Goal: Task Accomplishment & Management: Use online tool/utility

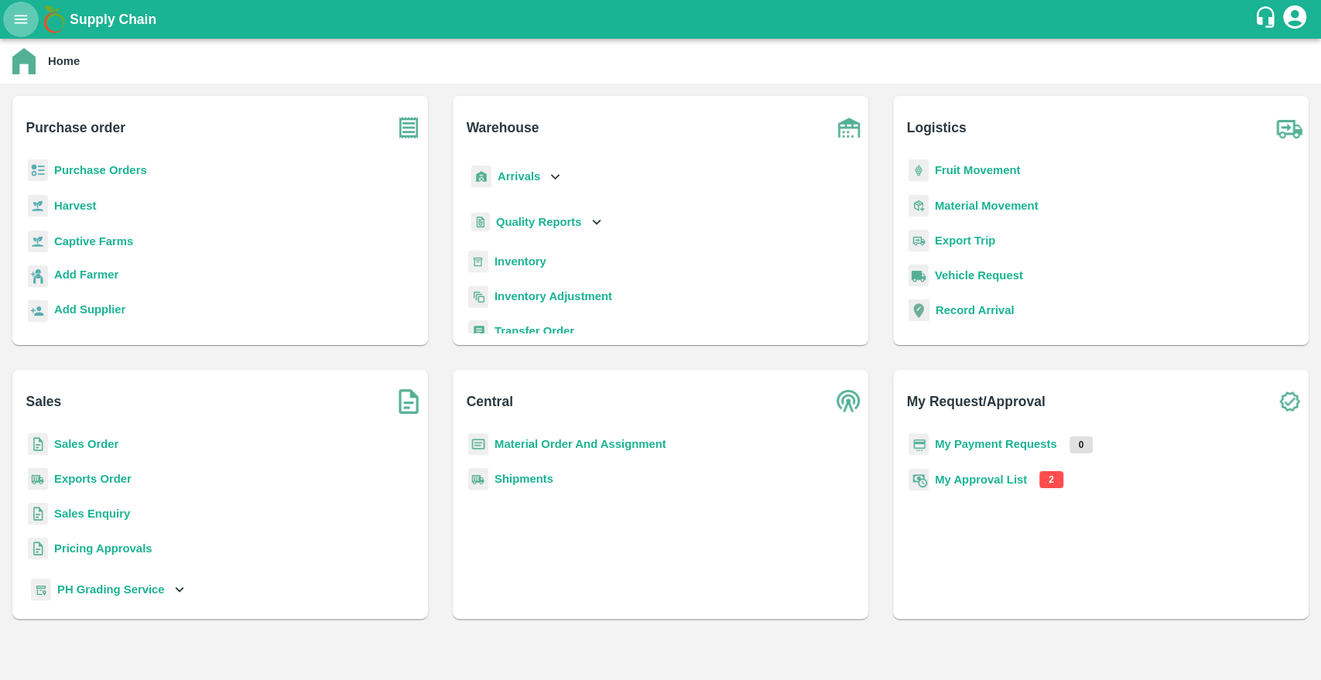
click at [28, 28] on button "open drawer" at bounding box center [21, 20] width 36 height 36
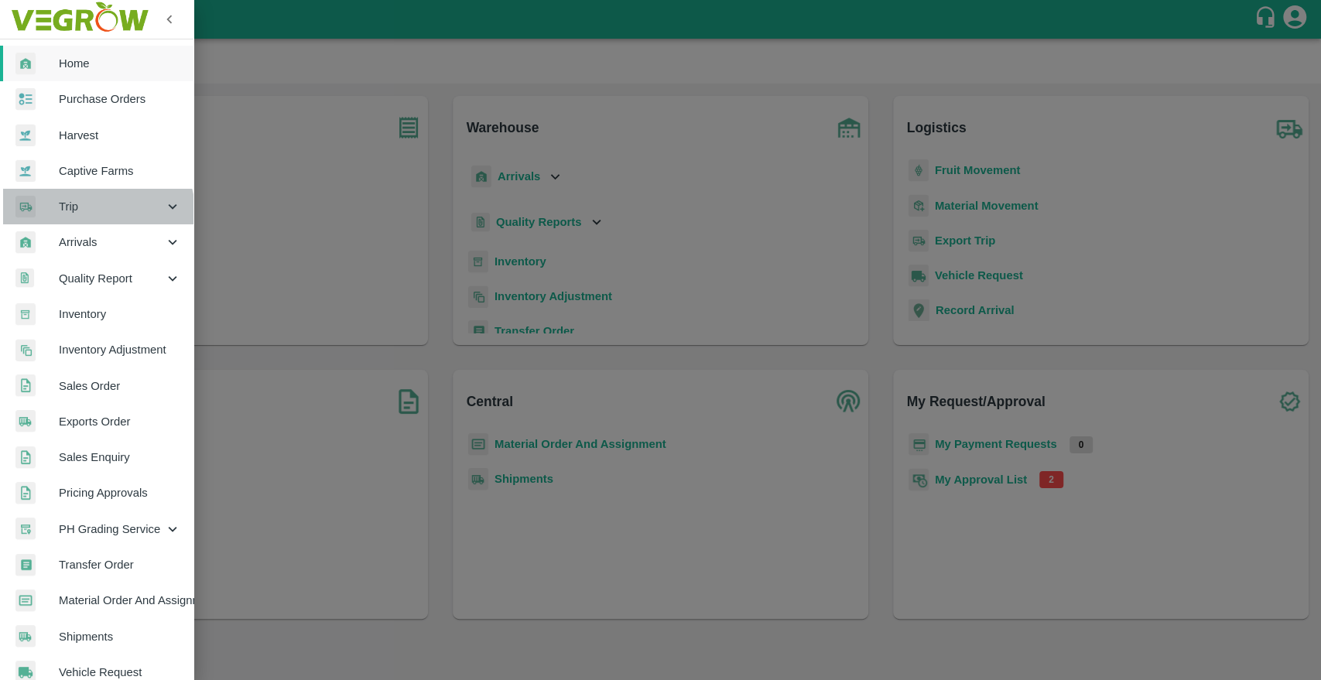
click at [82, 217] on div "Trip" at bounding box center [96, 207] width 193 height 36
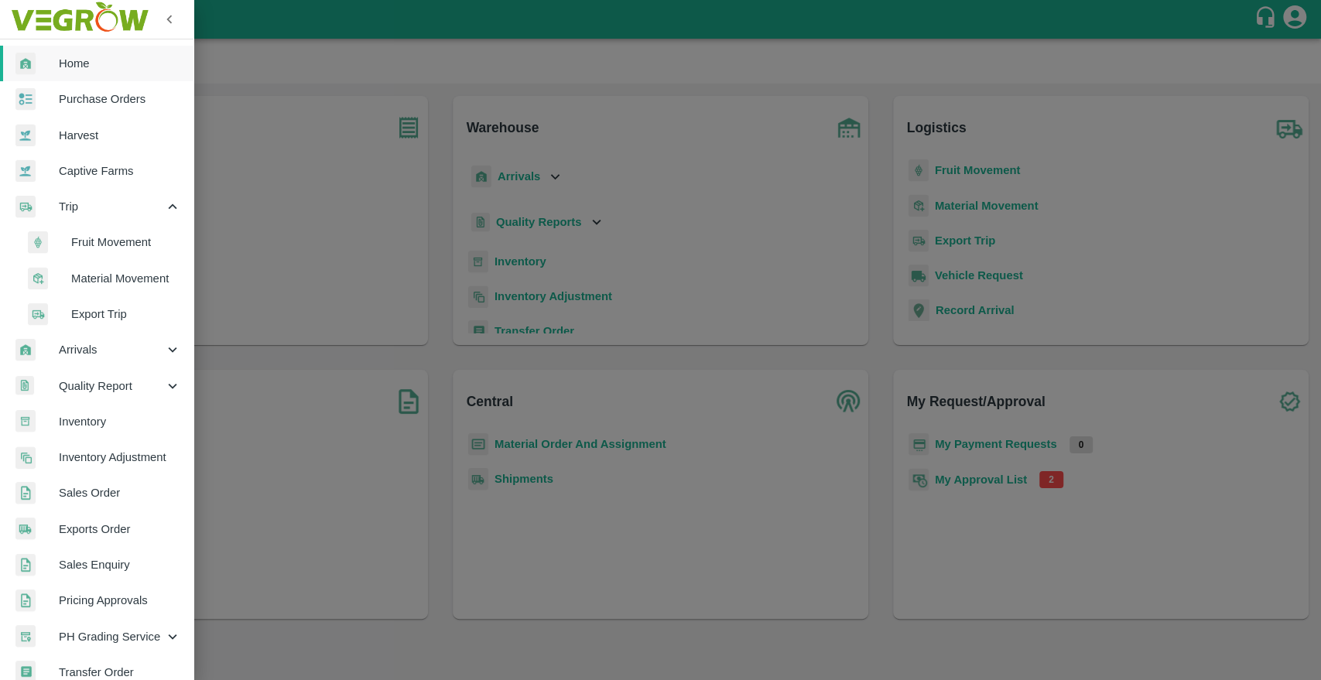
click at [90, 244] on span "Fruit Movement" at bounding box center [126, 242] width 110 height 17
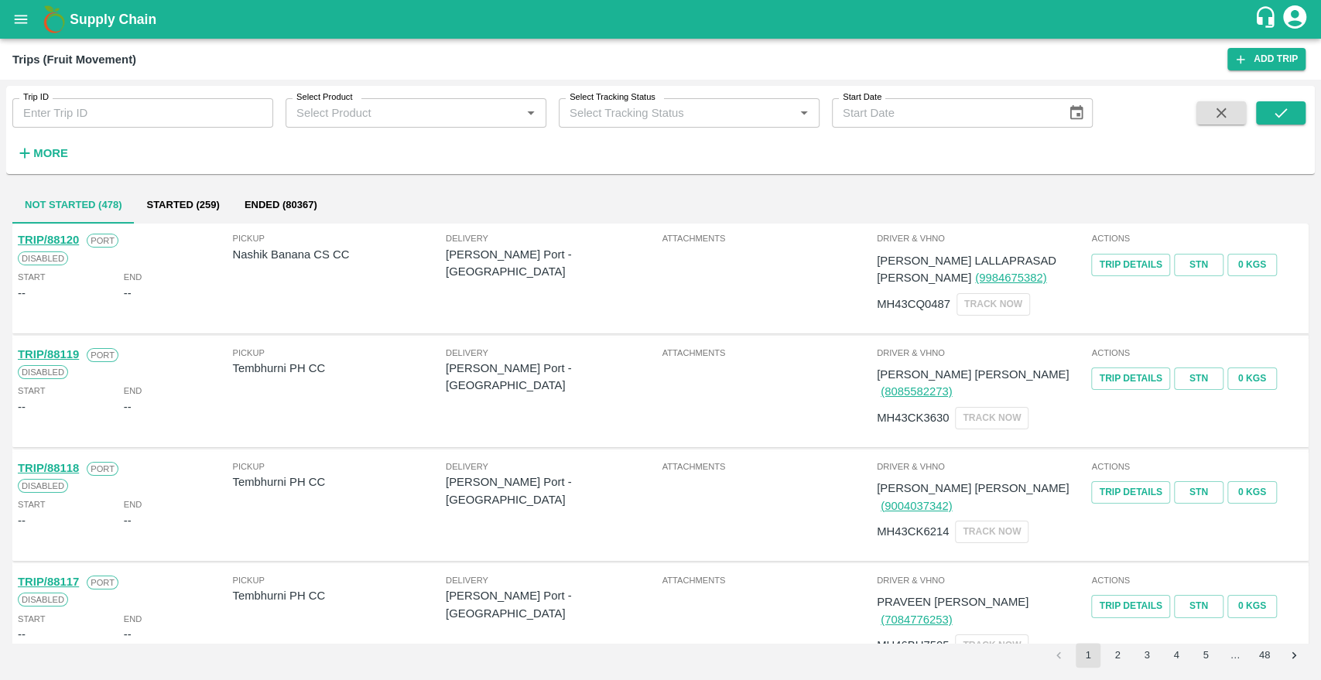
click at [134, 104] on input "Trip ID" at bounding box center [142, 112] width 261 height 29
click at [53, 155] on strong "More" at bounding box center [50, 153] width 35 height 12
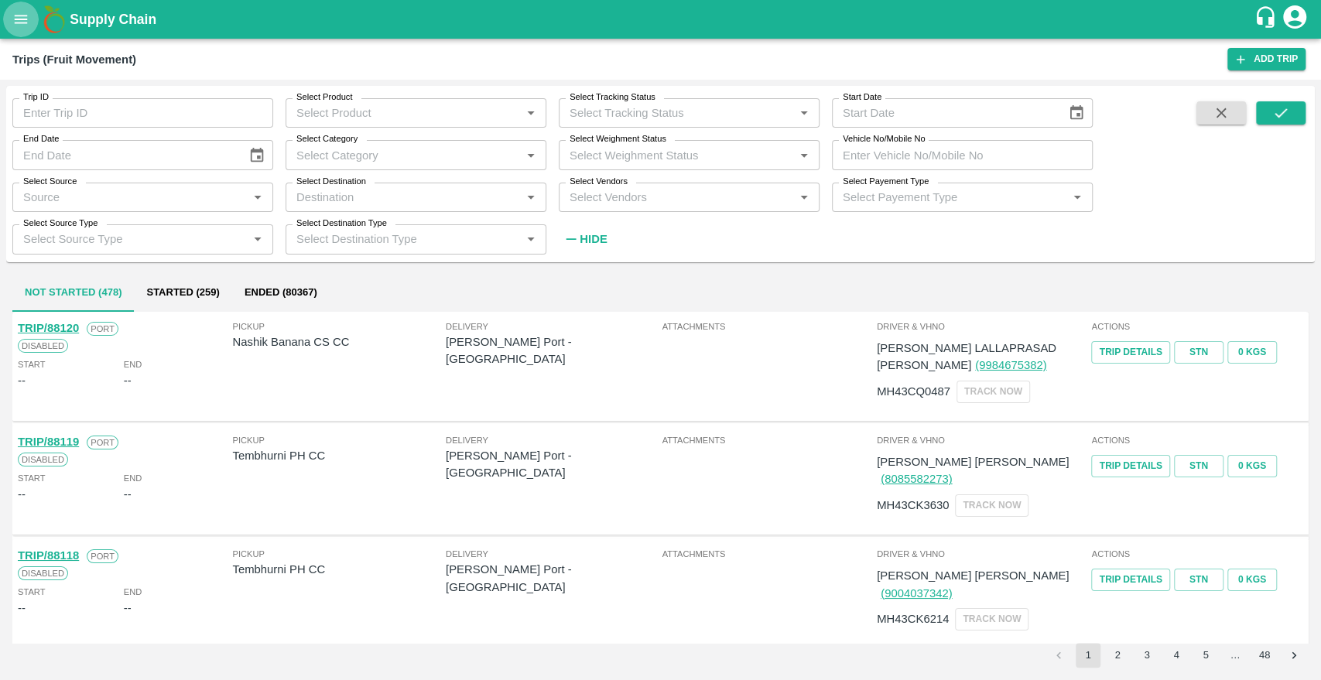
click at [19, 17] on icon "open drawer" at bounding box center [20, 19] width 17 height 17
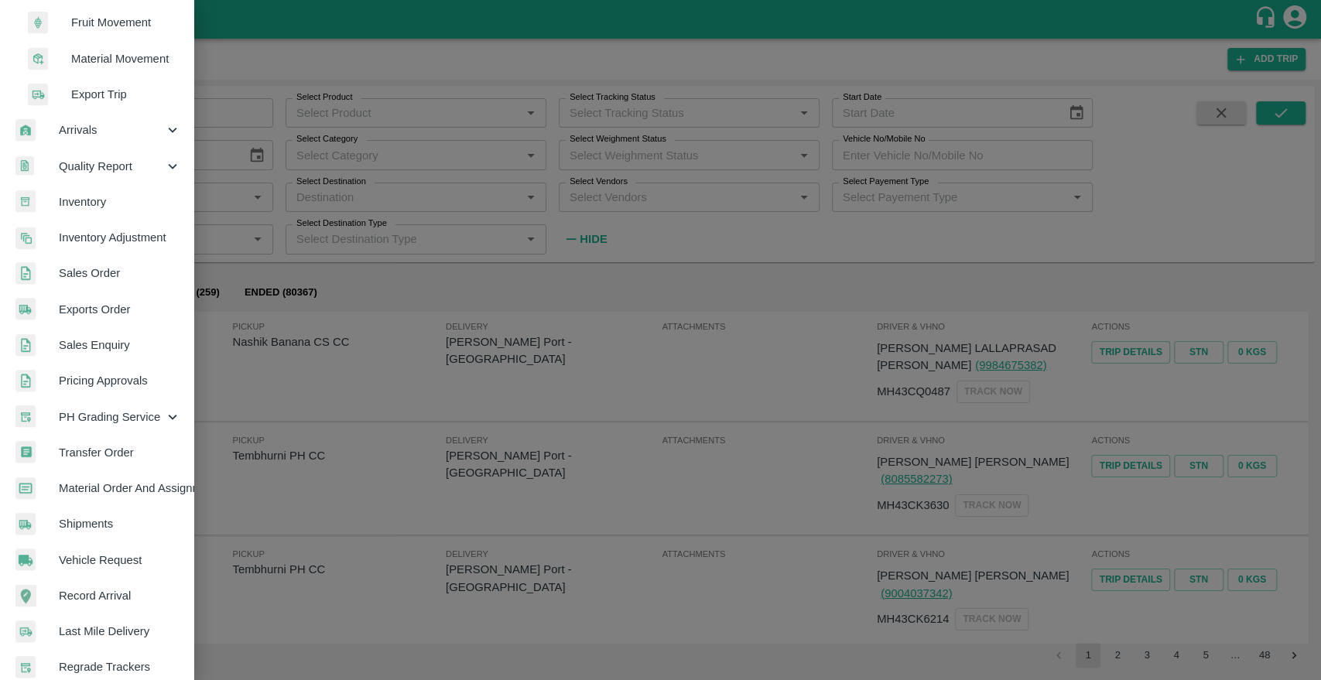
scroll to position [217, 0]
click at [93, 321] on link "Exports Order" at bounding box center [96, 313] width 193 height 36
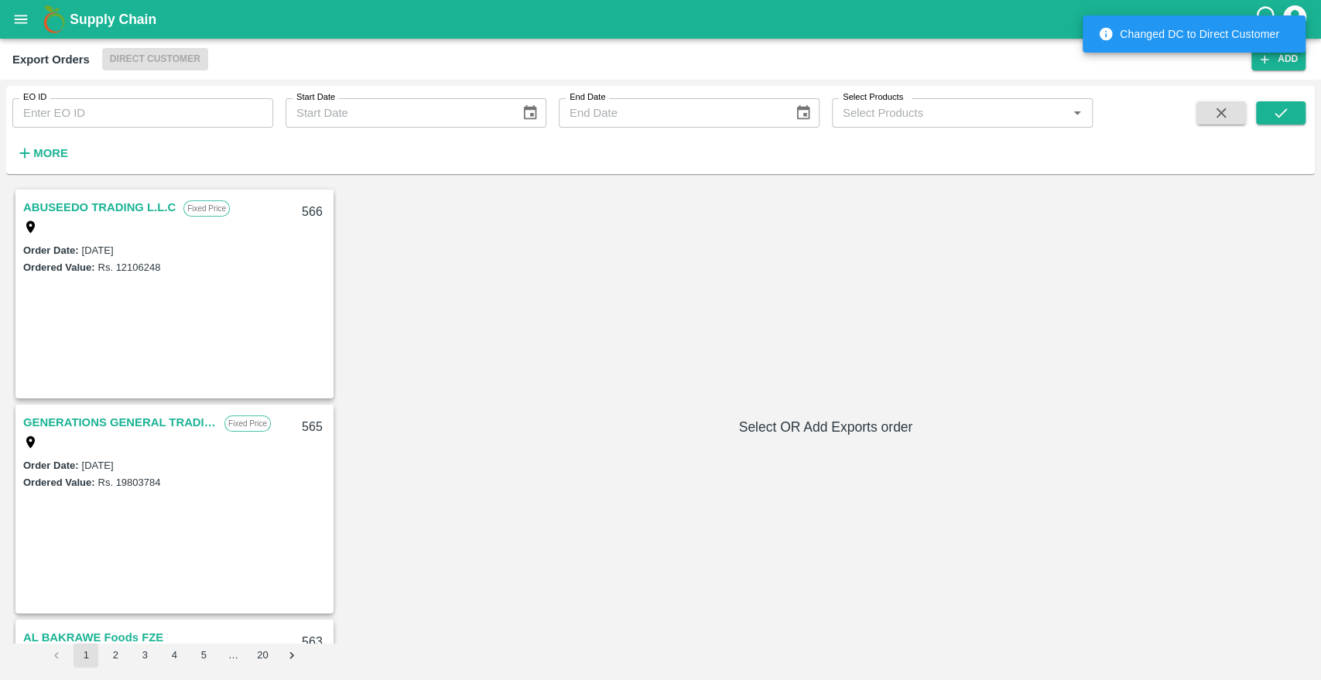
click at [135, 115] on input "EO ID" at bounding box center [142, 112] width 261 height 29
paste input "177"
type input "177"
click at [1280, 113] on icon "submit" at bounding box center [1280, 112] width 17 height 17
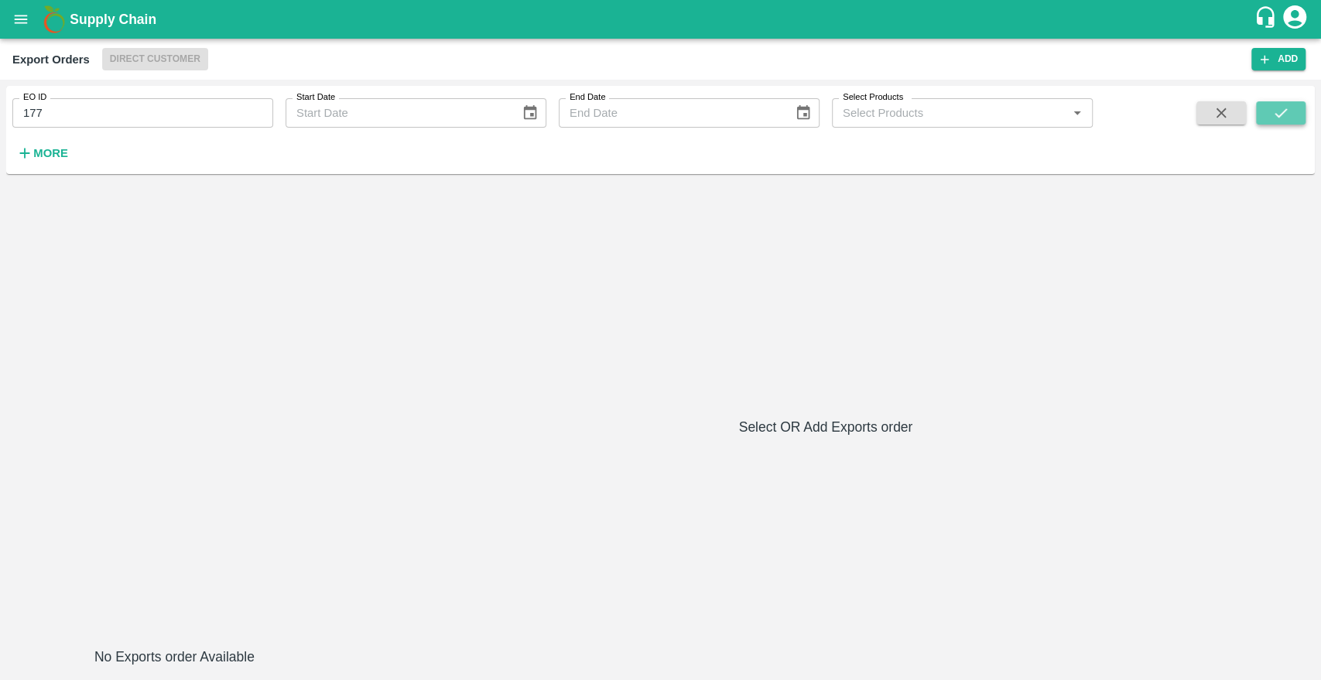
click at [1280, 113] on icon "submit" at bounding box center [1280, 112] width 17 height 17
click at [50, 149] on strong "More" at bounding box center [50, 153] width 35 height 12
click at [12, 23] on icon "open drawer" at bounding box center [20, 19] width 17 height 17
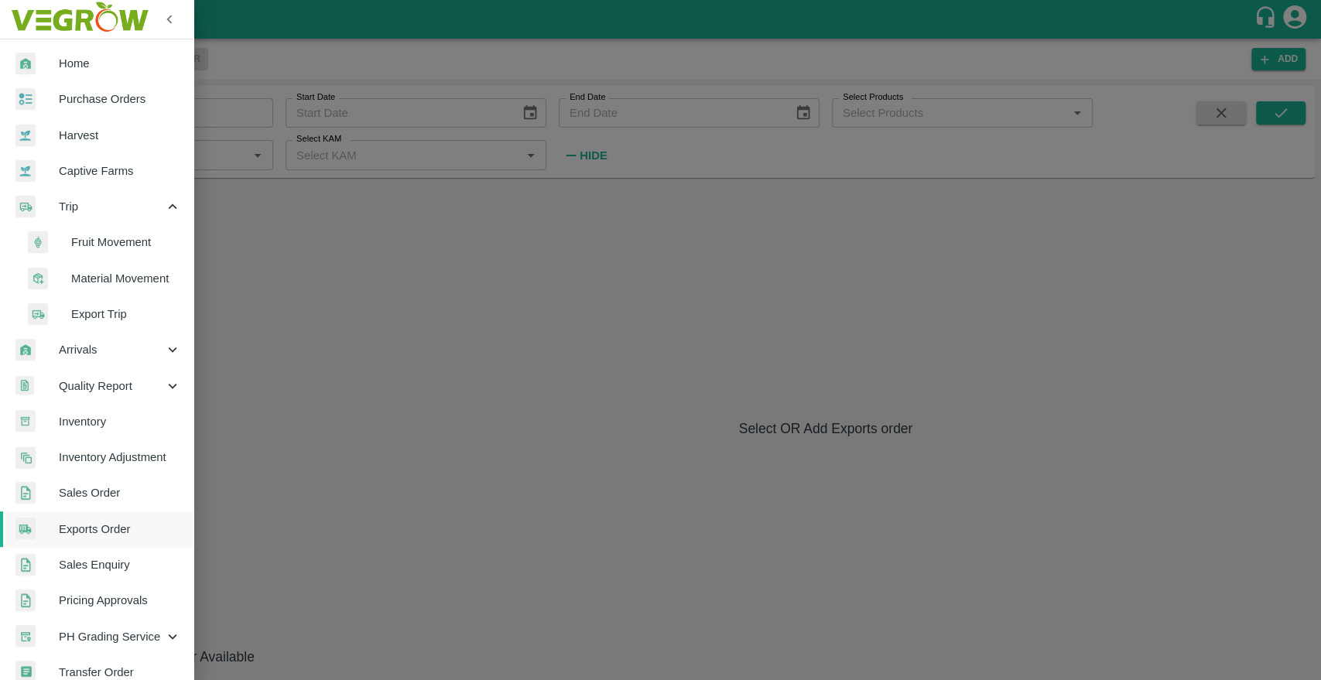
click at [95, 314] on span "Export Trip" at bounding box center [126, 314] width 110 height 17
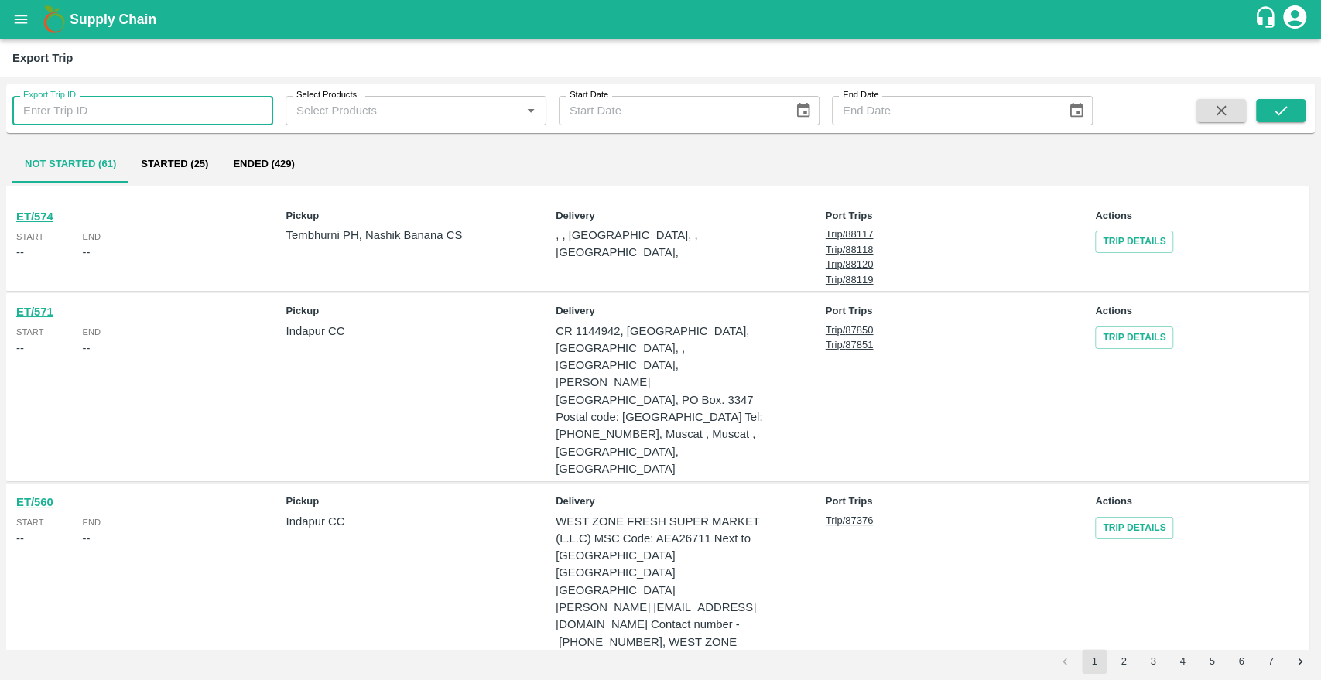
click at [182, 112] on input "Export Trip ID" at bounding box center [142, 110] width 261 height 29
paste input "177"
type input "177"
click at [1284, 110] on icon "submit" at bounding box center [1280, 110] width 17 height 17
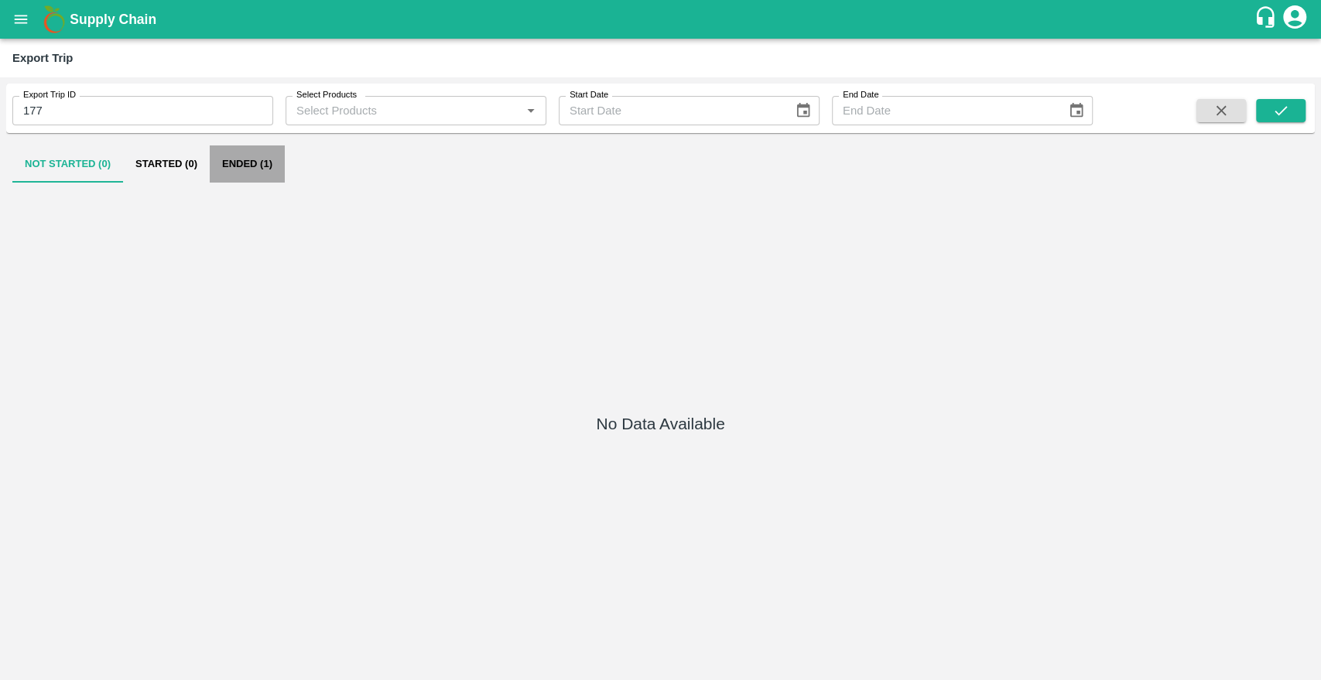
click at [244, 159] on button "Ended (1)" at bounding box center [247, 163] width 75 height 37
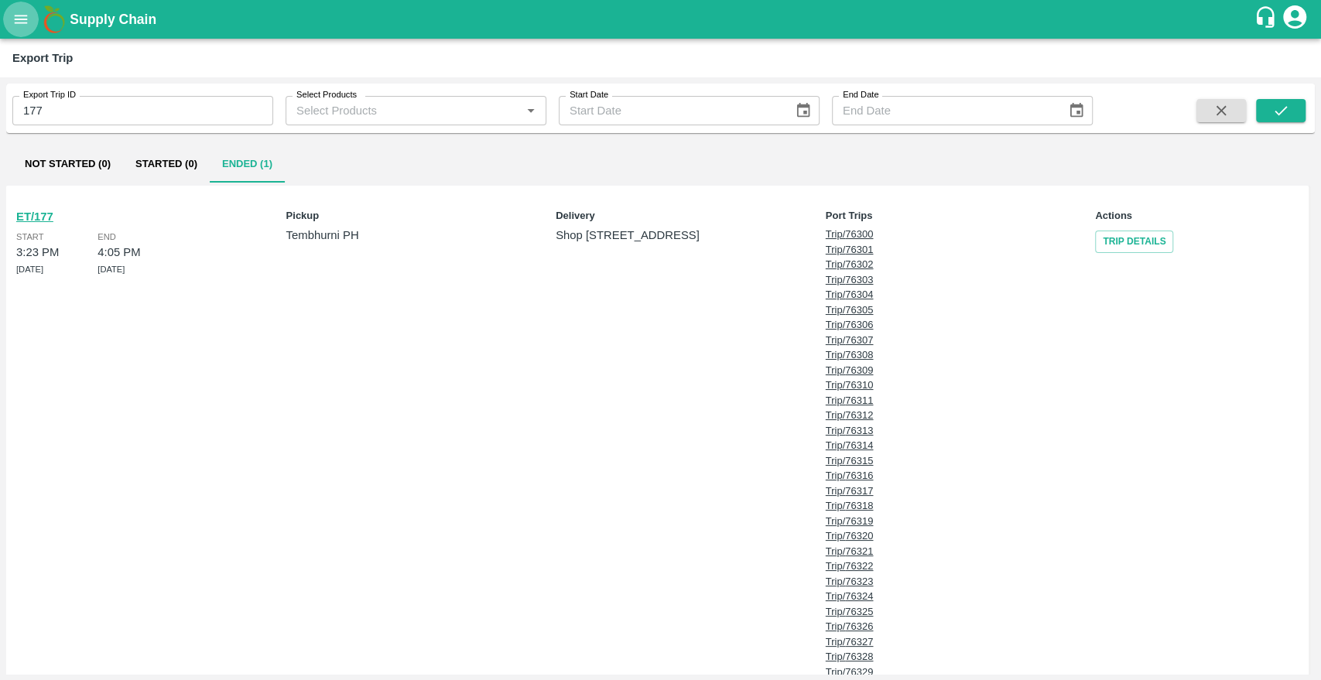
click at [24, 23] on icon "open drawer" at bounding box center [21, 19] width 13 height 9
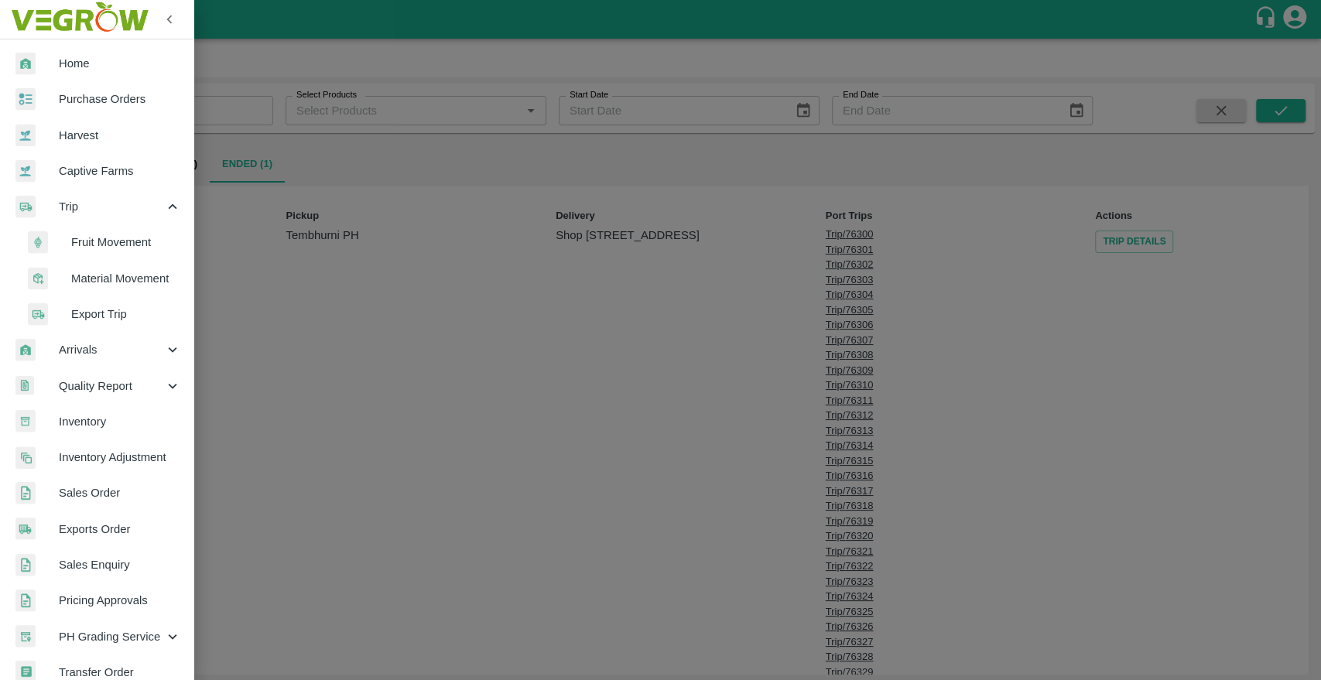
click at [111, 317] on span "Export Trip" at bounding box center [126, 314] width 110 height 17
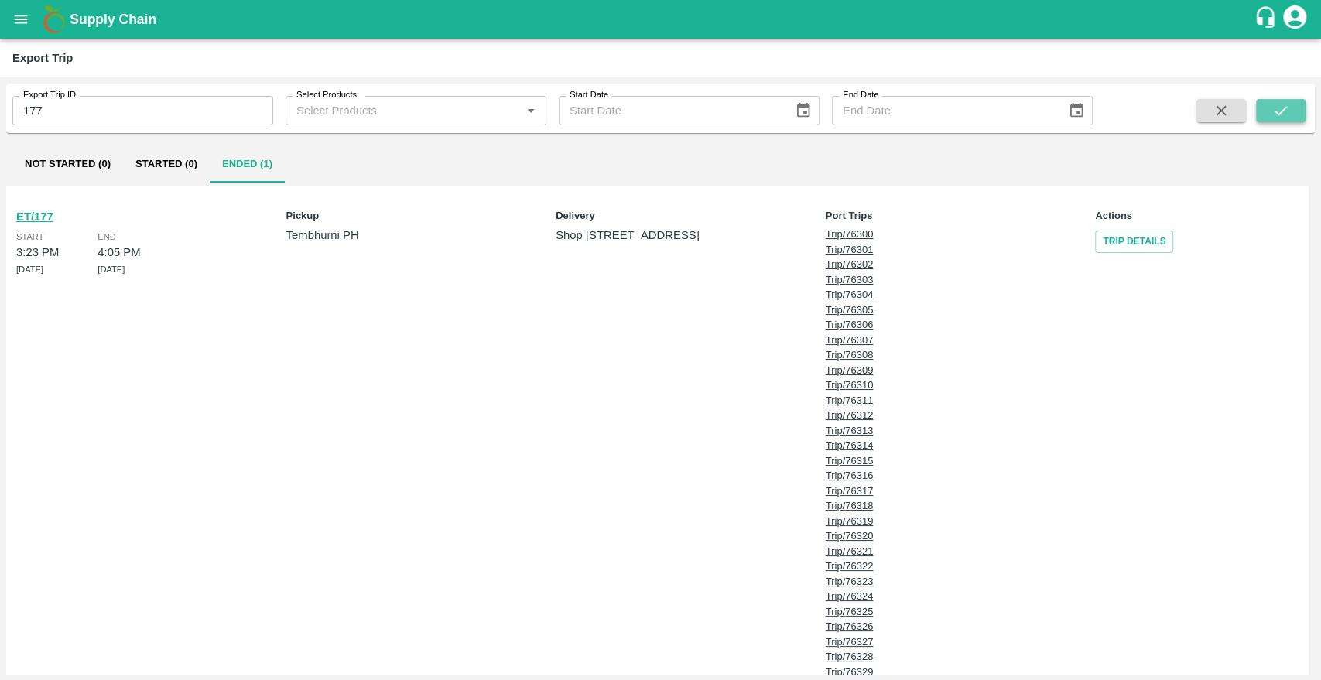
click at [1281, 115] on icon "submit" at bounding box center [1280, 110] width 17 height 17
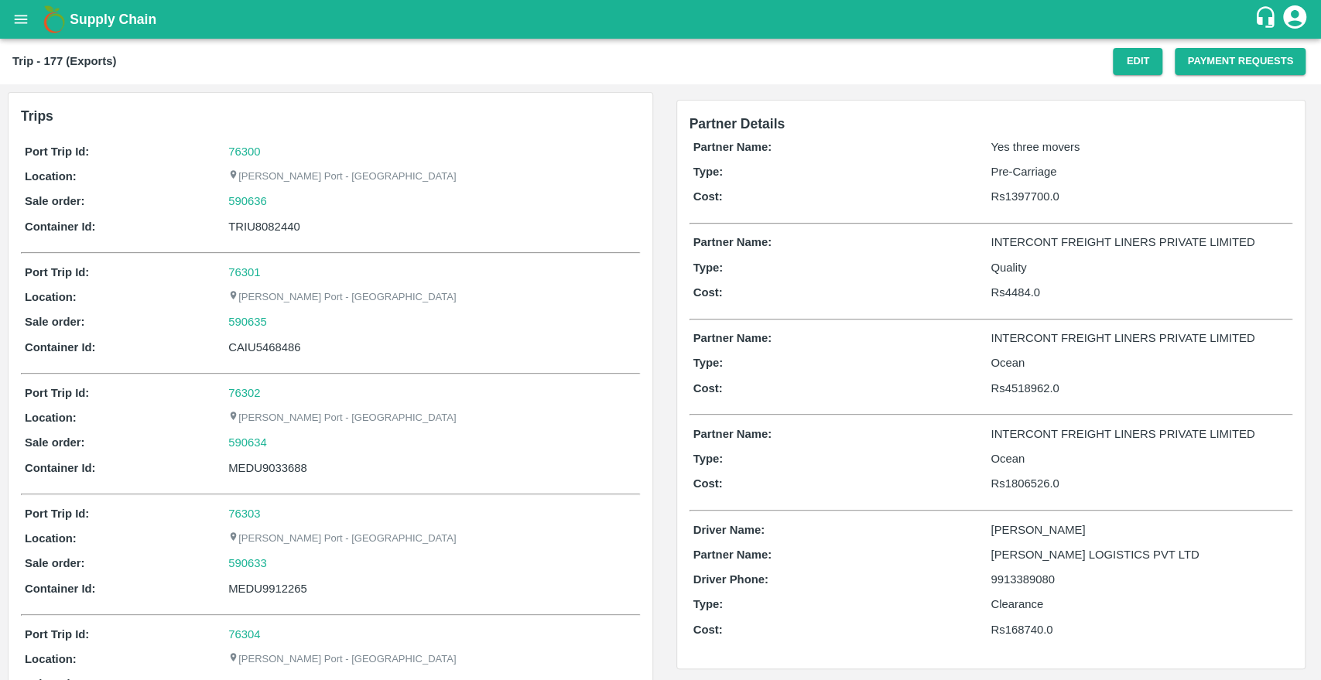
click at [56, 70] on h2 "Trip - 177 (Exports)" at bounding box center [64, 61] width 104 height 20
copy b "177"
click at [1131, 63] on button "Edit" at bounding box center [1138, 61] width 50 height 27
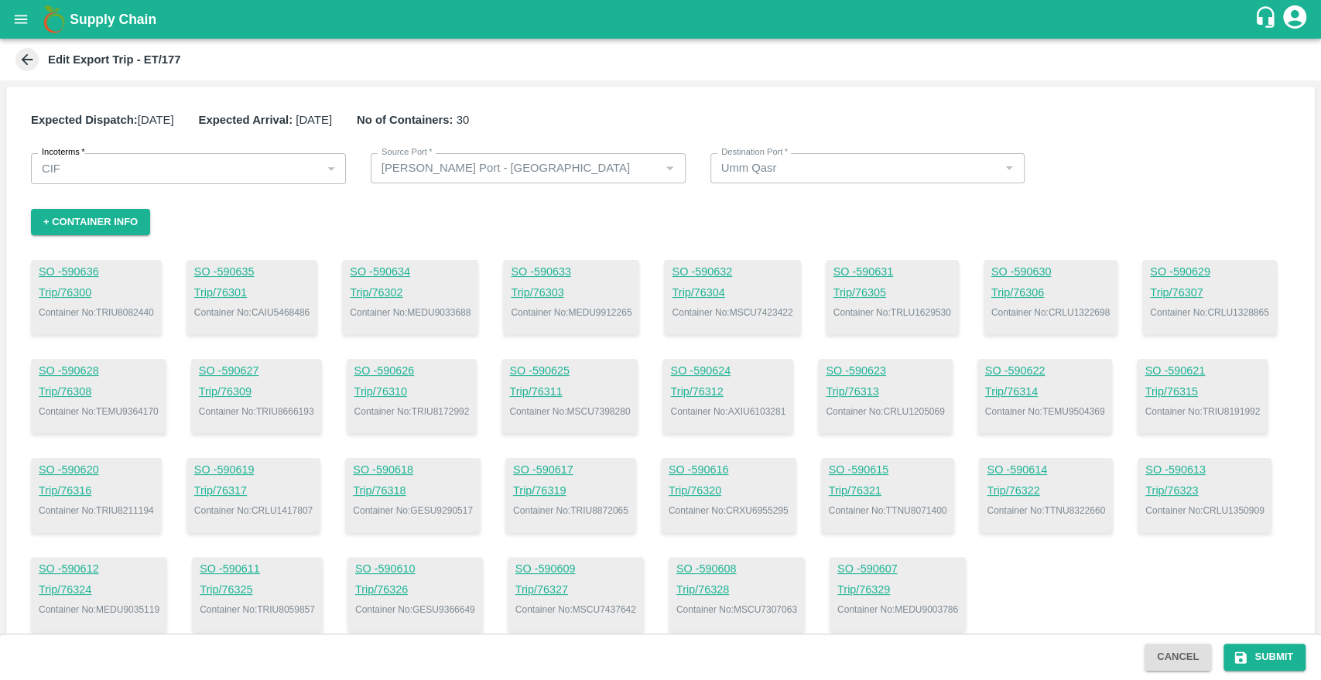
click at [29, 63] on icon at bounding box center [27, 59] width 17 height 17
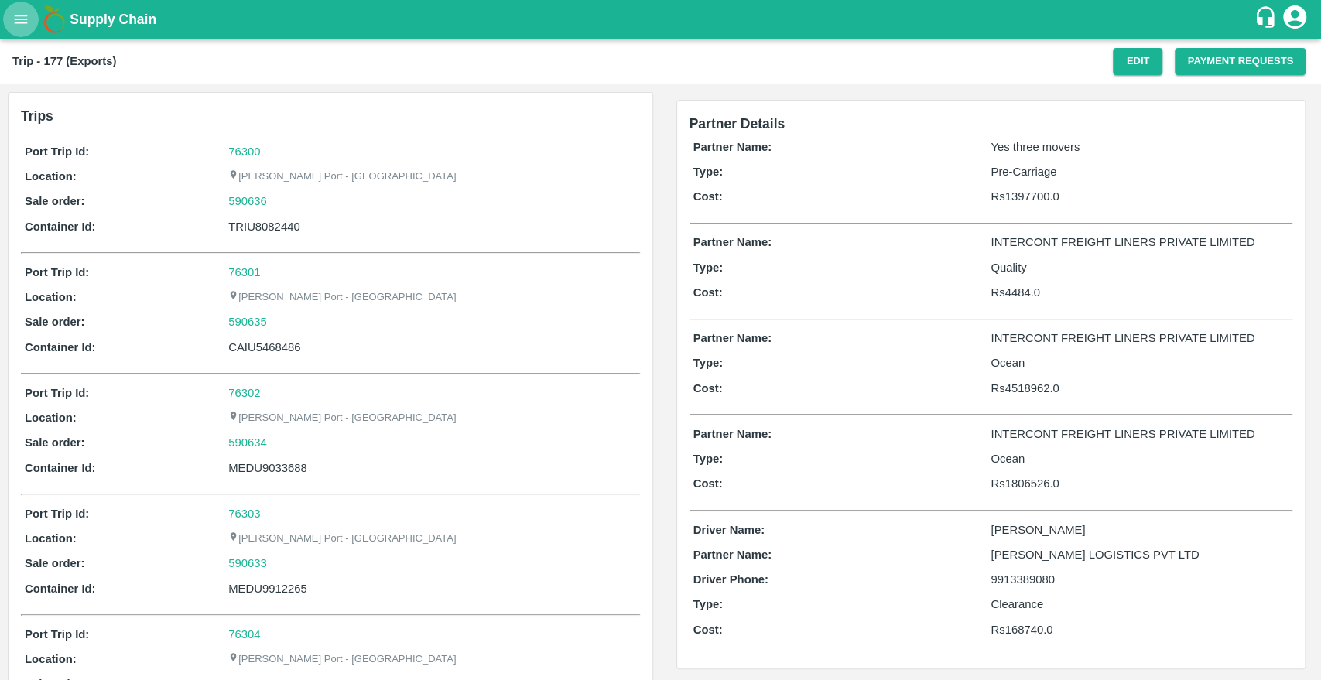
click at [25, 28] on button "open drawer" at bounding box center [21, 20] width 36 height 36
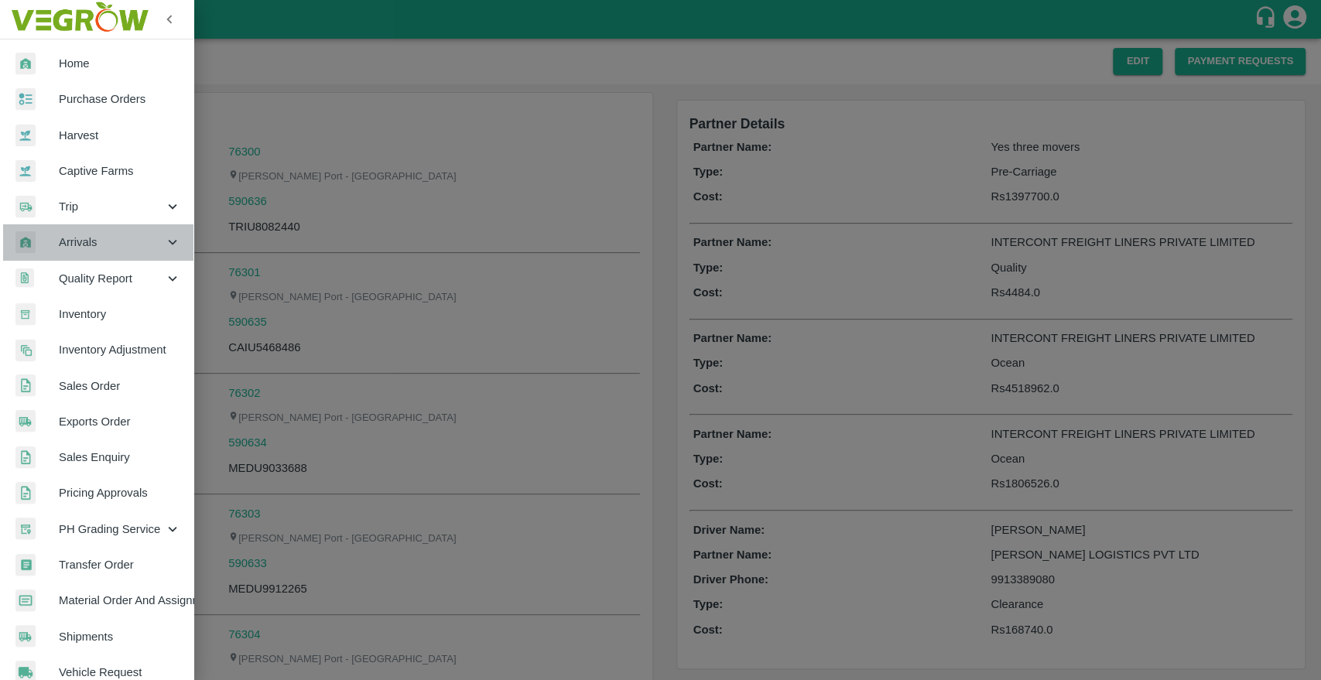
click at [100, 233] on div "Arrivals" at bounding box center [96, 242] width 193 height 36
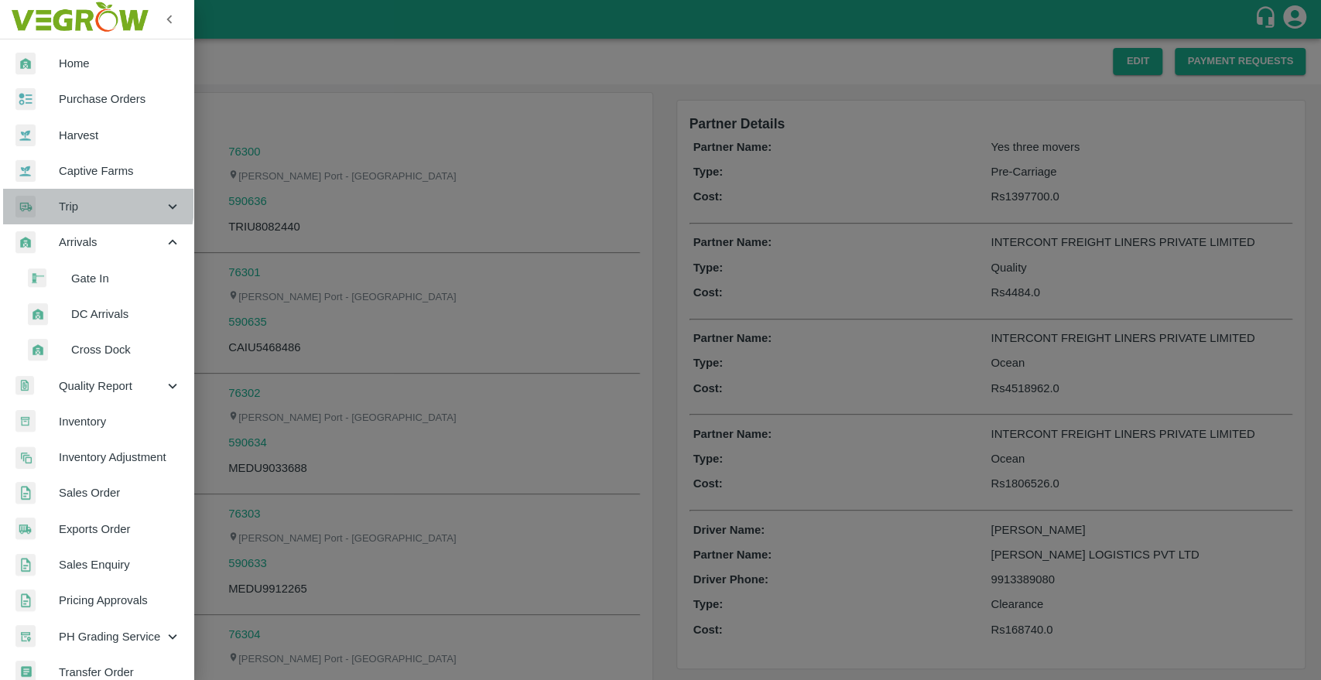
click at [68, 203] on span "Trip" at bounding box center [111, 206] width 105 height 17
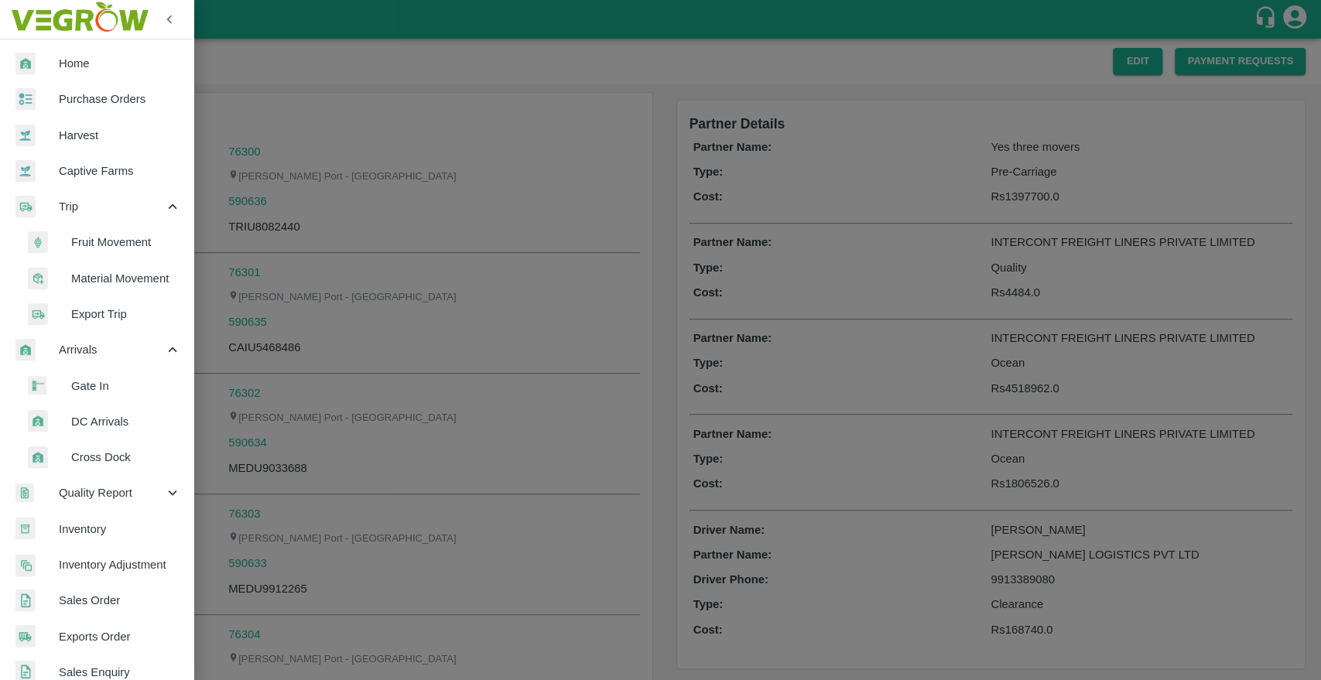
click at [87, 313] on span "Export Trip" at bounding box center [126, 314] width 110 height 17
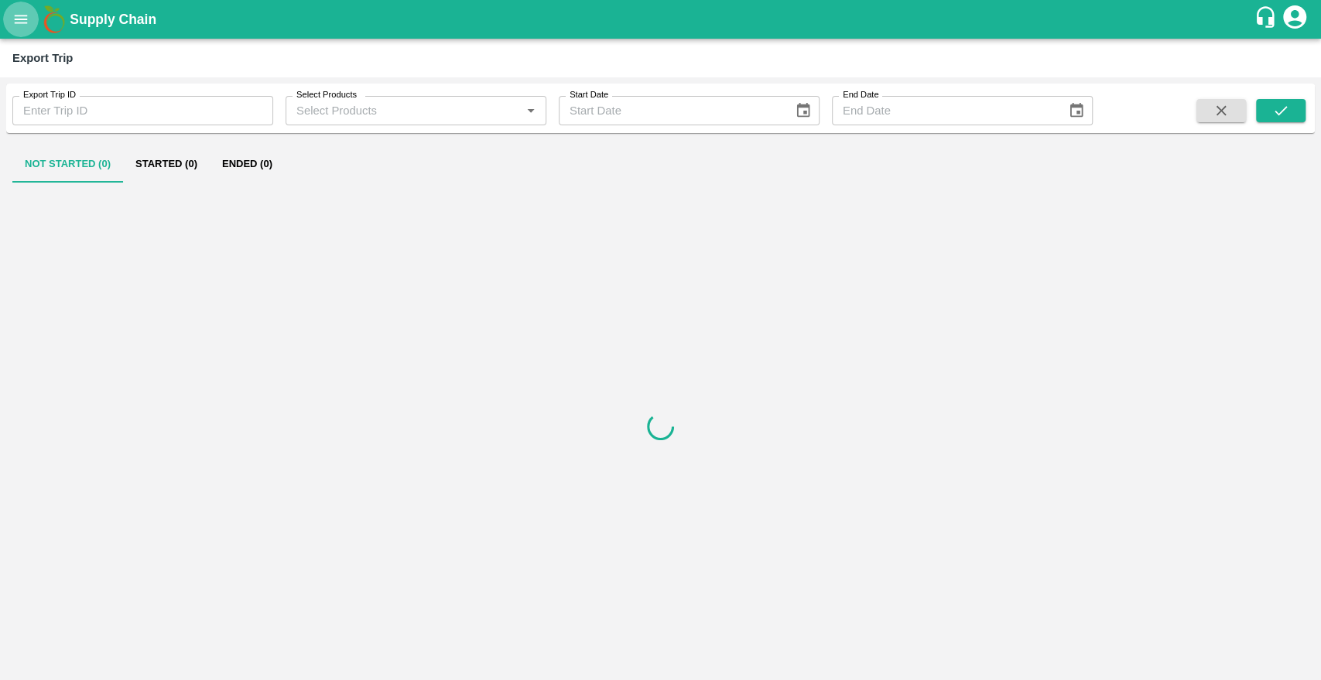
click at [18, 26] on icon "open drawer" at bounding box center [20, 19] width 17 height 17
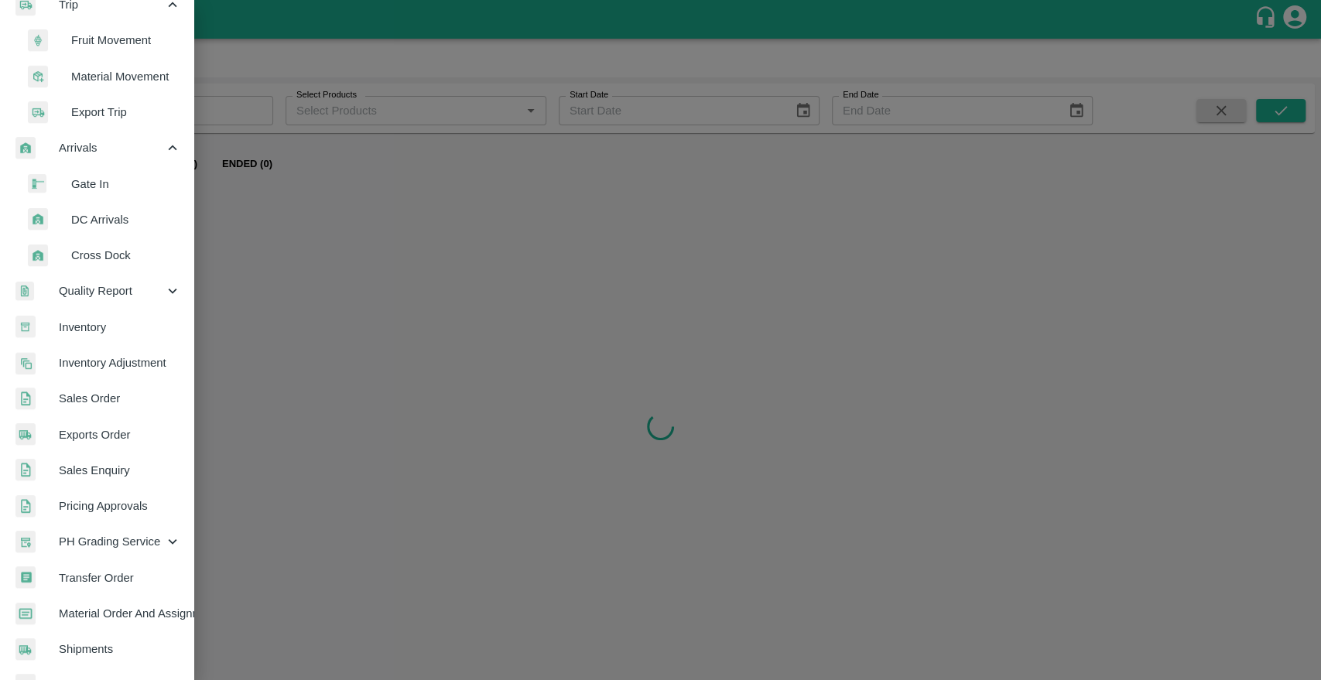
scroll to position [203, 0]
click at [130, 446] on link "Exports Order" at bounding box center [96, 434] width 193 height 36
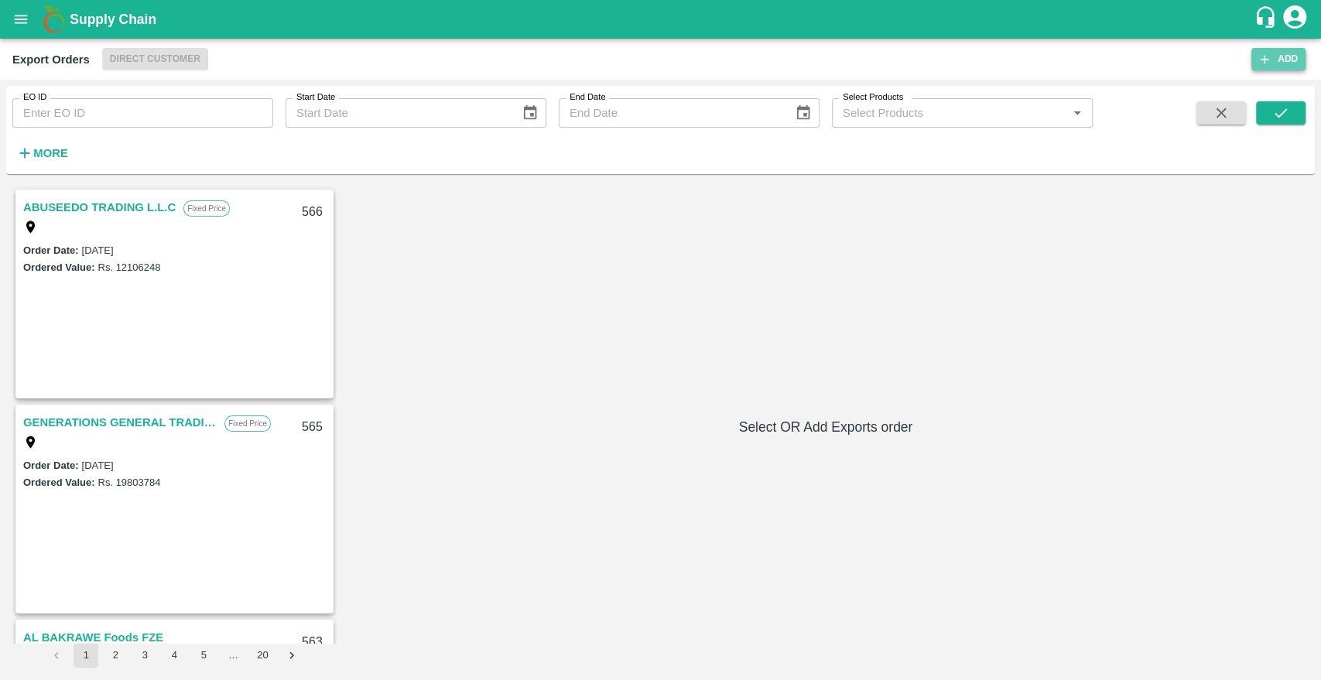
click at [1281, 61] on button "Add" at bounding box center [1278, 59] width 54 height 22
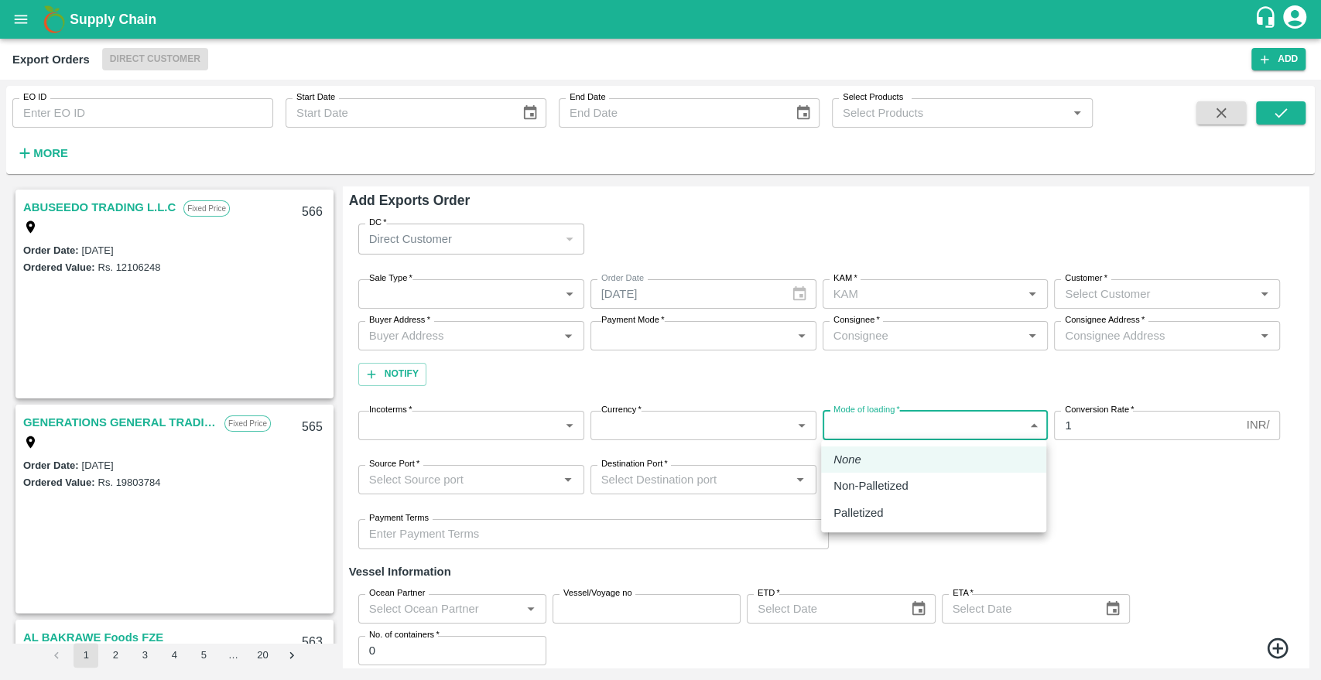
click at [1025, 426] on body "Supply Chain Export Orders Direct Customer Add EO ID EO ID Start Date Start Dat…" at bounding box center [660, 340] width 1321 height 680
click at [951, 525] on li "Palletized" at bounding box center [933, 513] width 225 height 26
type input "Palletized"
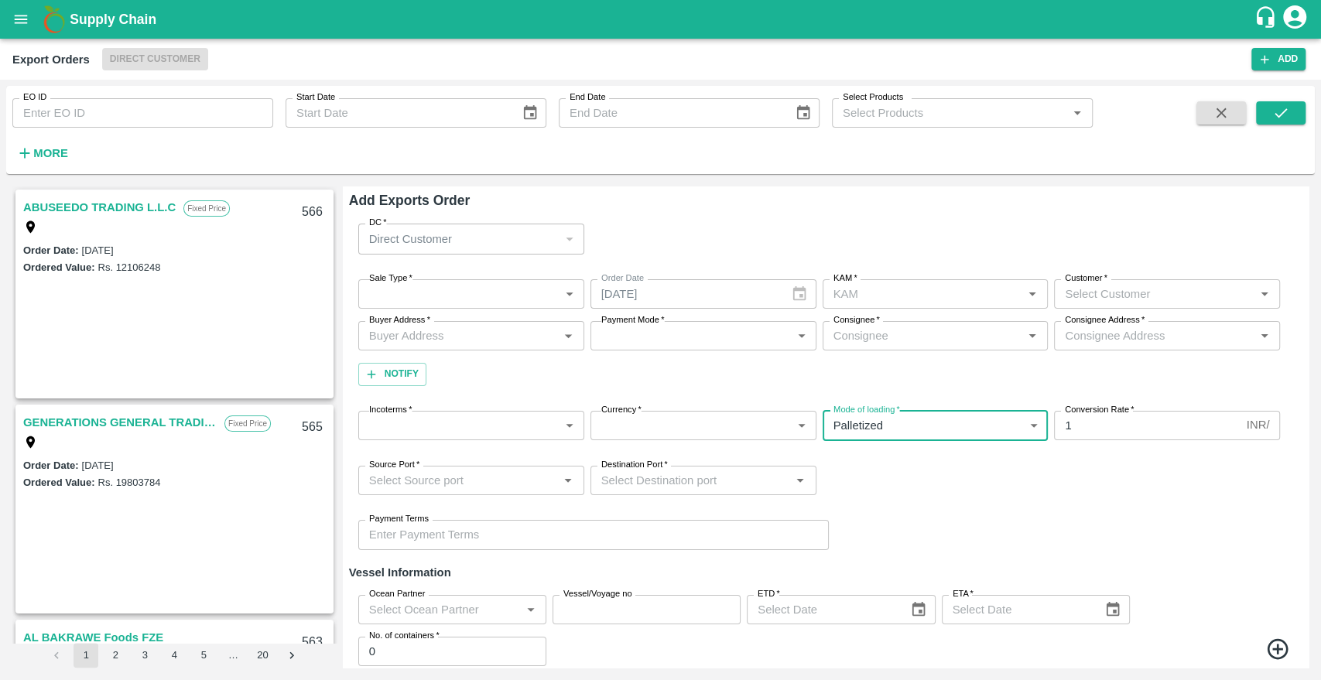
click at [557, 423] on body "Supply Chain Export Orders Direct Customer Add EO ID EO ID Start Date Start Dat…" at bounding box center [660, 340] width 1321 height 680
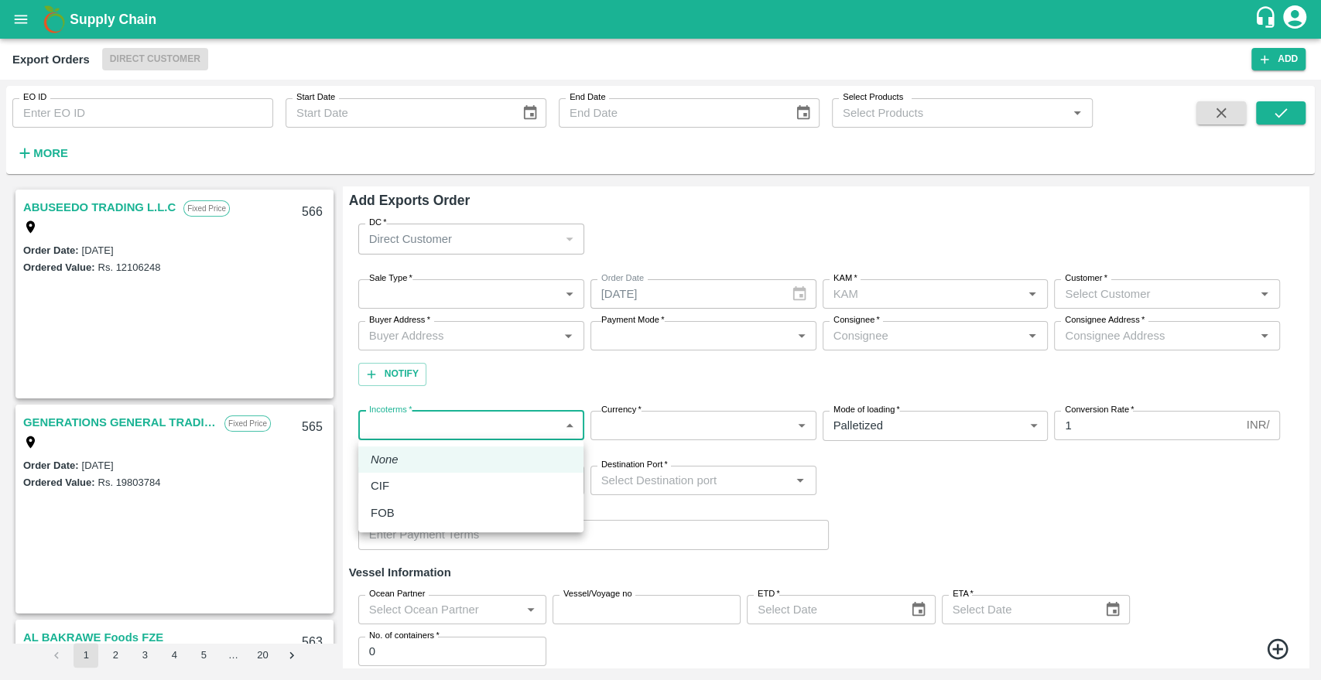
click at [962, 487] on div at bounding box center [660, 340] width 1321 height 680
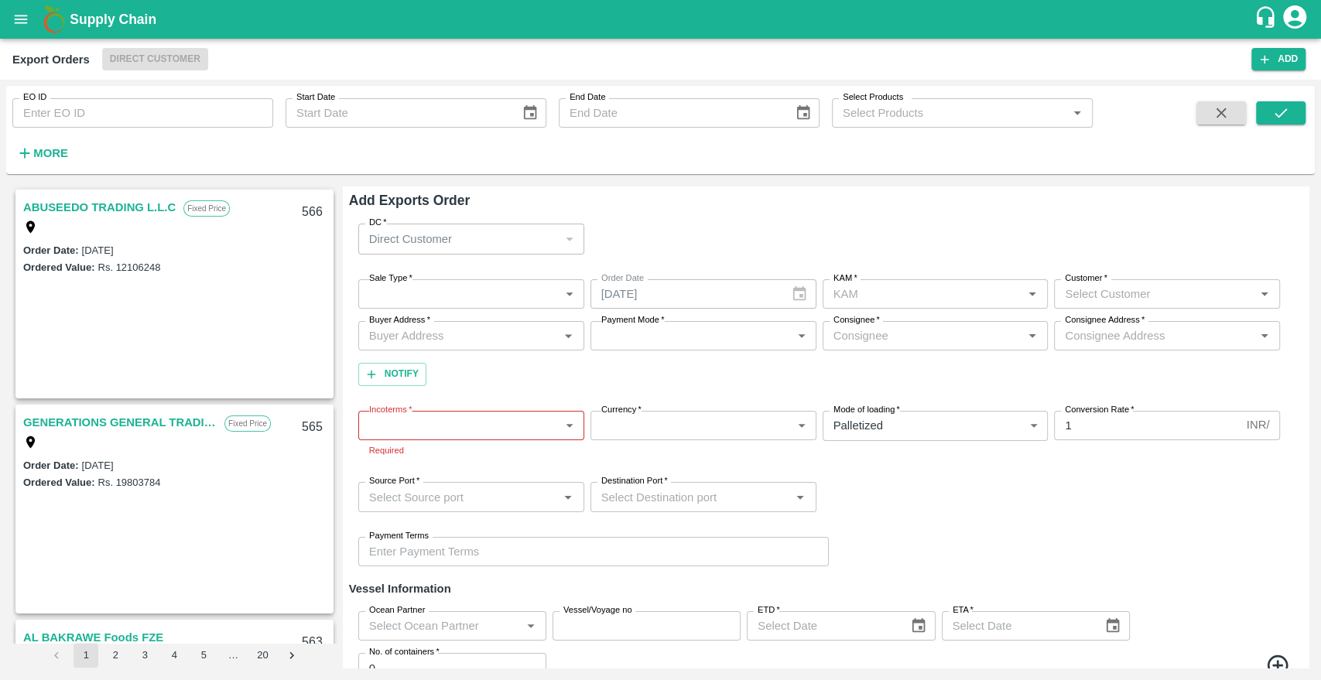
click at [559, 237] on div "Direct Customer" at bounding box center [471, 239] width 226 height 30
click at [583, 241] on div "DC   * Direct Customer 6 DC" at bounding box center [825, 238] width 953 height 55
click at [576, 239] on div "Direct Customer" at bounding box center [471, 239] width 226 height 30
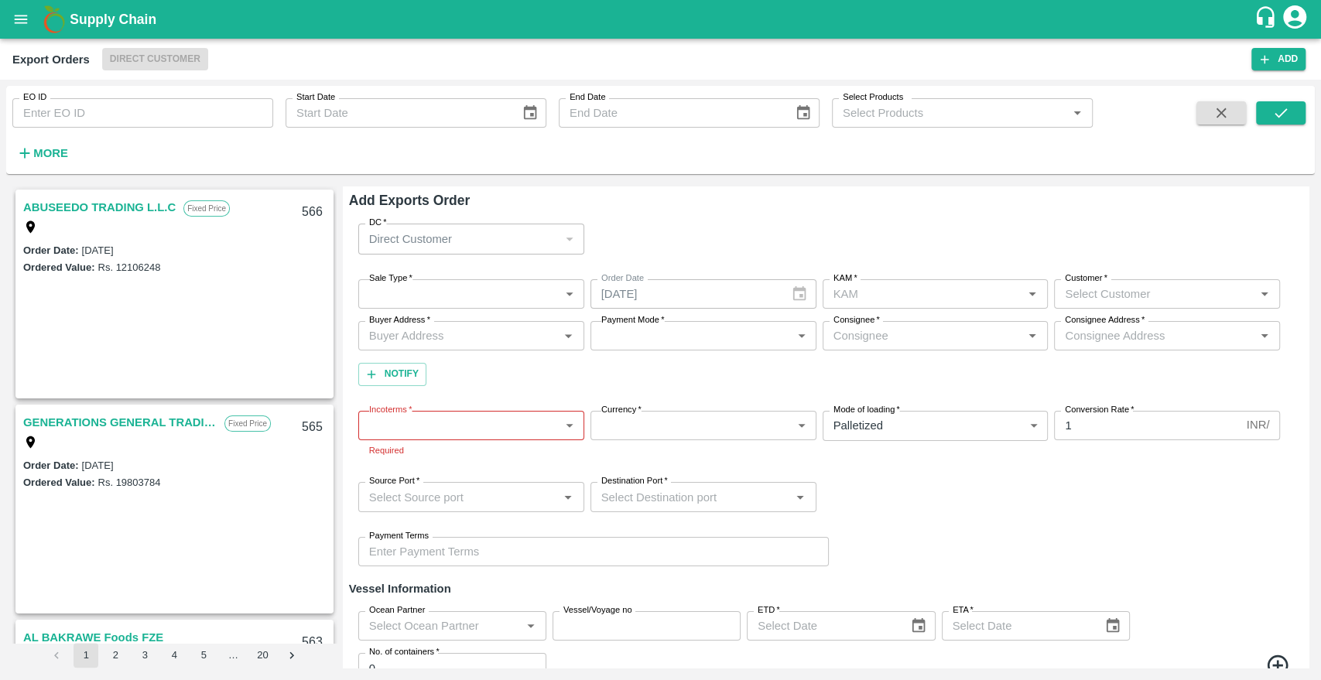
click at [576, 239] on div "Direct Customer" at bounding box center [471, 239] width 226 height 30
click at [618, 227] on div "DC   * Direct Customer 6 DC" at bounding box center [825, 238] width 953 height 55
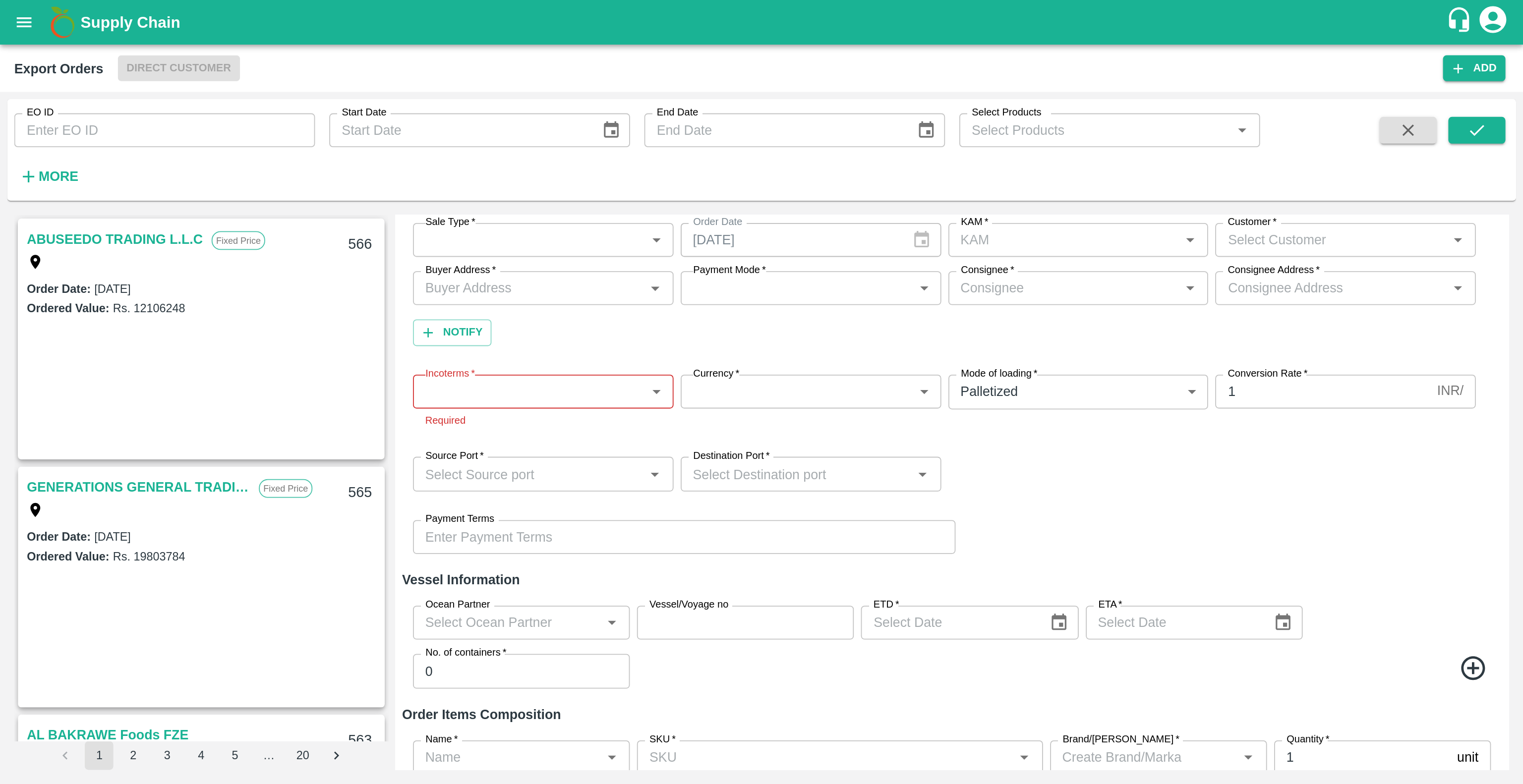
scroll to position [56, 0]
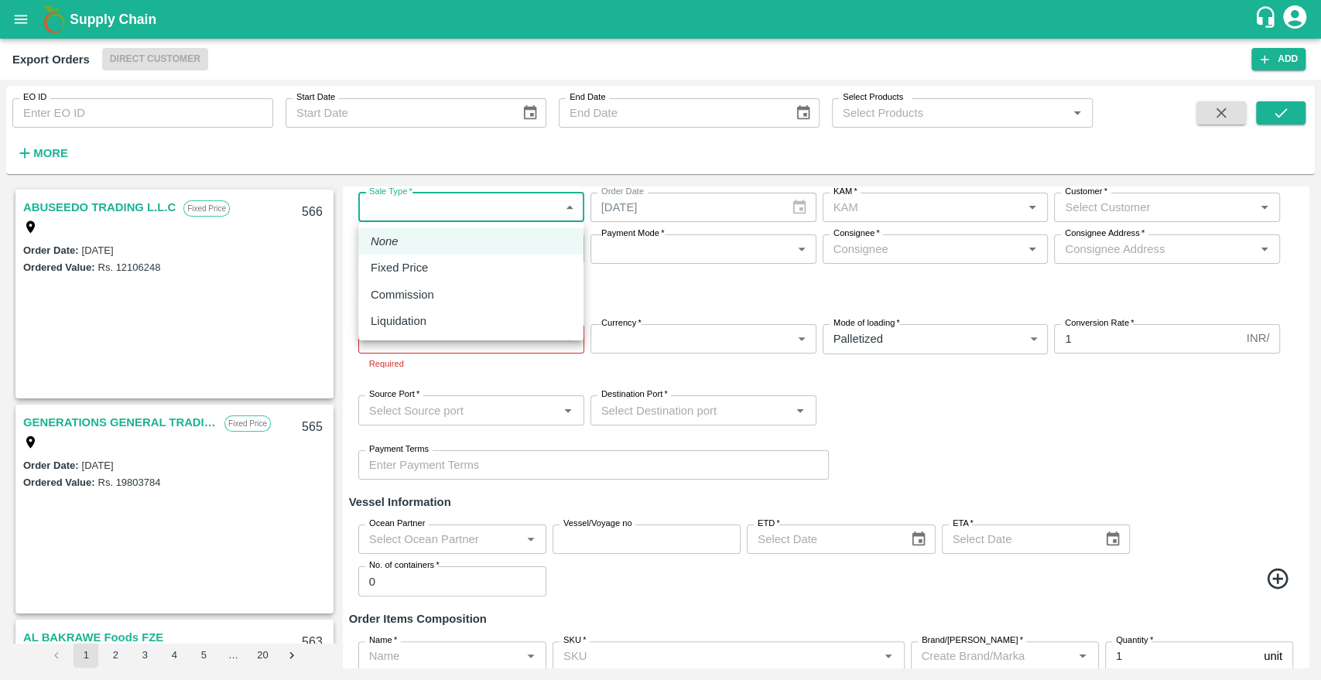
click at [550, 208] on body "Supply Chain Export Orders Direct Customer Add EO ID EO ID Start Date Start Dat…" at bounding box center [660, 340] width 1321 height 680
click at [435, 336] on ul "None Fixed Price Commission Liquidation" at bounding box center [470, 281] width 225 height 118
click at [464, 293] on div "Commission" at bounding box center [471, 294] width 200 height 17
type input "2"
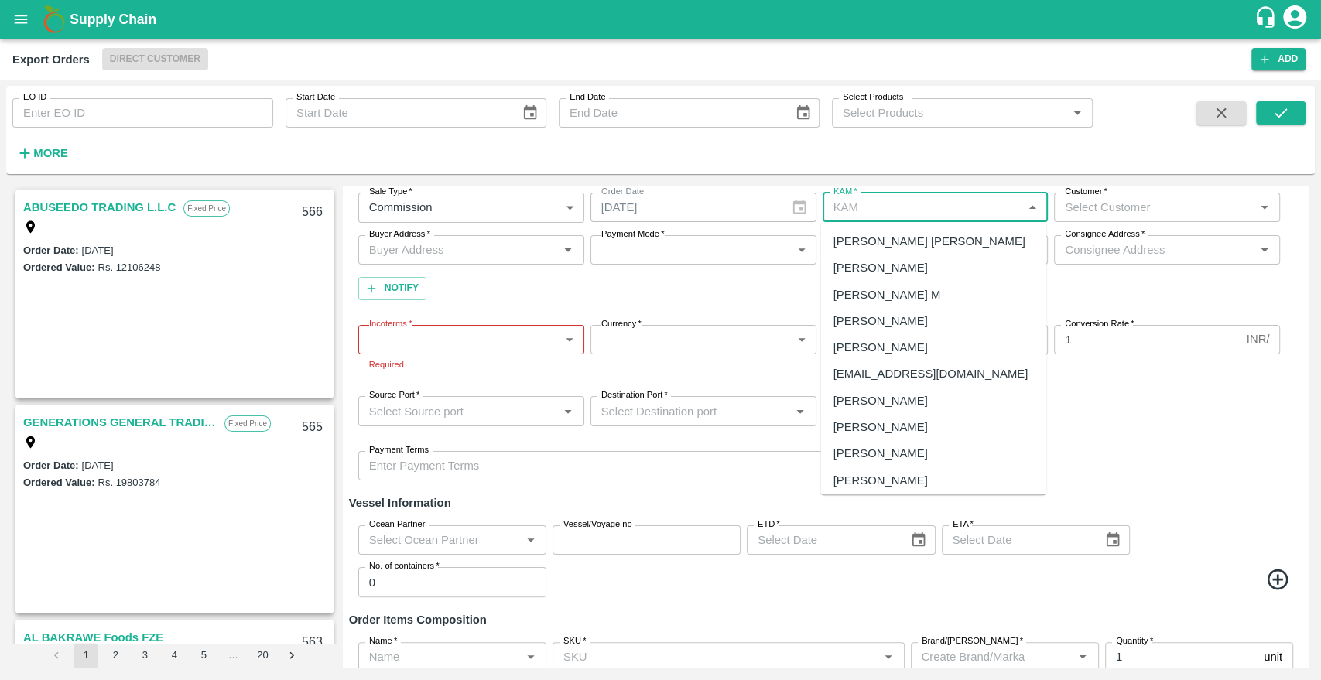
click at [920, 214] on input "KAM   *" at bounding box center [922, 207] width 191 height 20
click at [904, 349] on div "Akshay Tarle" at bounding box center [932, 347] width 225 height 26
type input "Akshay Tarle"
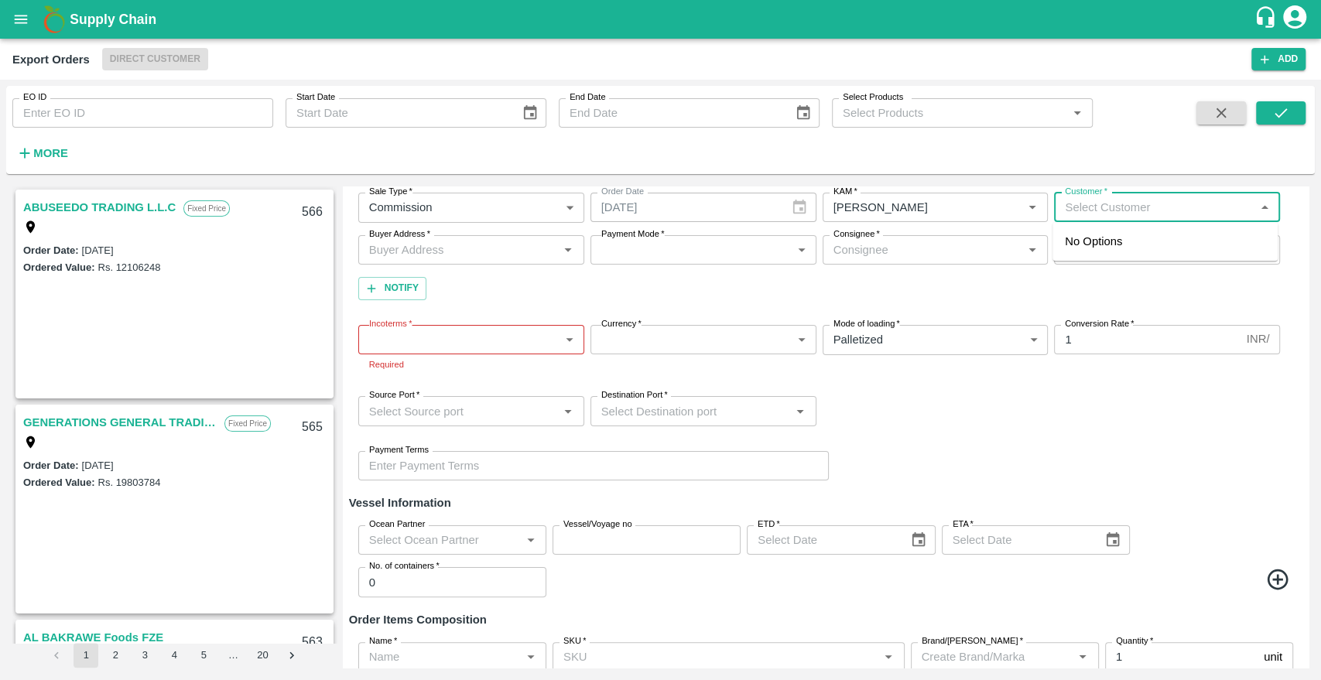
click at [1104, 204] on input "Customer   *" at bounding box center [1153, 207] width 191 height 20
click at [564, 244] on icon "Open" at bounding box center [567, 249] width 17 height 17
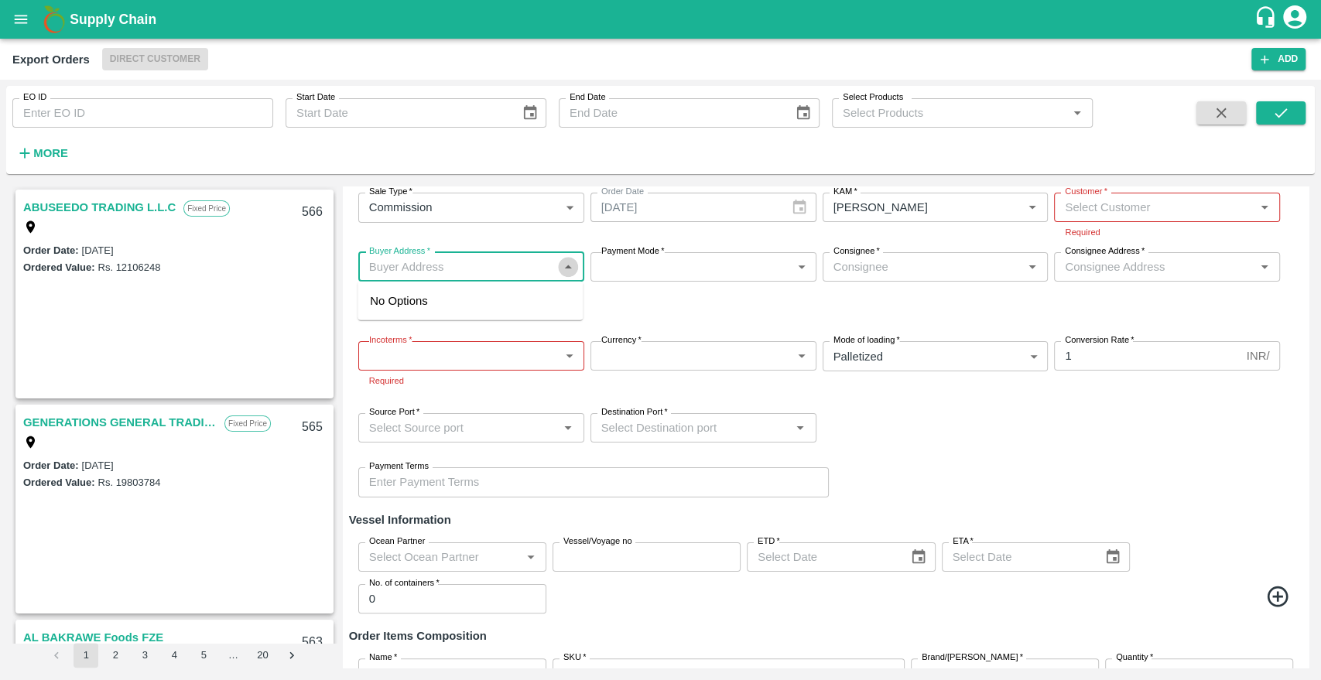
click at [562, 268] on icon "Close" at bounding box center [567, 266] width 17 height 17
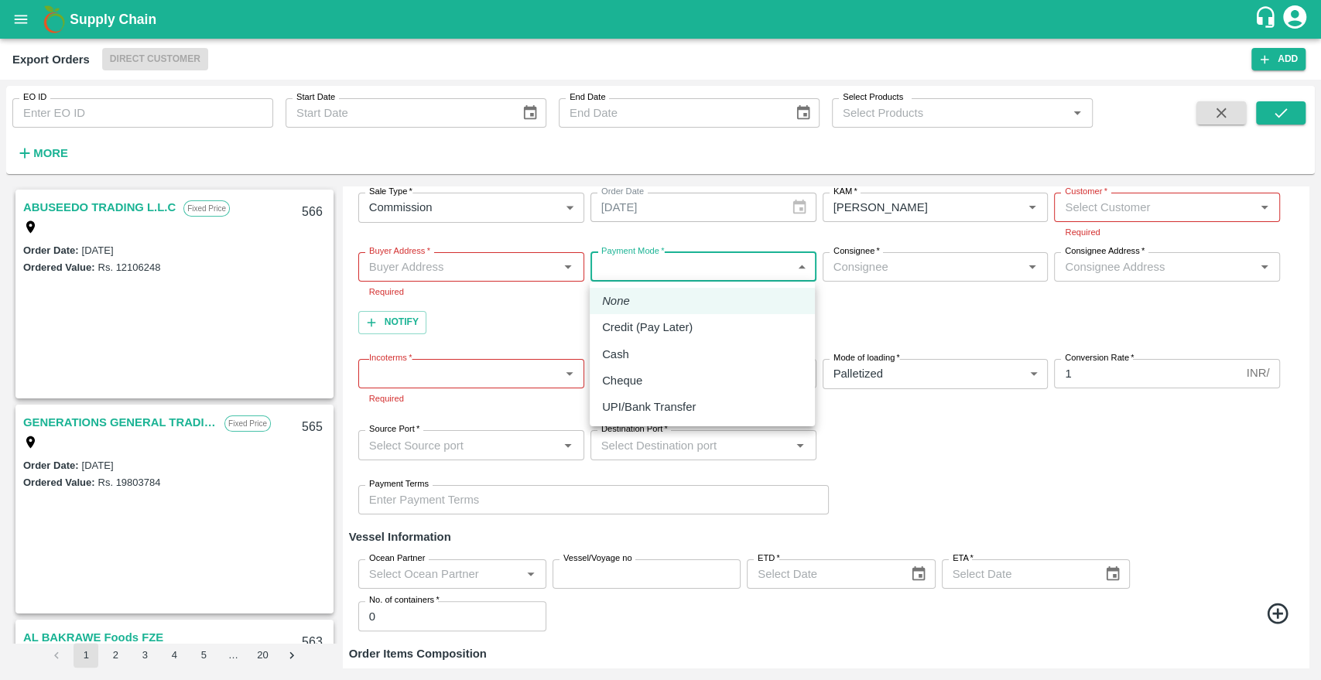
click at [672, 268] on body "Supply Chain Export Orders Direct Customer Add EO ID EO ID Start Date Start Dat…" at bounding box center [660, 340] width 1321 height 680
click at [878, 257] on div at bounding box center [660, 340] width 1321 height 680
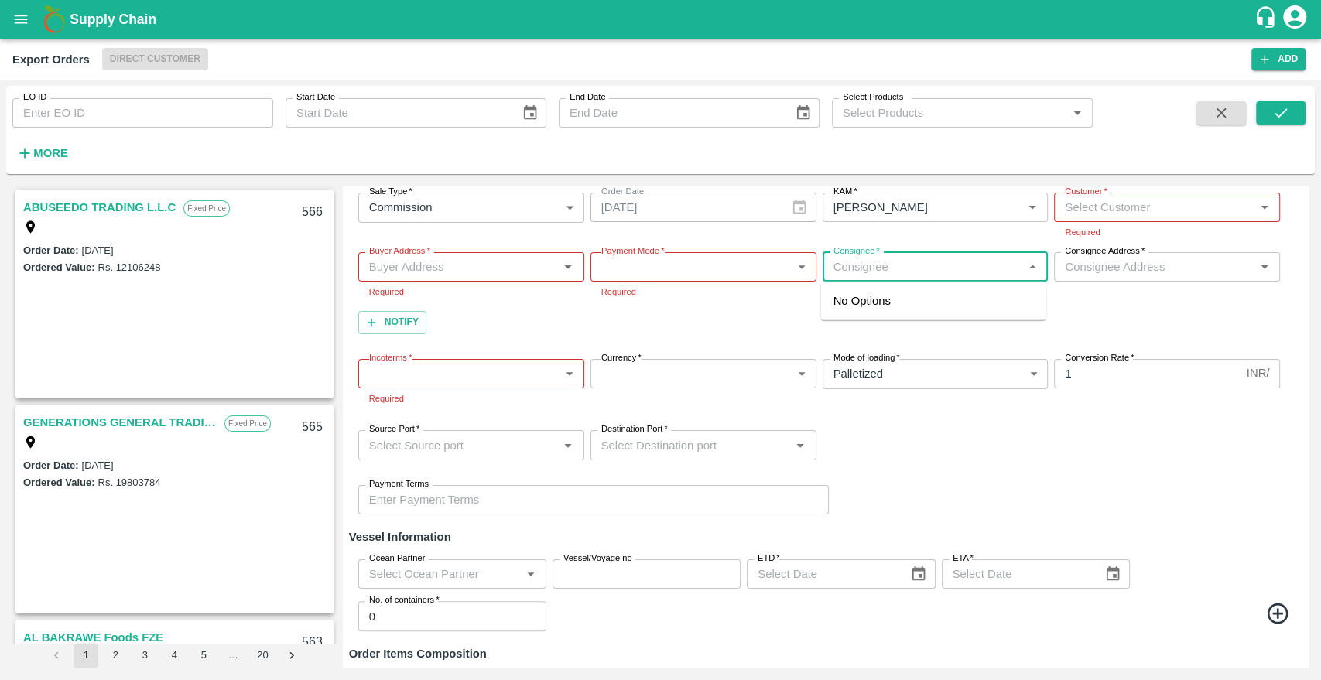
click at [896, 263] on input "Consignee   *" at bounding box center [922, 267] width 191 height 20
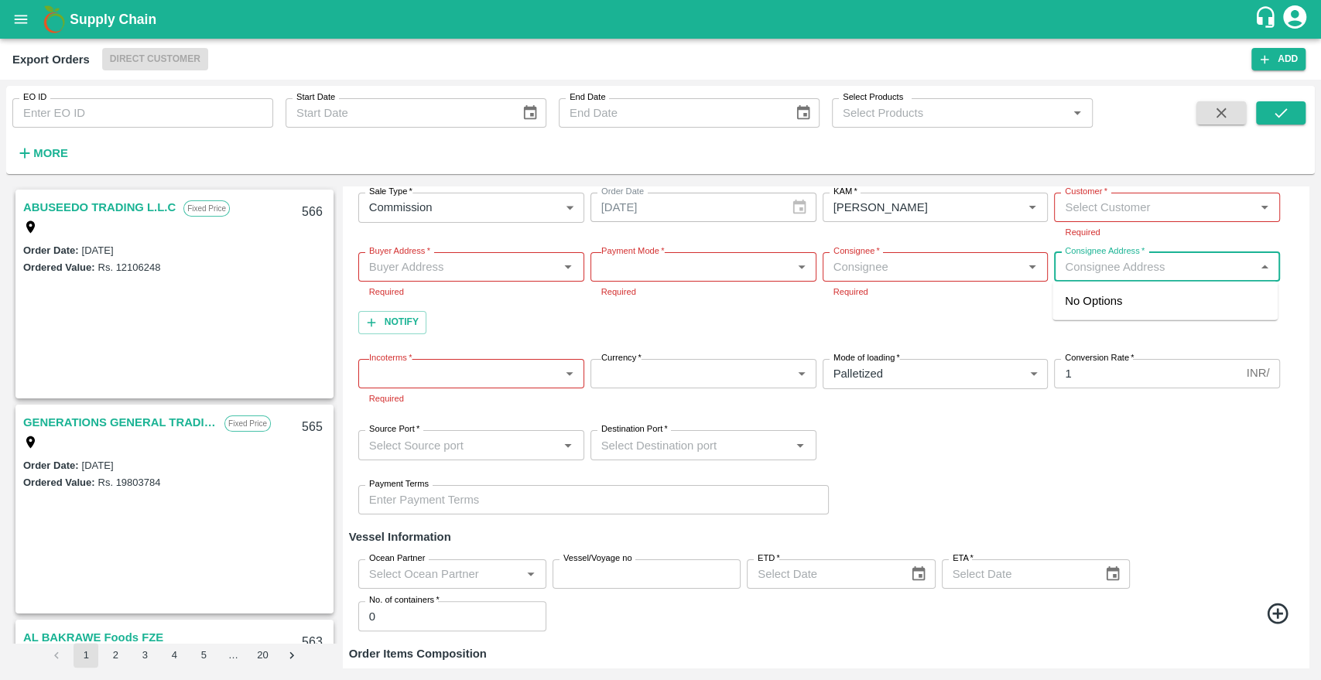
click at [1147, 271] on input "Consignee Address   *" at bounding box center [1153, 267] width 191 height 20
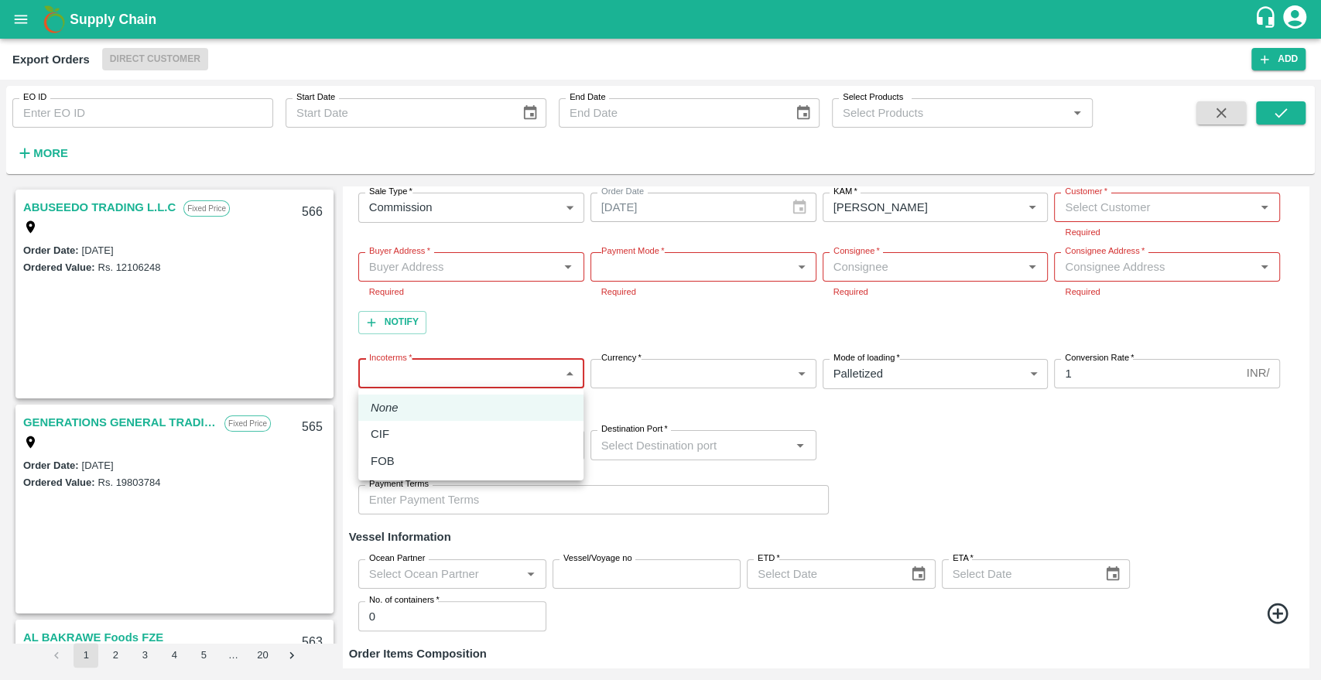
click at [421, 372] on body "Supply Chain Export Orders Direct Customer Add EO ID EO ID Start Date Start Dat…" at bounding box center [660, 340] width 1321 height 680
click at [395, 431] on div "CIF" at bounding box center [384, 434] width 26 height 17
type input "1"
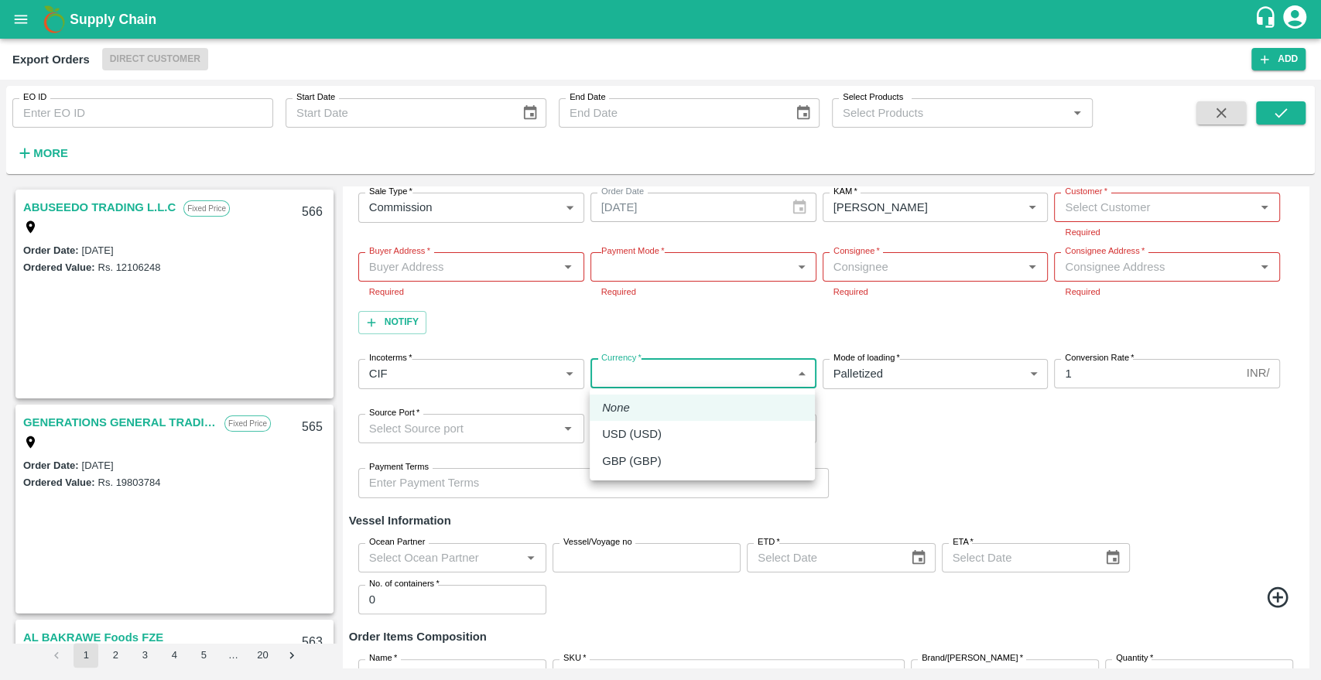
click at [593, 369] on body "Supply Chain Export Orders Direct Customer Add EO ID EO ID Start Date Start Dat…" at bounding box center [660, 340] width 1321 height 680
click at [1130, 200] on div at bounding box center [660, 340] width 1321 height 680
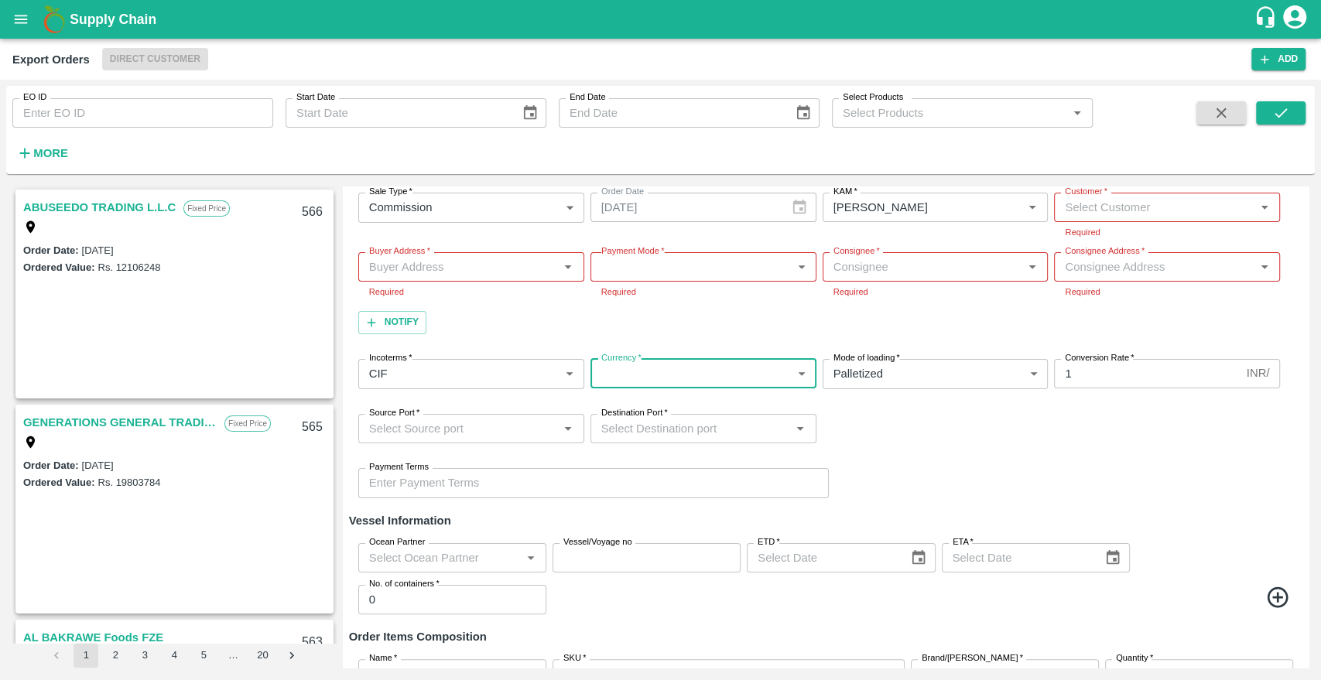
click at [1230, 111] on button "button" at bounding box center [1221, 112] width 50 height 23
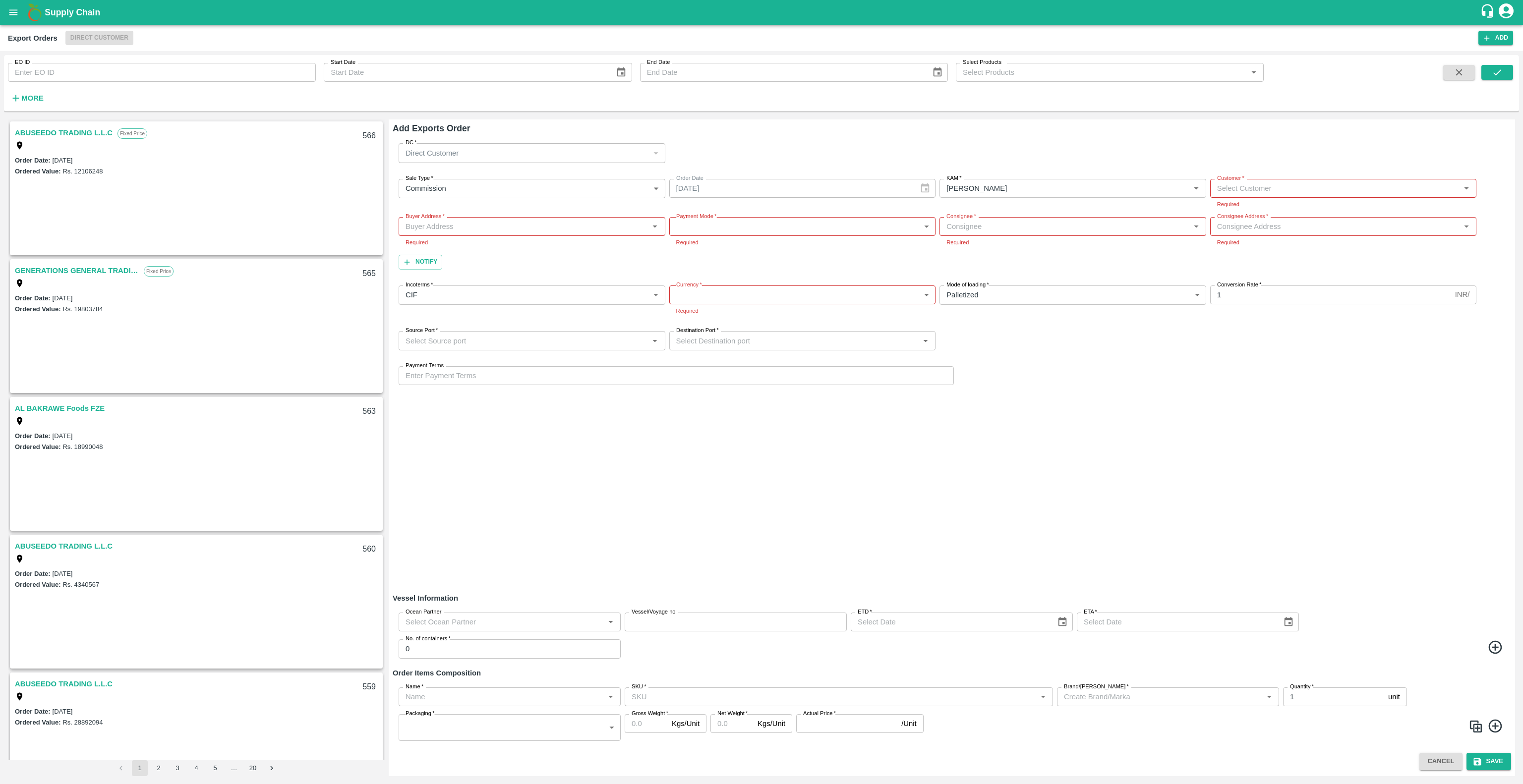
scroll to position [0, 0]
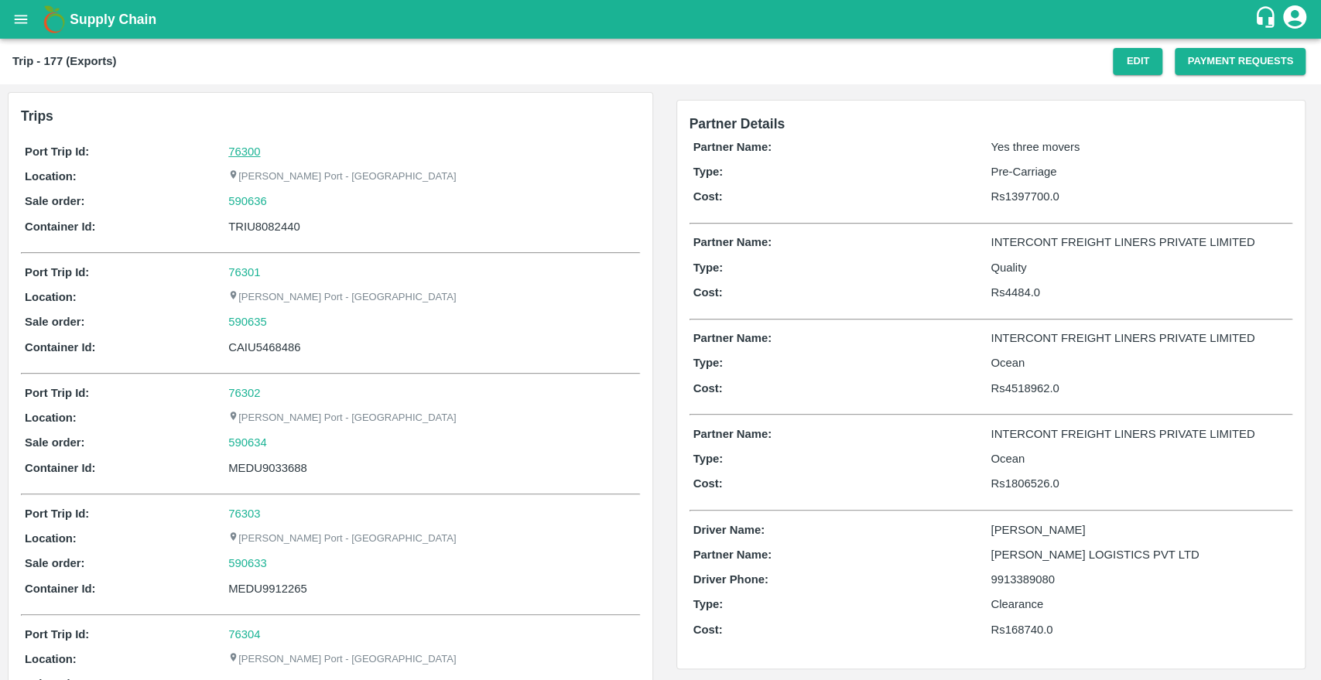
click at [243, 154] on link "76300" at bounding box center [244, 151] width 32 height 12
click at [24, 12] on icon "open drawer" at bounding box center [20, 19] width 17 height 17
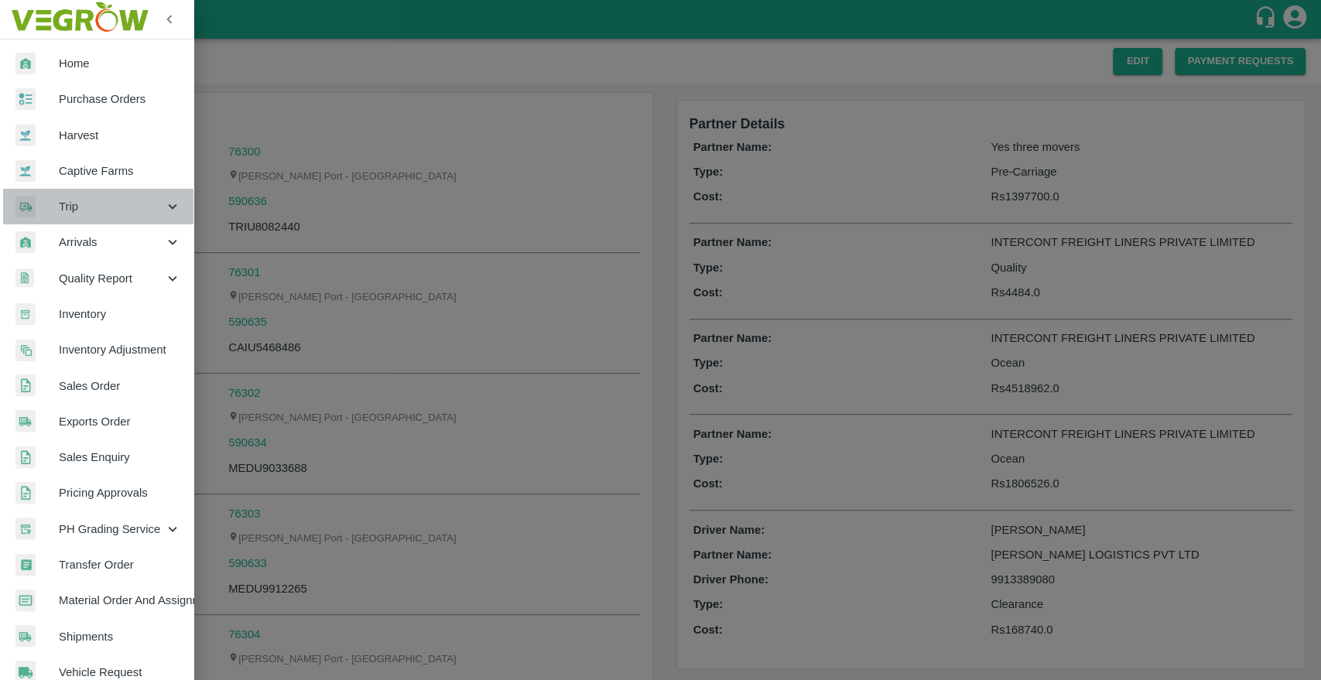
click at [123, 198] on span "Trip" at bounding box center [111, 206] width 105 height 17
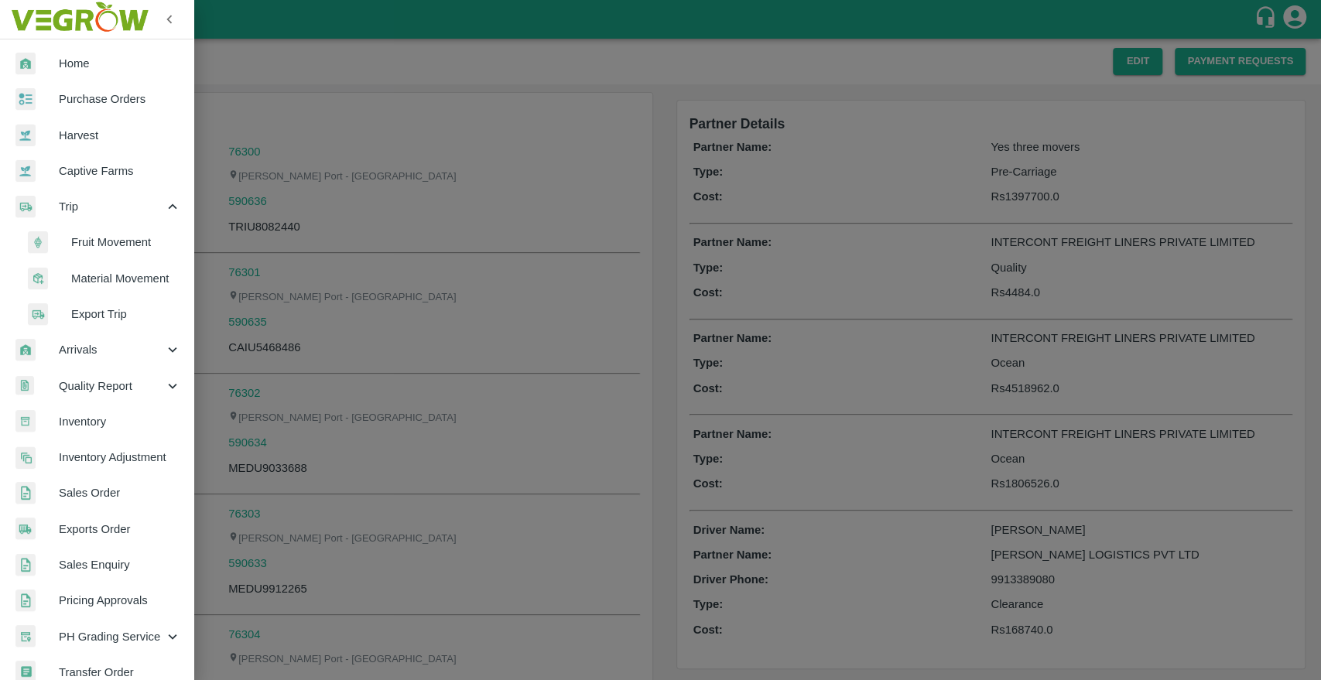
click at [94, 235] on span "Fruit Movement" at bounding box center [126, 242] width 110 height 17
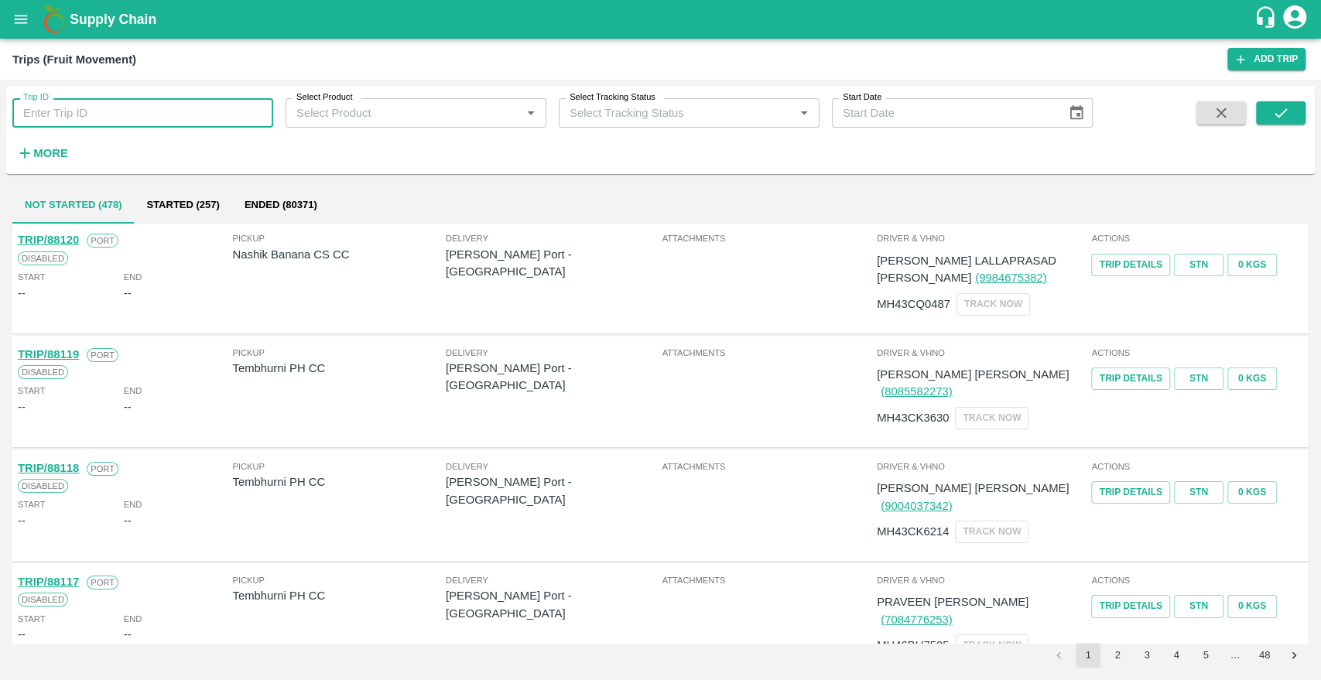
click at [66, 114] on input "Trip ID" at bounding box center [142, 112] width 261 height 29
paste input "76300"
type input "76300"
click at [1284, 117] on icon "submit" at bounding box center [1280, 112] width 17 height 17
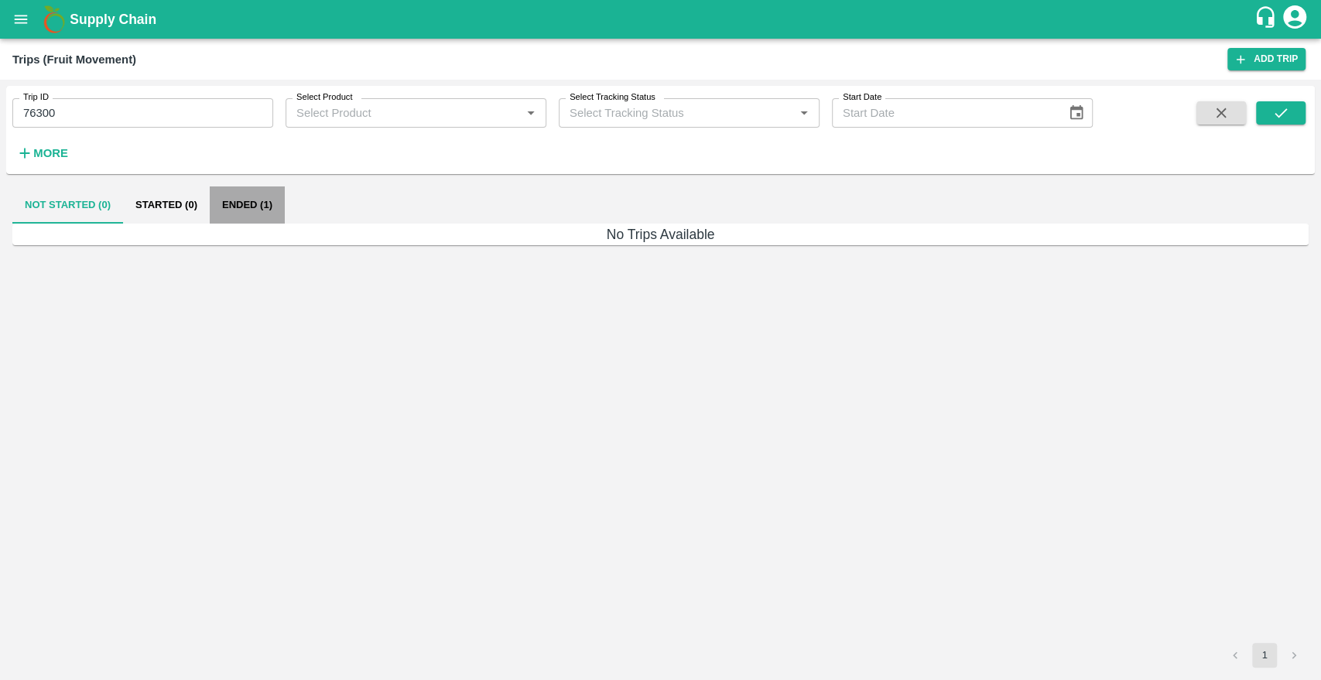
click at [238, 205] on button "Ended (1)" at bounding box center [247, 204] width 75 height 37
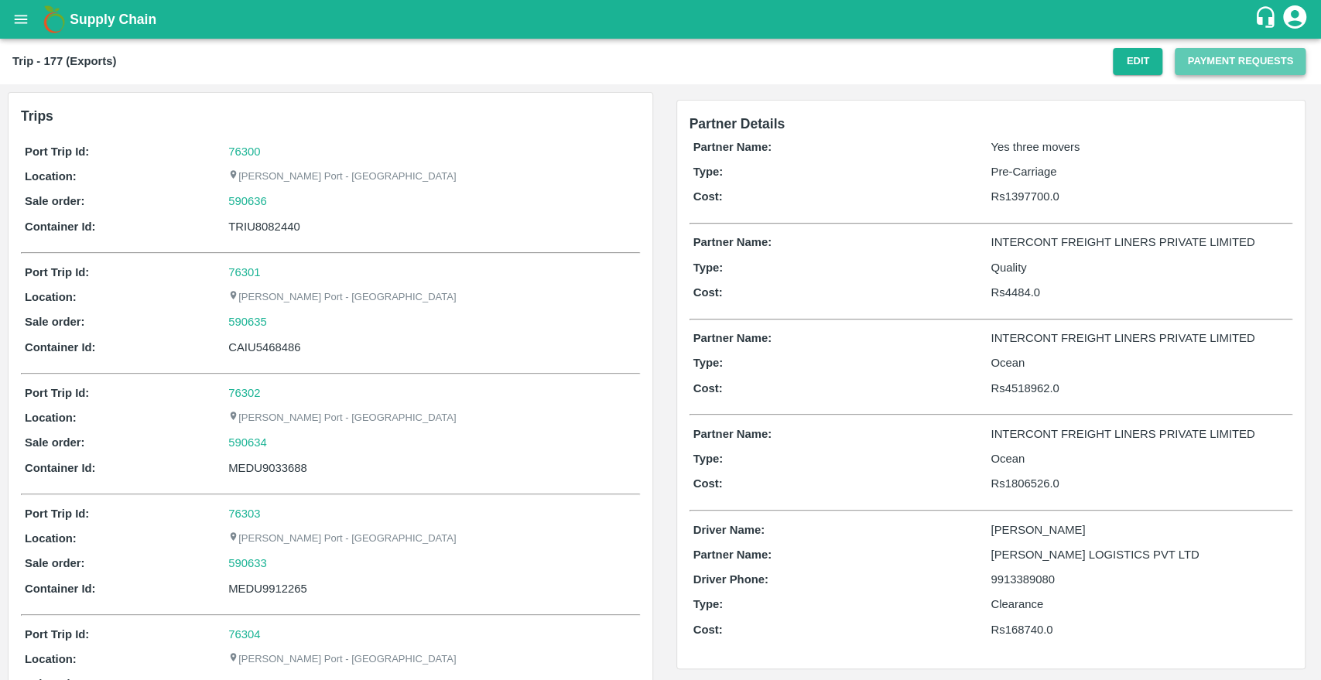
click at [1211, 62] on button "Payment Requests" at bounding box center [1239, 61] width 131 height 27
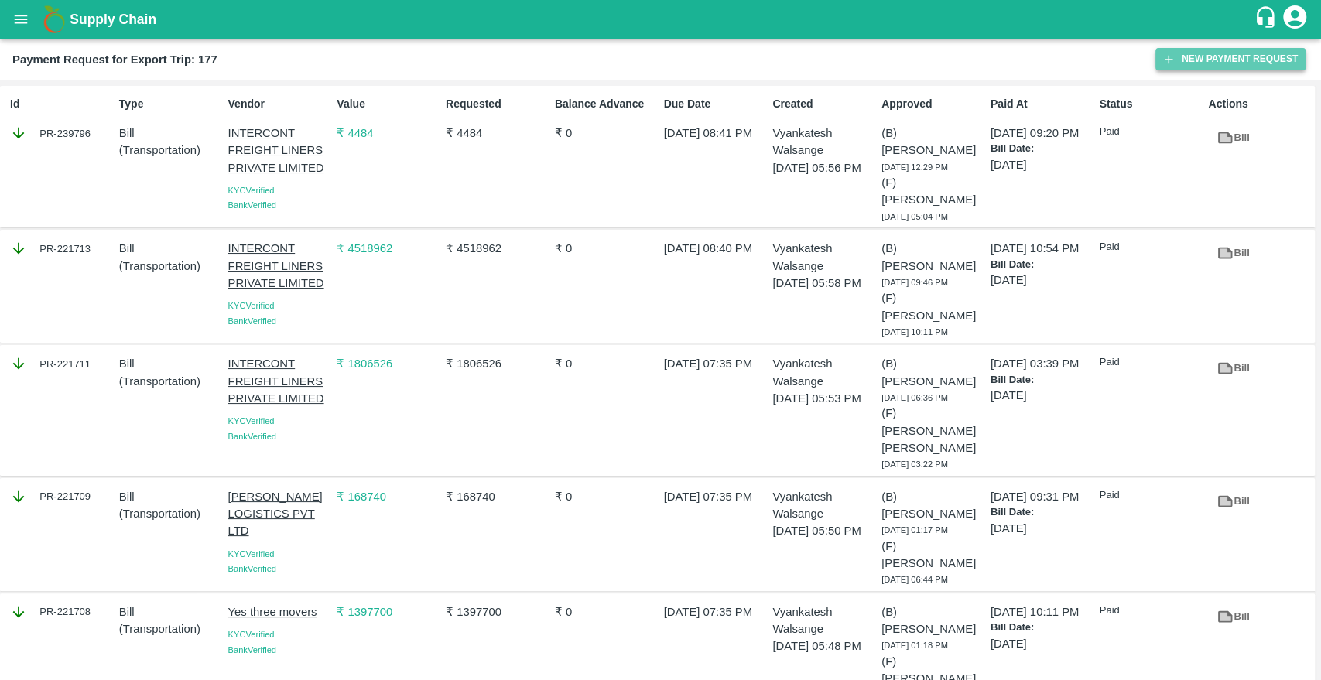
click at [1200, 55] on button "New Payment Request" at bounding box center [1230, 59] width 150 height 22
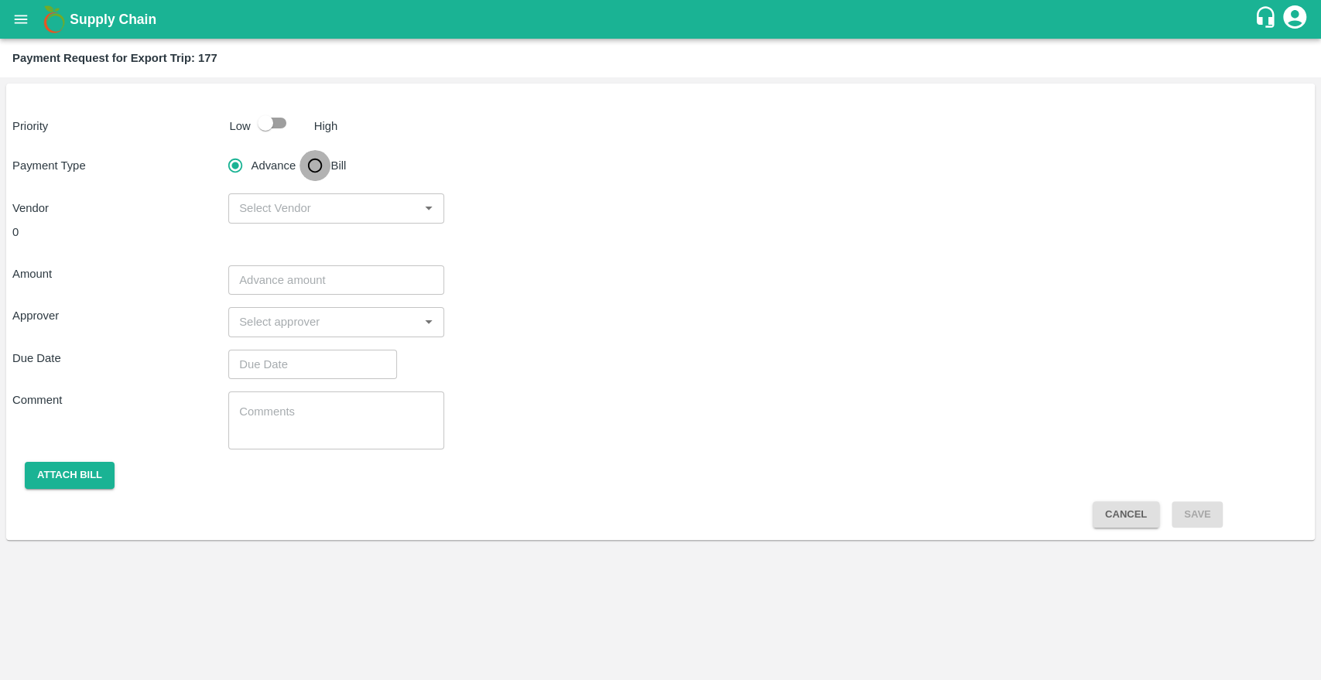
click at [315, 163] on input "Bill" at bounding box center [314, 165] width 31 height 31
radio input "true"
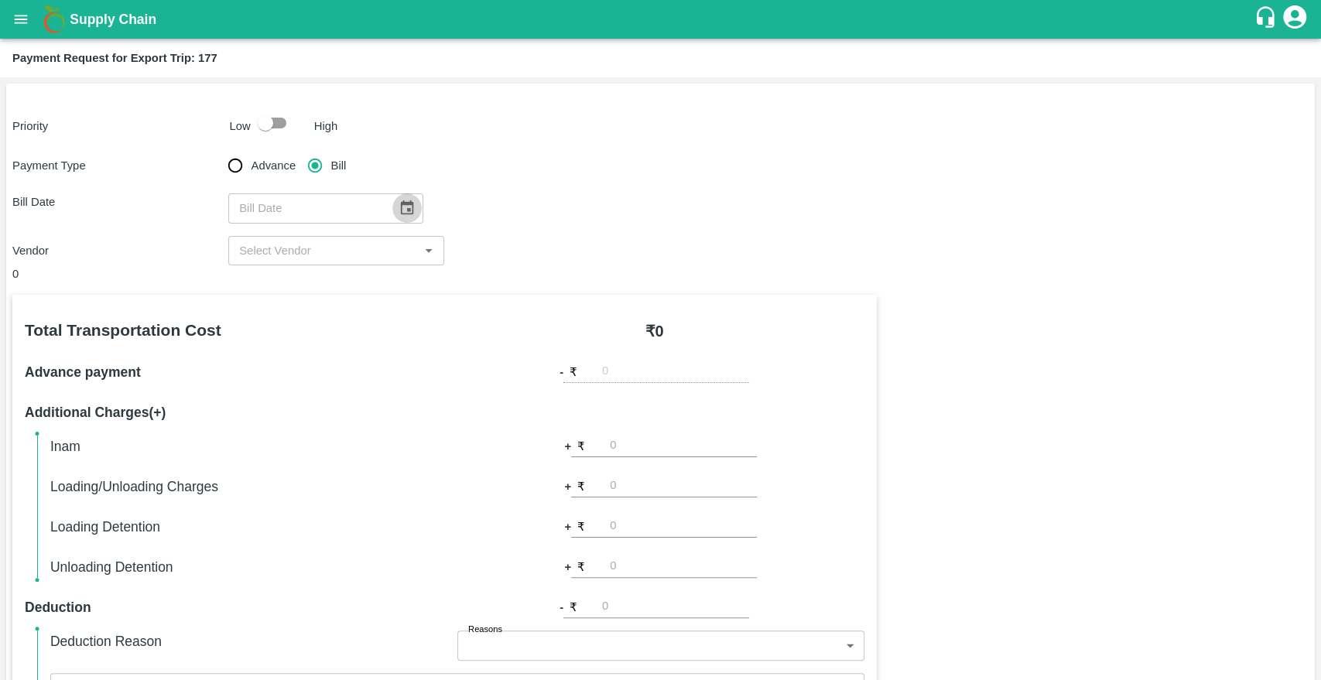
click at [401, 205] on icon "Choose date" at bounding box center [407, 207] width 13 height 15
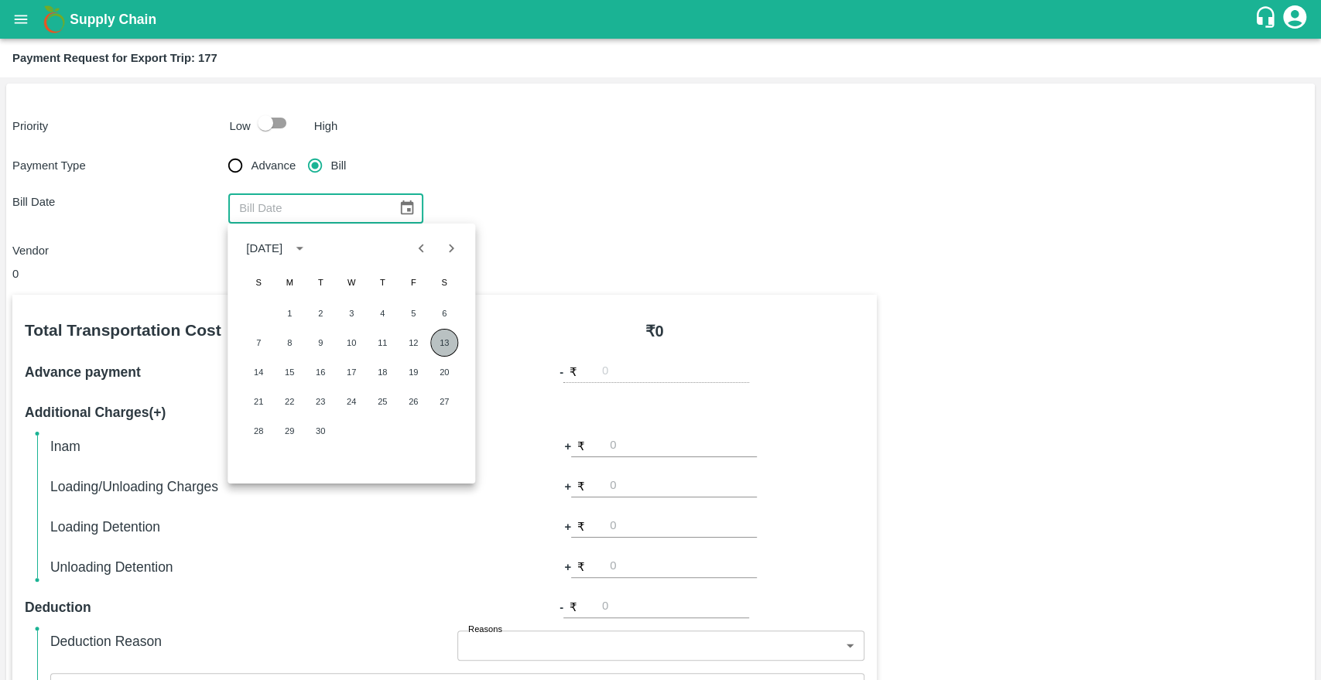
click at [440, 345] on button "13" at bounding box center [444, 343] width 28 height 28
type input "13/09/2025"
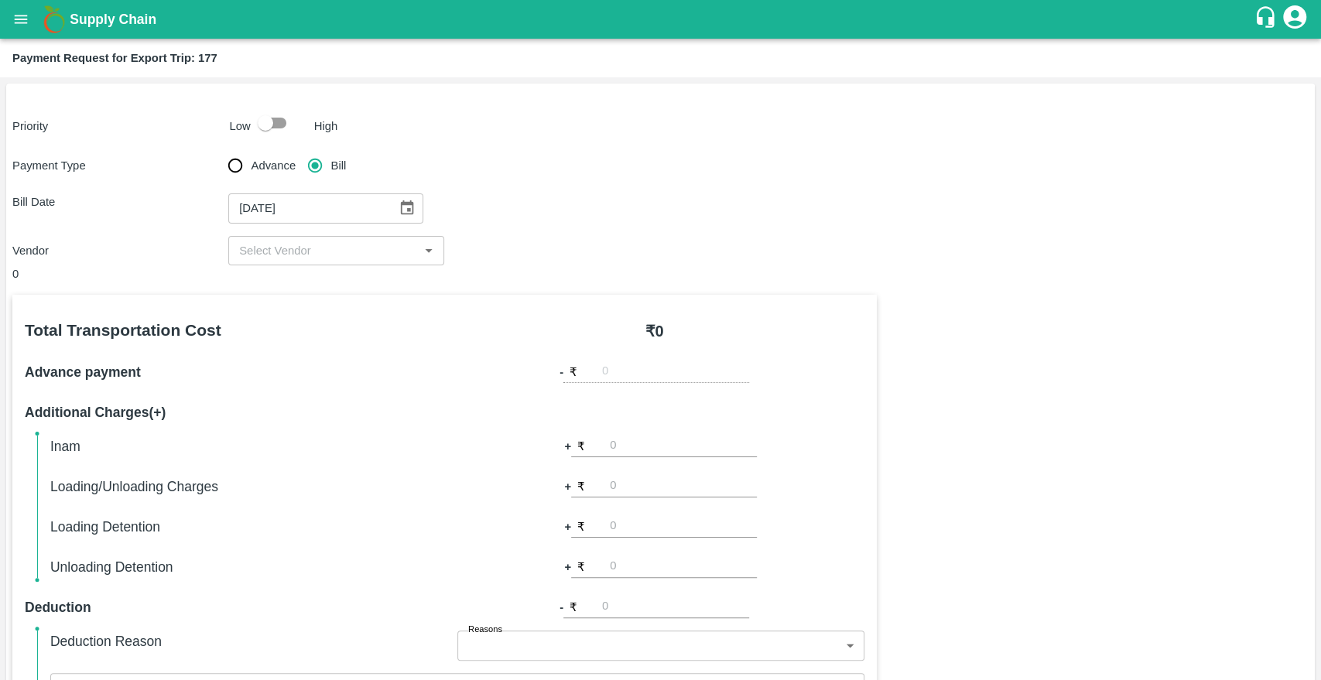
click at [322, 257] on input "input" at bounding box center [323, 251] width 181 height 20
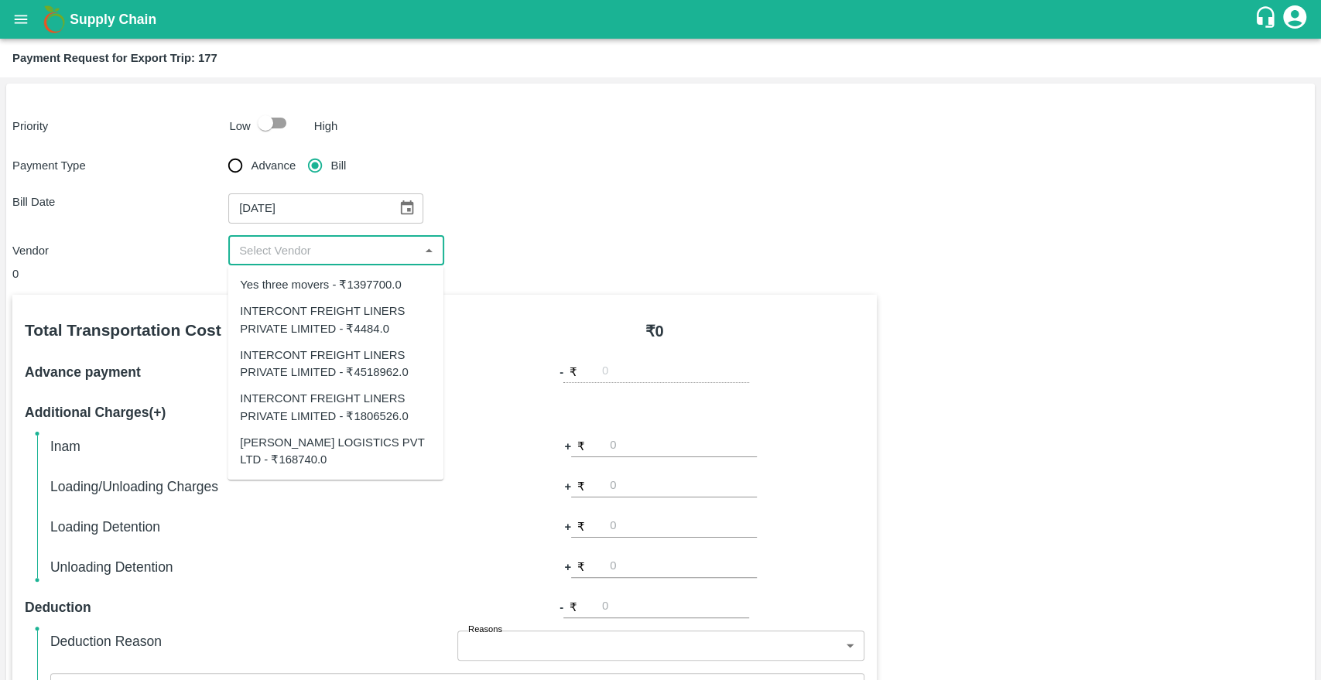
click at [313, 337] on div "INTERCONT FREIGHT LINERS PRIVATE LIMITED - ₹4484.0" at bounding box center [335, 320] width 191 height 35
type input "INTERCONT FREIGHT LINERS PRIVATE LIMITED - ₹4484.0"
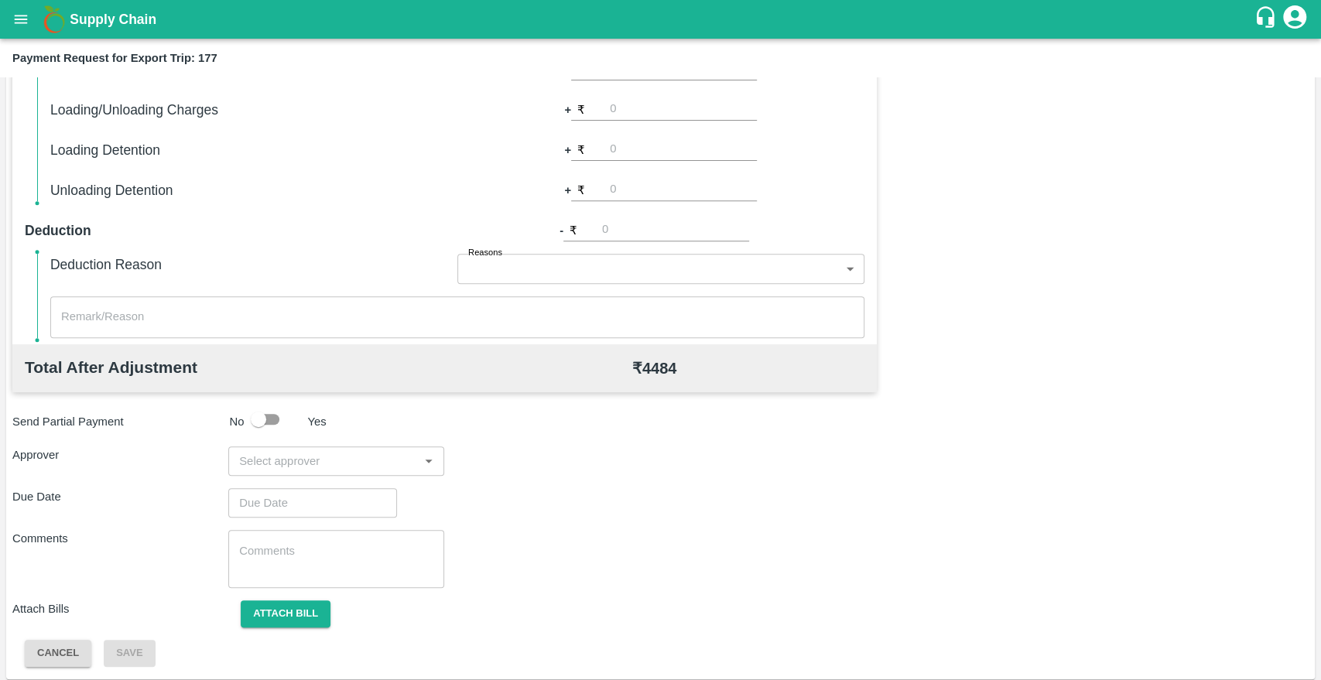
scroll to position [381, 0]
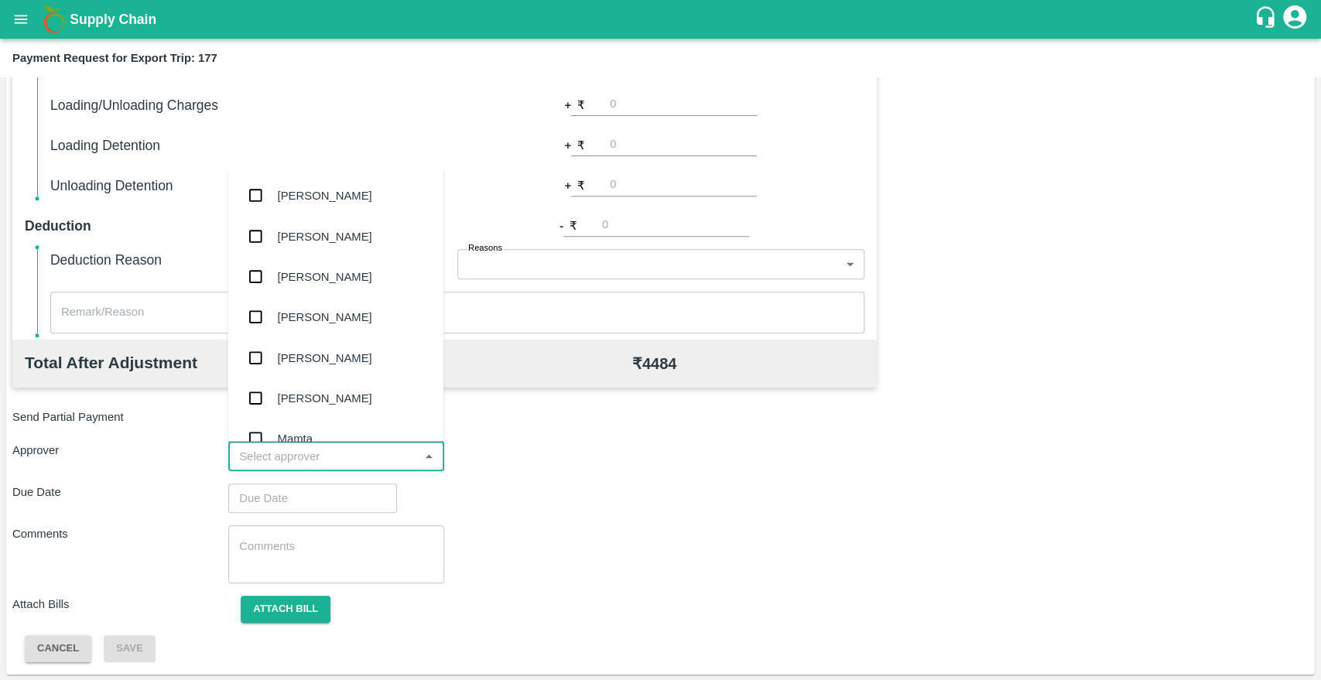
click at [312, 453] on input "input" at bounding box center [323, 456] width 181 height 20
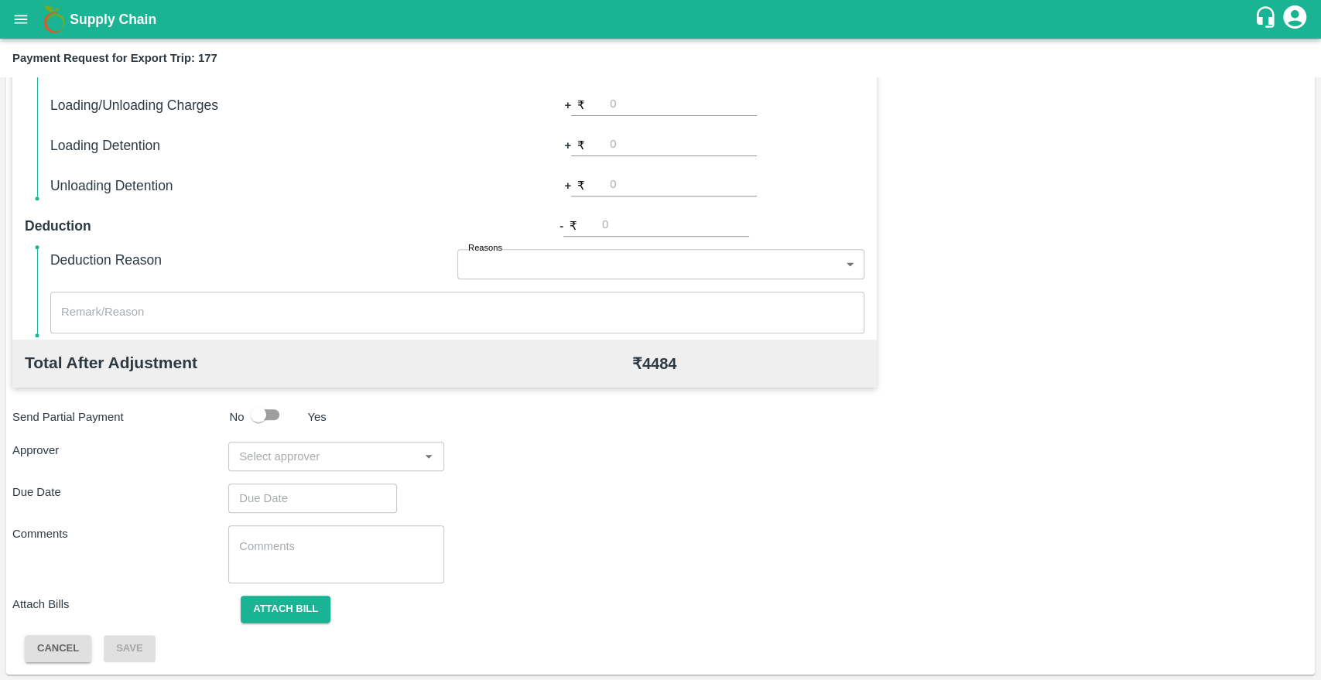
click at [498, 589] on div "Total Transportation Cost ₹ 4484.0 Advance payment - ₹ Additional Charges(+) In…" at bounding box center [660, 287] width 1296 height 749
click at [273, 414] on input "checkbox" at bounding box center [258, 414] width 88 height 29
checkbox input "true"
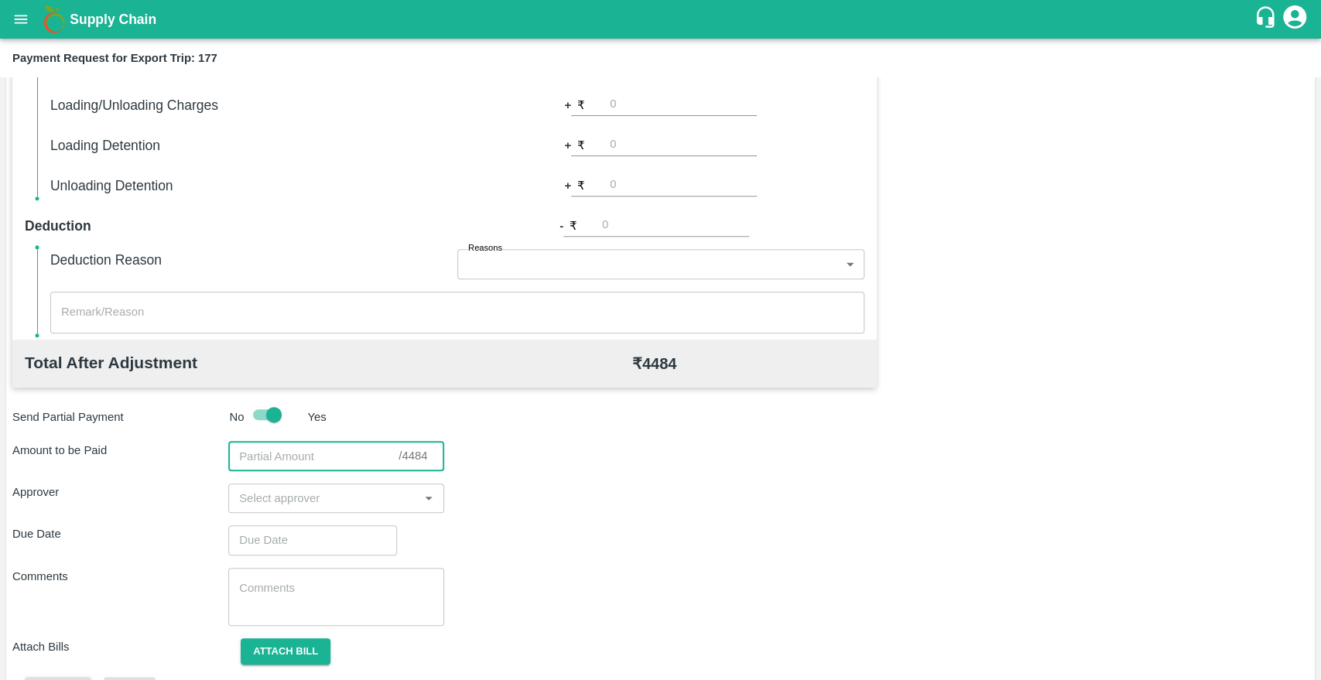
click at [325, 465] on input "number" at bounding box center [313, 456] width 170 height 29
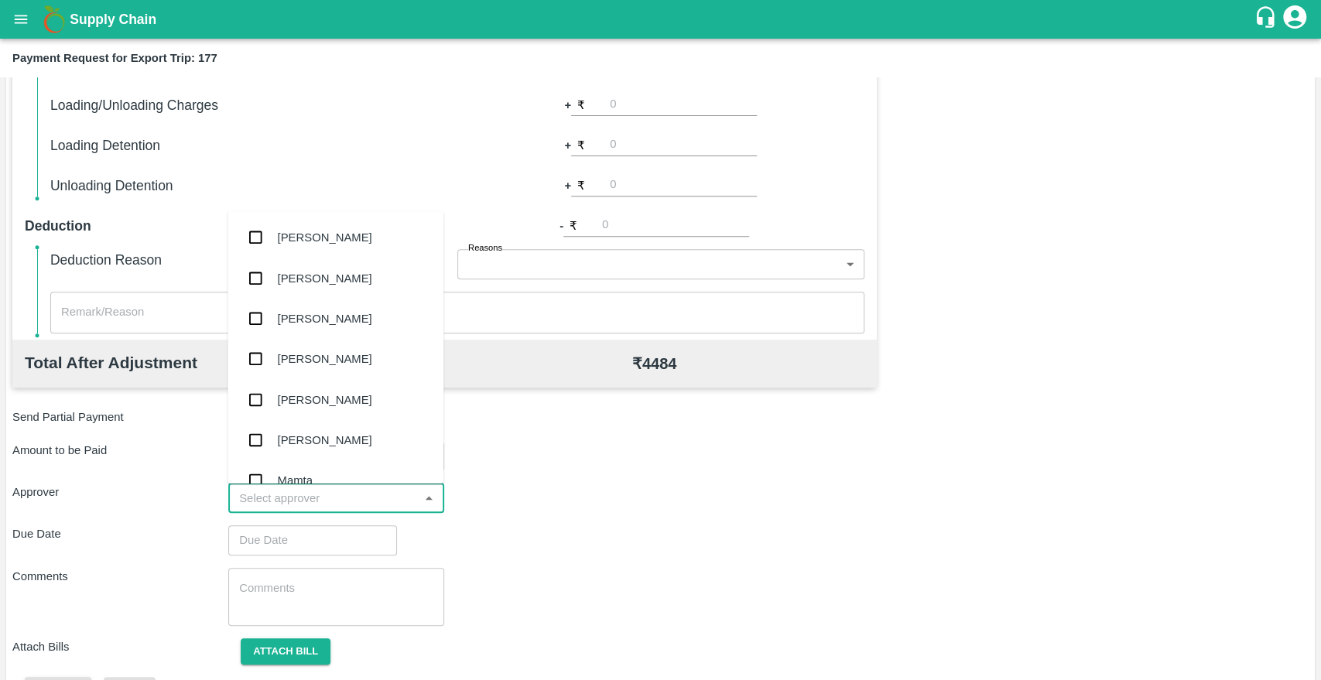
click at [367, 501] on input "input" at bounding box center [323, 498] width 181 height 20
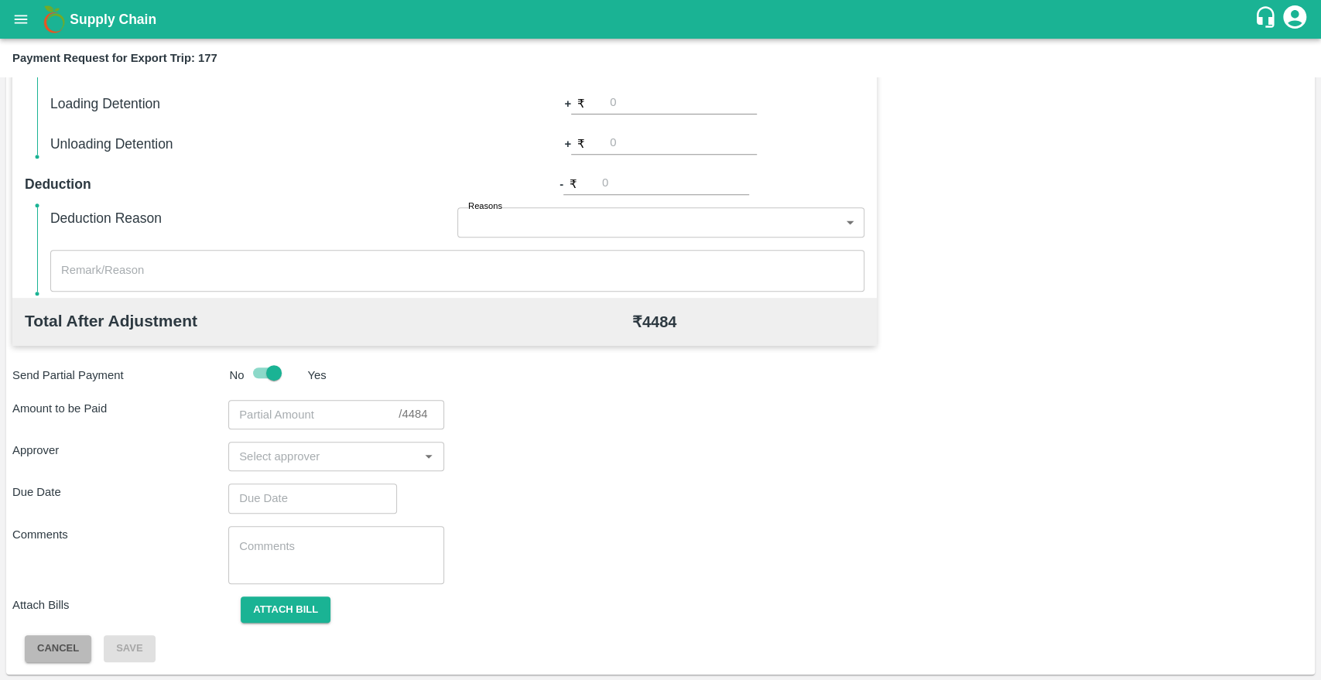
click at [78, 650] on button "Cancel" at bounding box center [58, 648] width 67 height 27
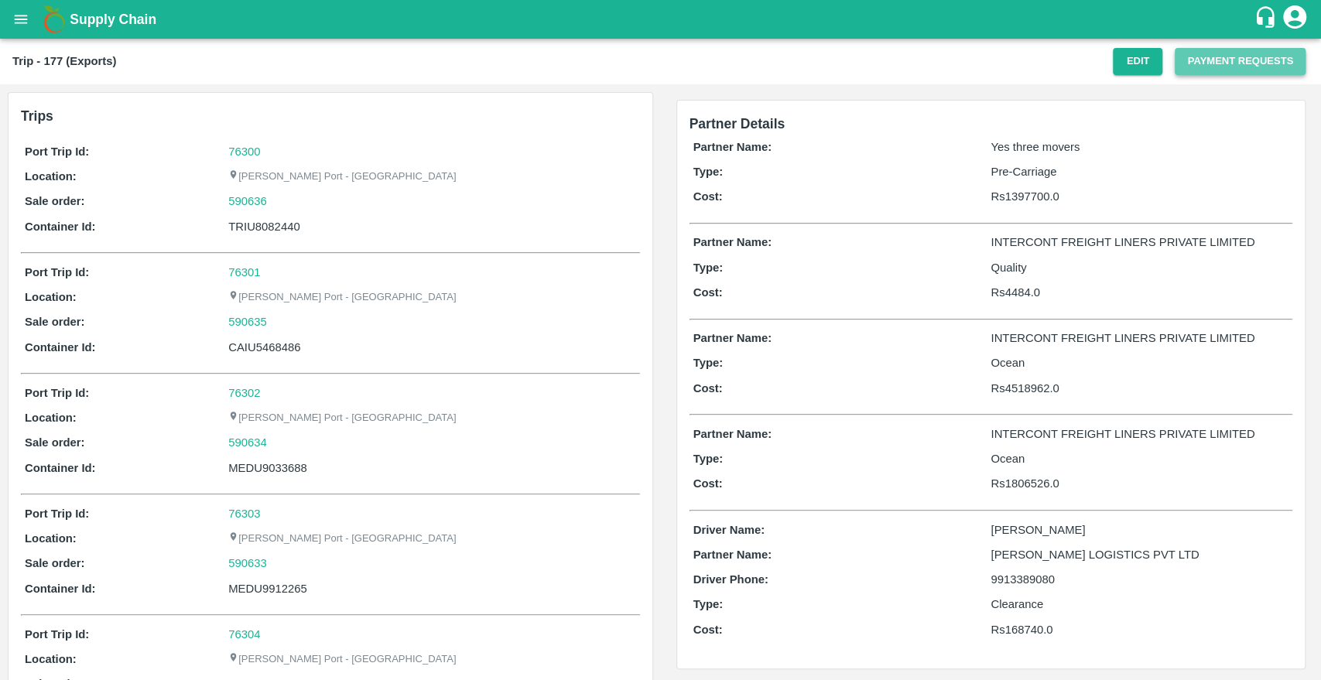
click at [1196, 54] on button "Payment Requests" at bounding box center [1239, 61] width 131 height 27
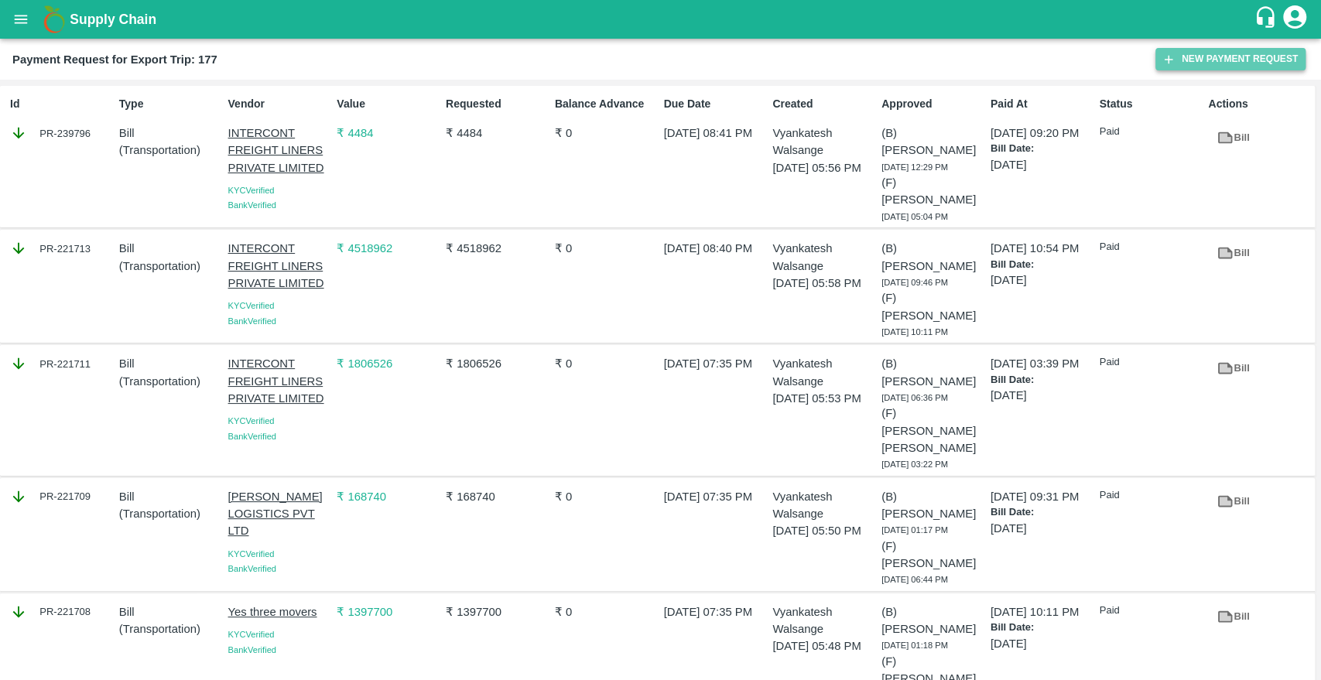
click at [1173, 57] on icon "button" at bounding box center [1168, 60] width 14 height 14
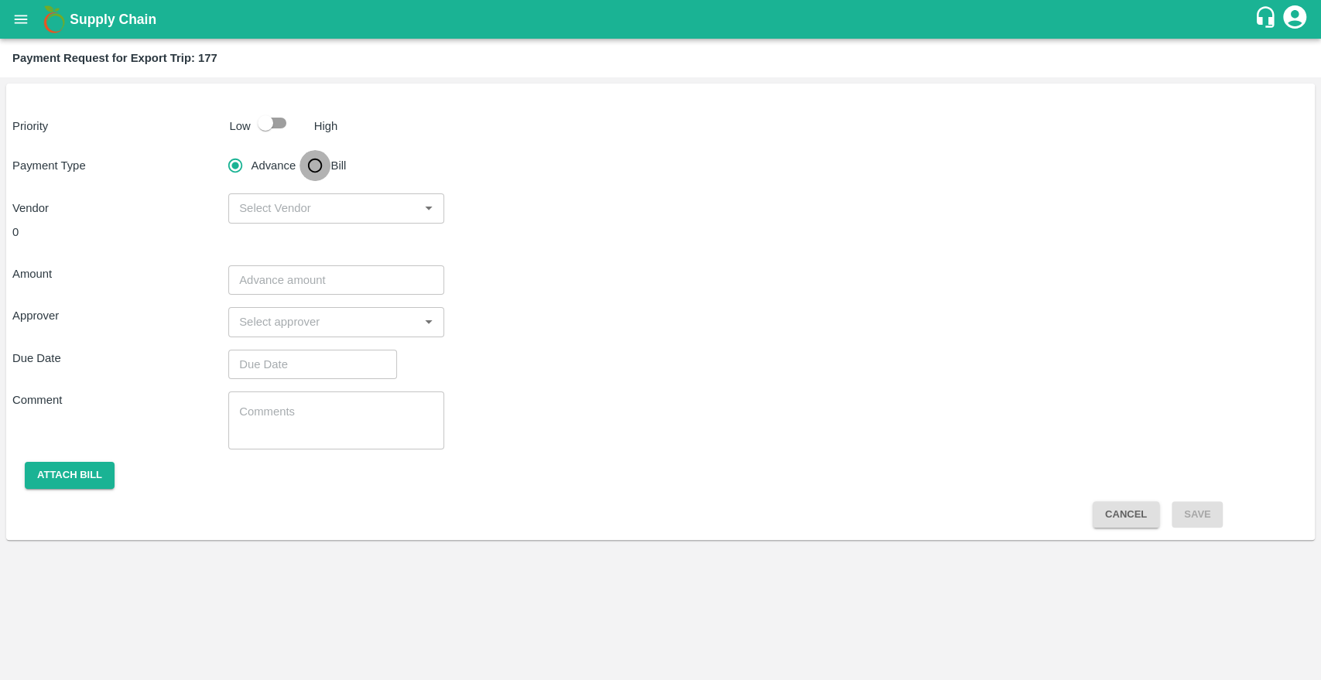
click at [319, 164] on input "Bill" at bounding box center [314, 165] width 31 height 31
radio input "true"
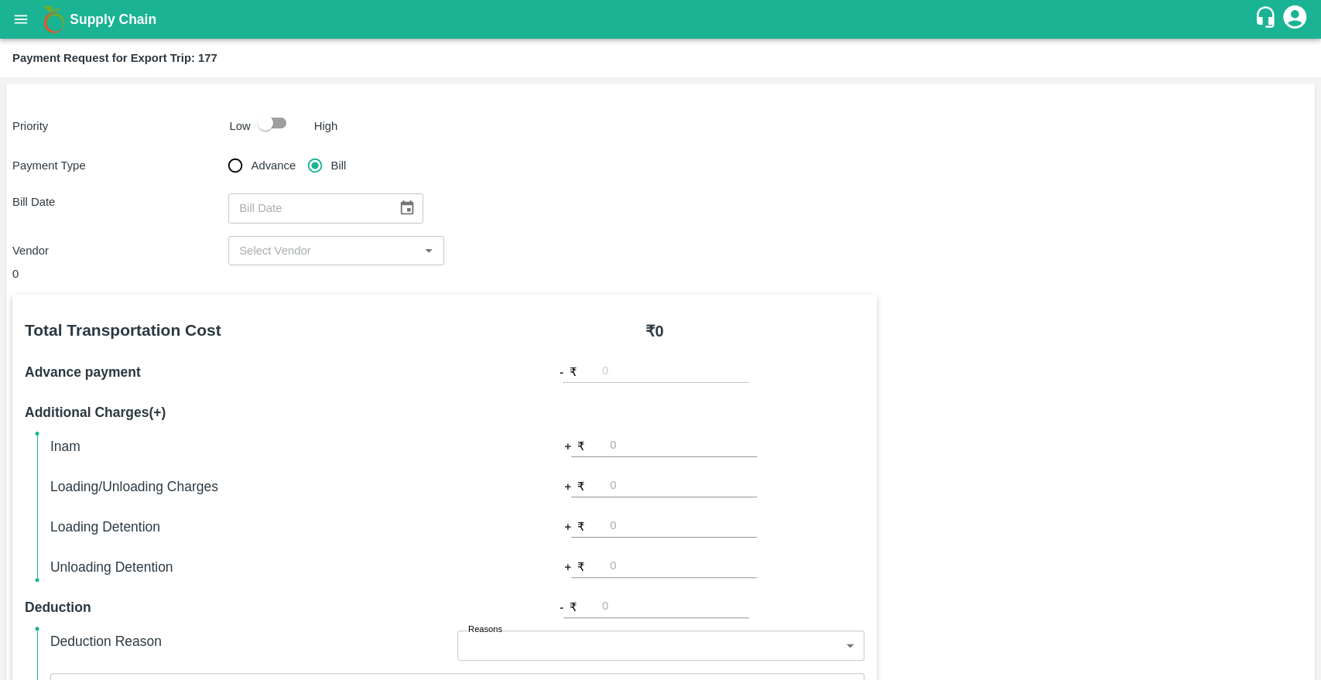
click at [398, 209] on icon "Choose date" at bounding box center [406, 208] width 17 height 17
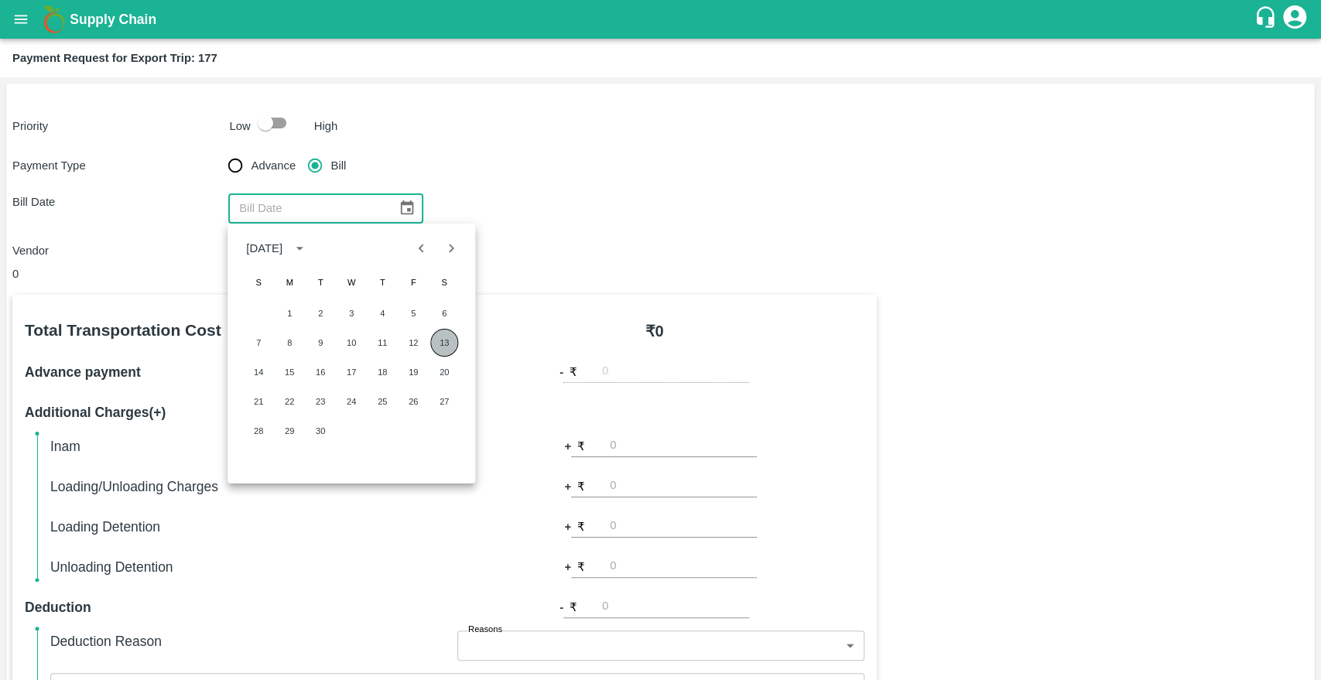
click at [446, 341] on button "13" at bounding box center [444, 343] width 28 height 28
type input "13/09/2025"
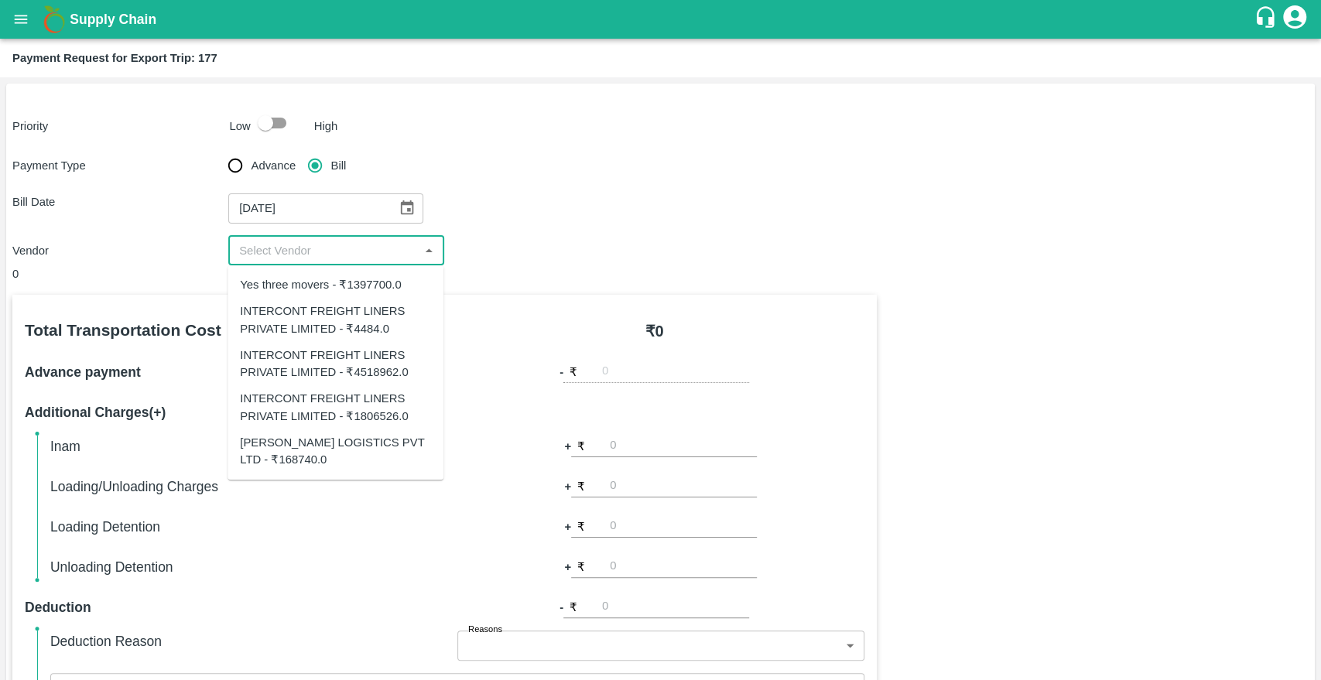
click at [365, 248] on input "input" at bounding box center [323, 251] width 181 height 20
click at [359, 320] on div "INTERCONT FREIGHT LINERS PRIVATE LIMITED - ₹4484.0" at bounding box center [335, 320] width 191 height 35
type input "INTERCONT FREIGHT LINERS PRIVATE LIMITED - ₹4484.0"
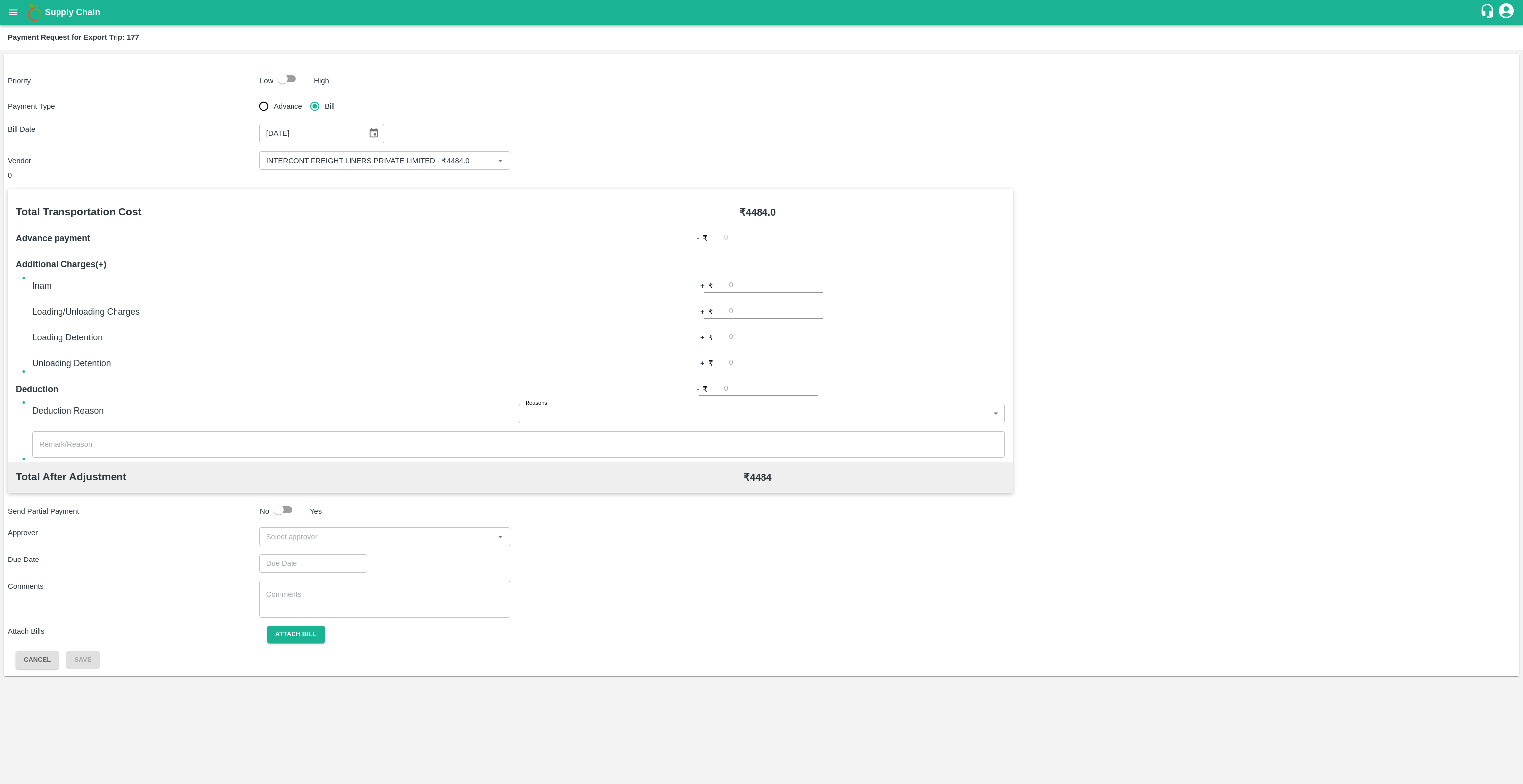
drag, startPoint x: 812, startPoint y: 1, endPoint x: 1178, endPoint y: 393, distance: 536.3
click at [846, 393] on div "Total Transportation Cost ₹ 4484.0 Advance payment - ₹ Additional Charges(+) In…" at bounding box center [761, 429] width 1507 height 480
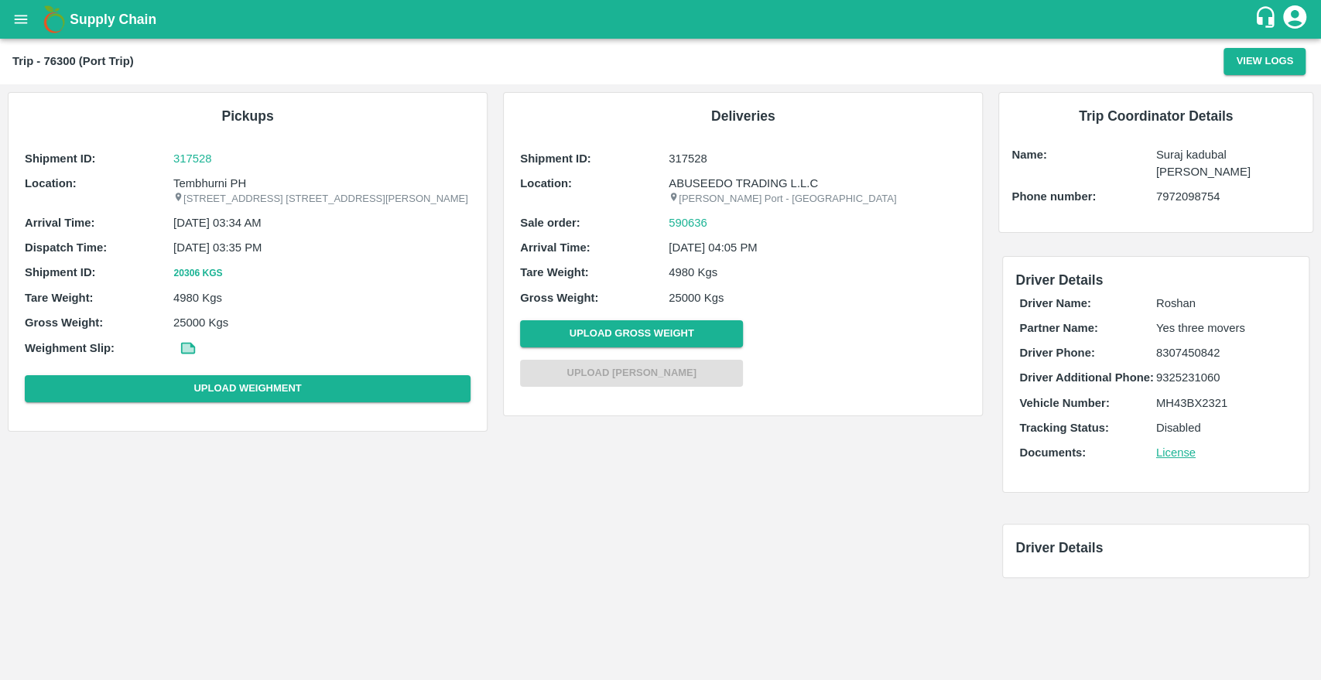
click at [51, 66] on b "Trip - 76300 (Port Trip)" at bounding box center [72, 61] width 121 height 12
copy b "76300"
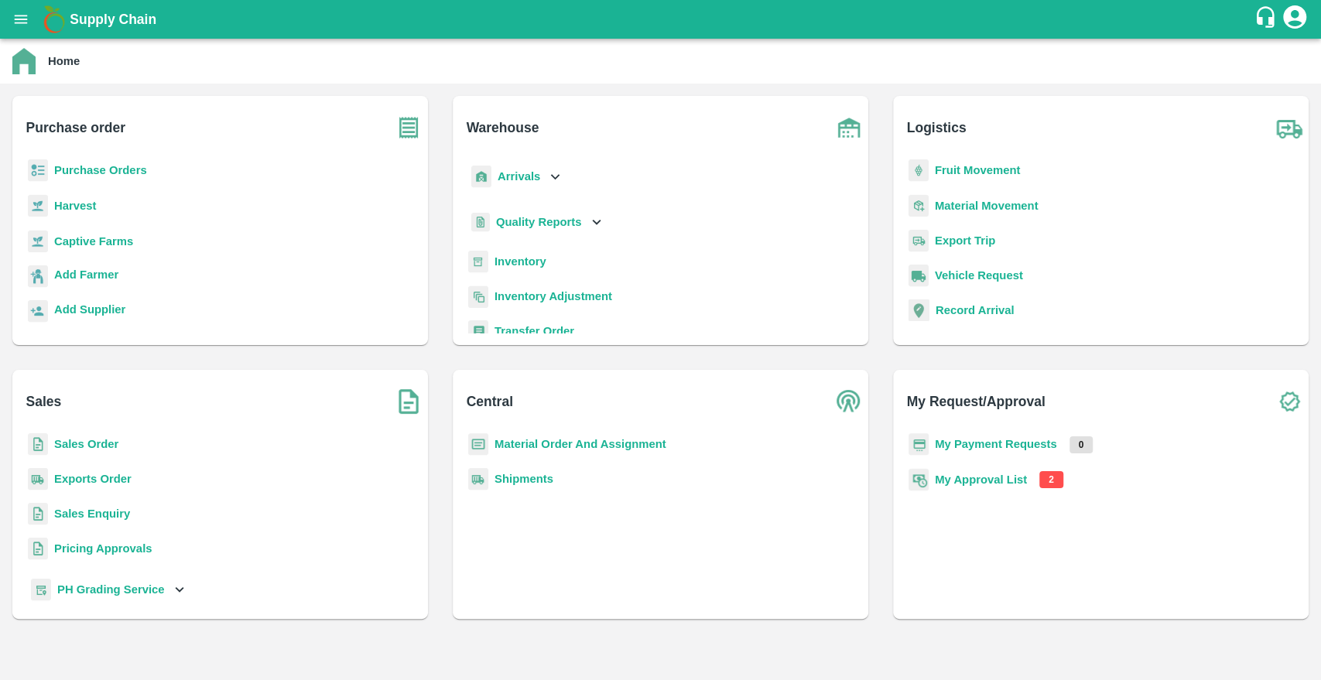
drag, startPoint x: 2057, startPoint y: 26, endPoint x: 514, endPoint y: 643, distance: 1662.4
click at [514, 643] on main "Home Purchase order Purchase Orders Harvest Captive Farms Add Farmer Add Suppli…" at bounding box center [660, 359] width 1321 height 641
click at [951, 172] on b "Fruit Movement" at bounding box center [978, 170] width 86 height 12
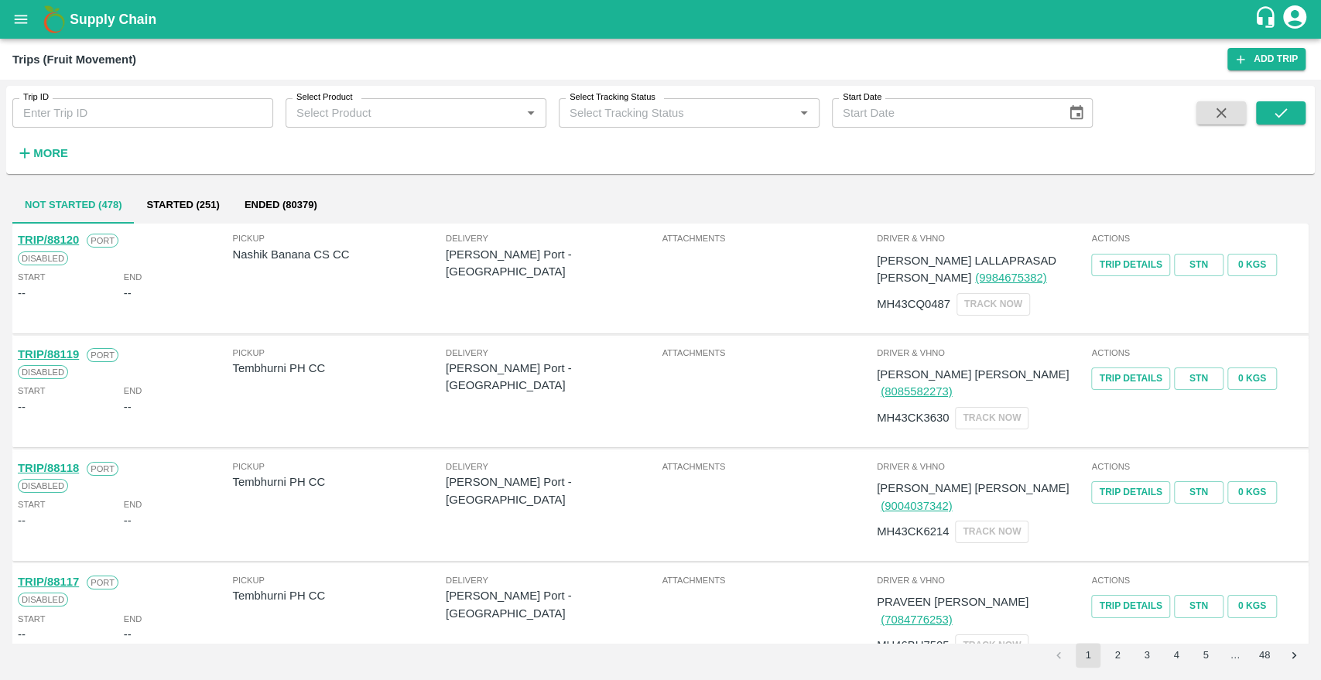
click at [186, 128] on div "Trip ID Trip ID Select Product Select Product   * Select Tracking Status Select…" at bounding box center [546, 126] width 1092 height 80
click at [168, 121] on input "Trip ID" at bounding box center [142, 112] width 261 height 29
paste input "66274"
type input "66274"
click at [1299, 123] on button "submit" at bounding box center [1281, 112] width 50 height 23
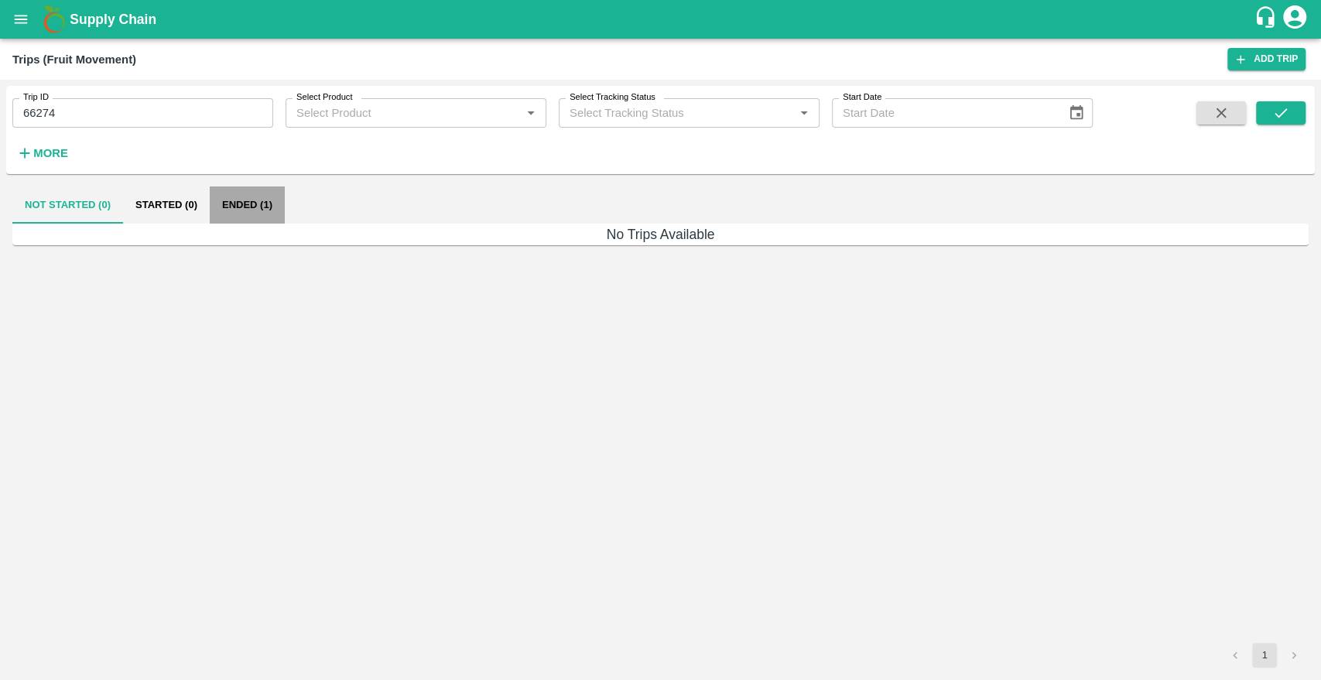
click at [273, 200] on button "Ended (1)" at bounding box center [247, 204] width 75 height 37
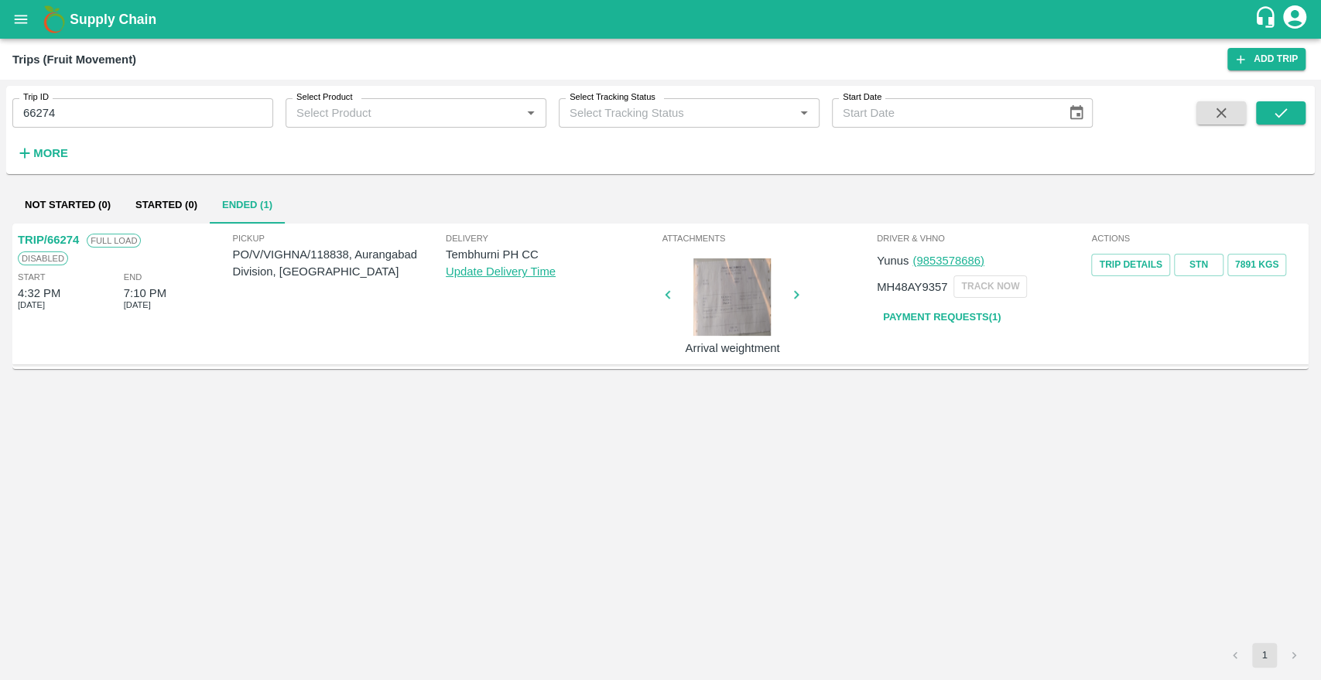
click at [334, 252] on p "PO/V/VIGHNA/118838, Aurangabad Division, Maharashtra" at bounding box center [339, 263] width 213 height 35
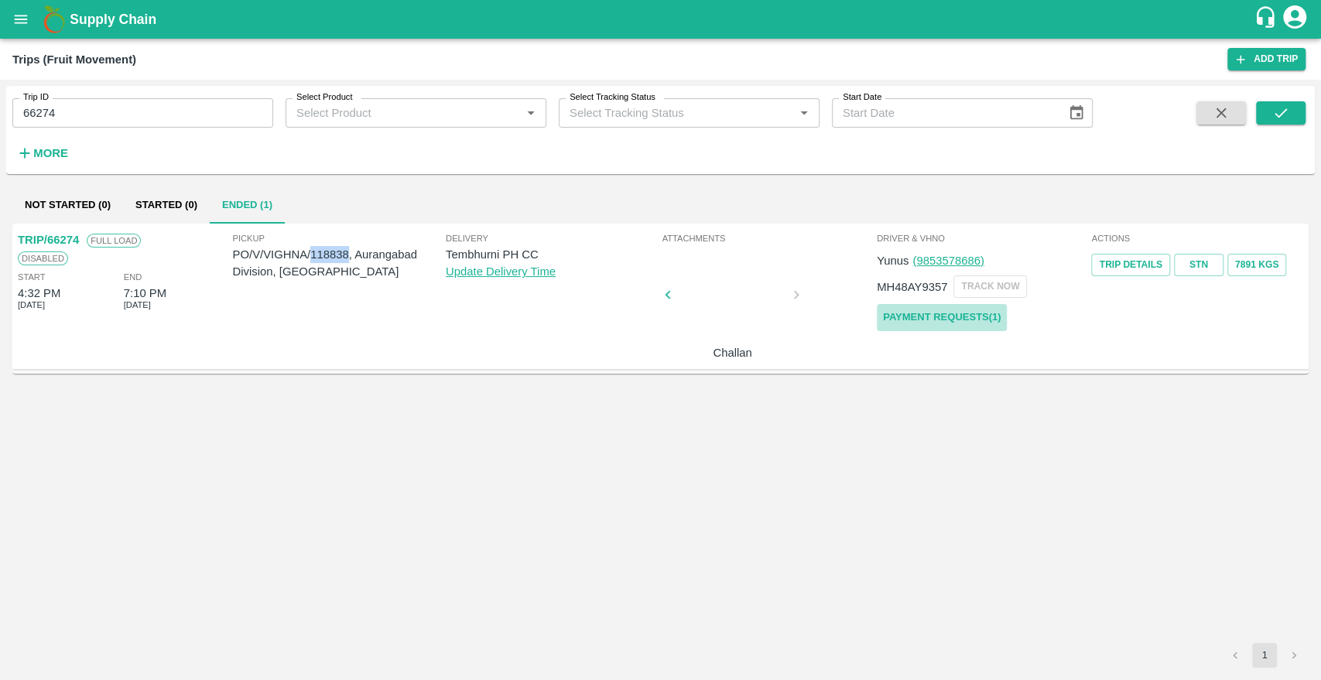
click at [919, 323] on link "Payment Requests( 1 )" at bounding box center [942, 317] width 130 height 27
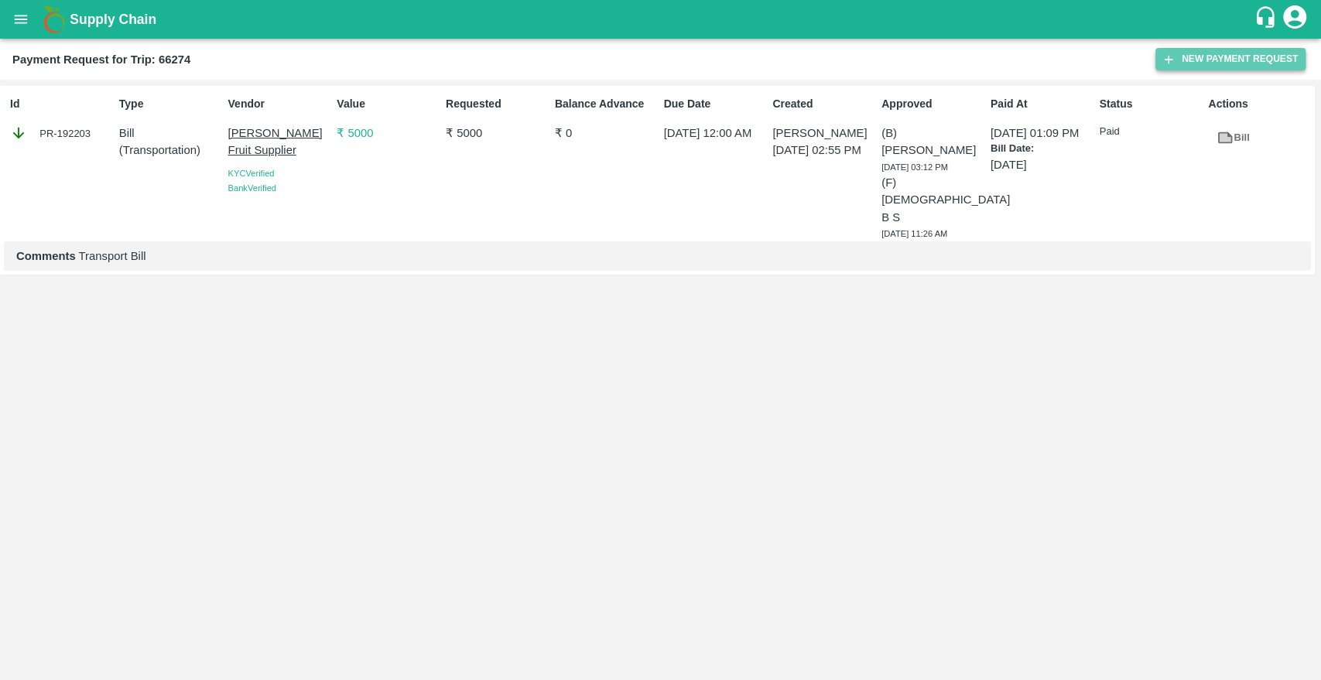
click at [1190, 63] on button "New Payment Request" at bounding box center [1230, 59] width 150 height 22
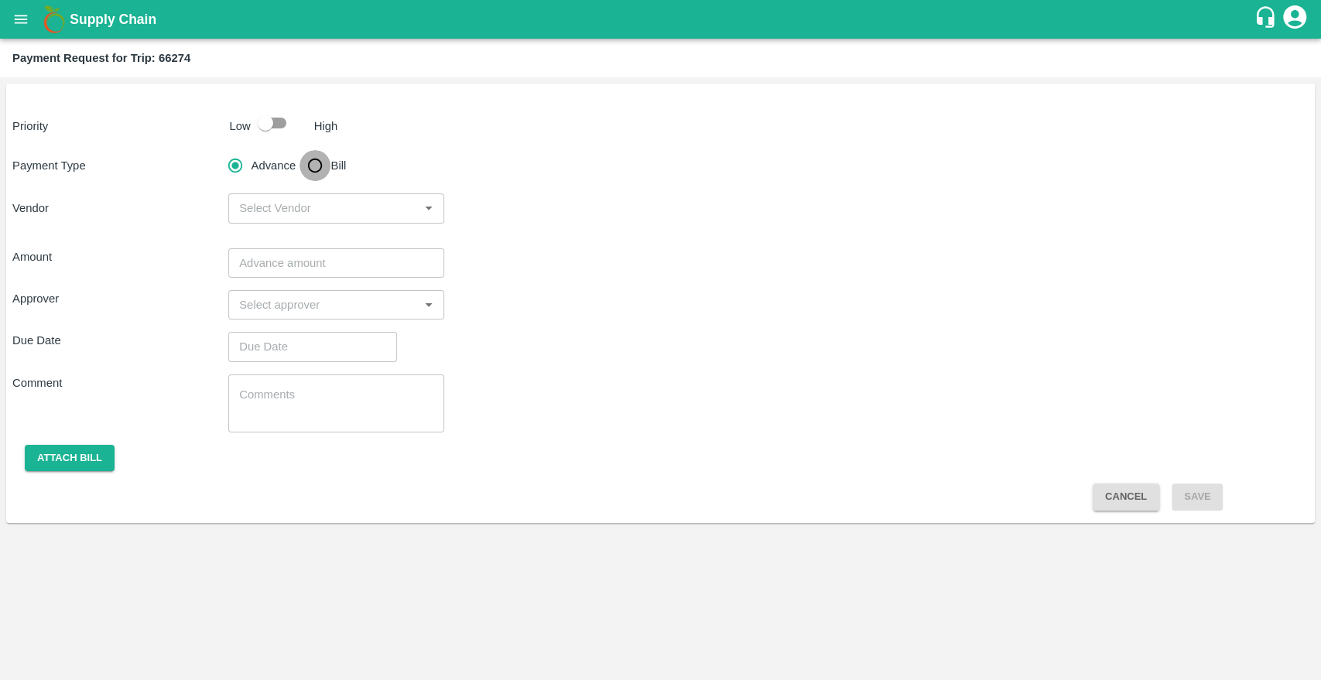
click at [312, 159] on input "Bill" at bounding box center [314, 165] width 31 height 31
radio input "true"
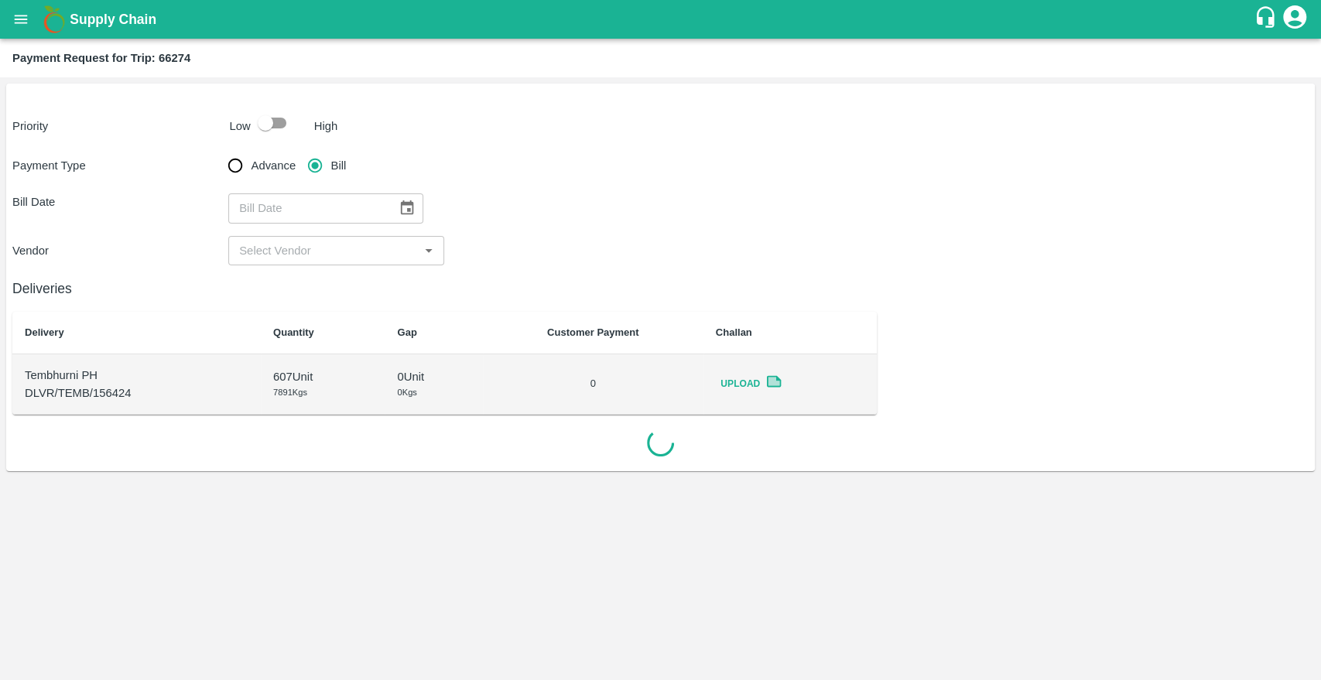
type input "DD/MM/YYYY"
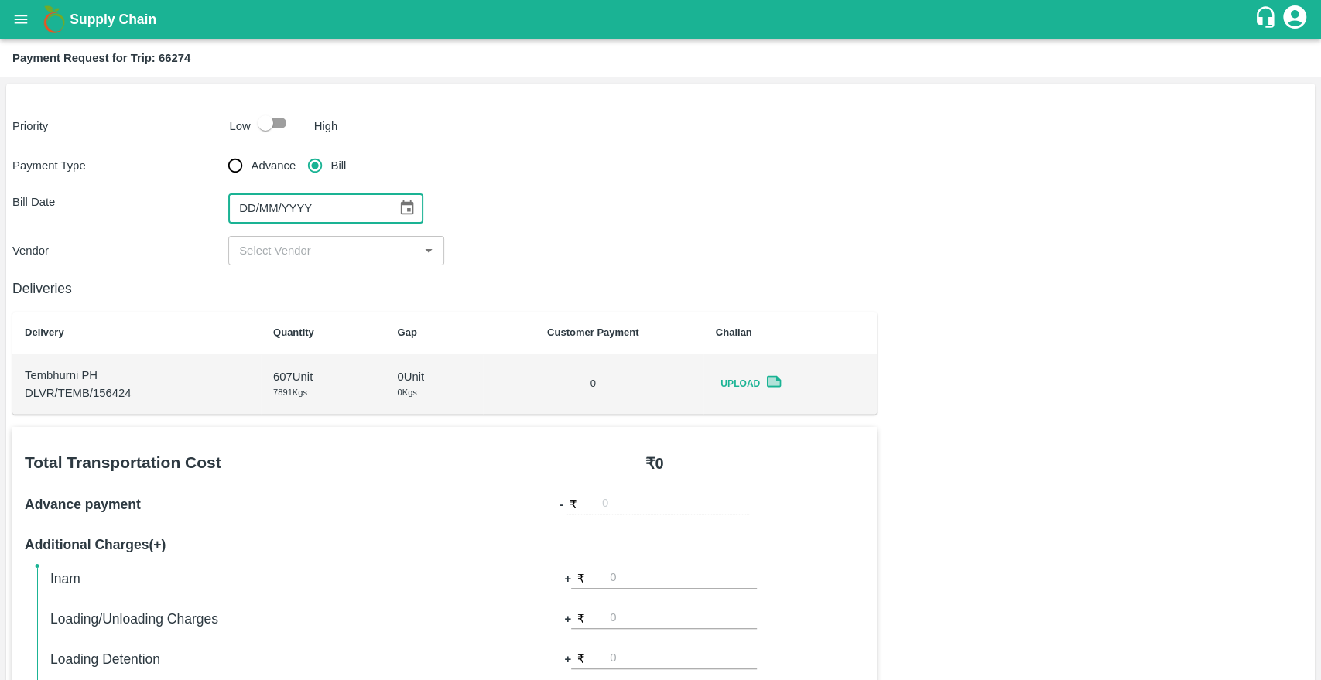
click at [327, 200] on input "DD/MM/YYYY" at bounding box center [307, 207] width 158 height 29
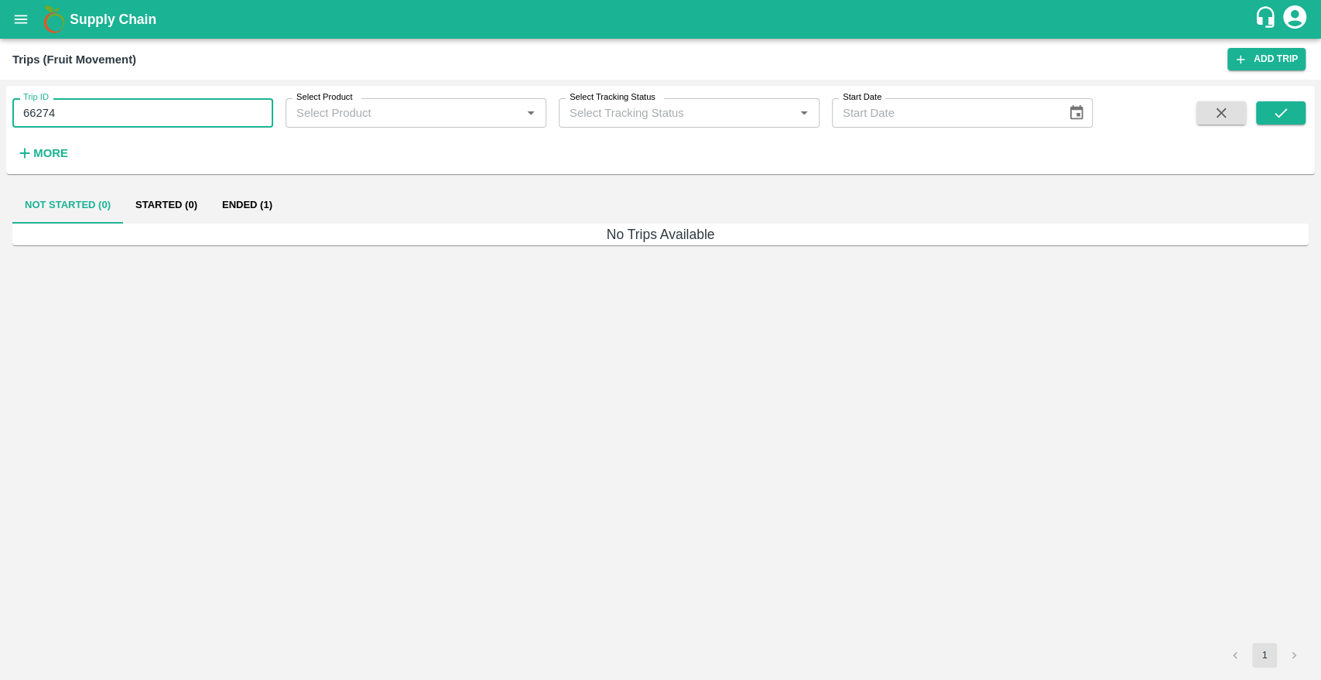
click at [133, 115] on input "66274" at bounding box center [142, 112] width 261 height 29
click at [242, 217] on button "Ended (1)" at bounding box center [247, 204] width 75 height 37
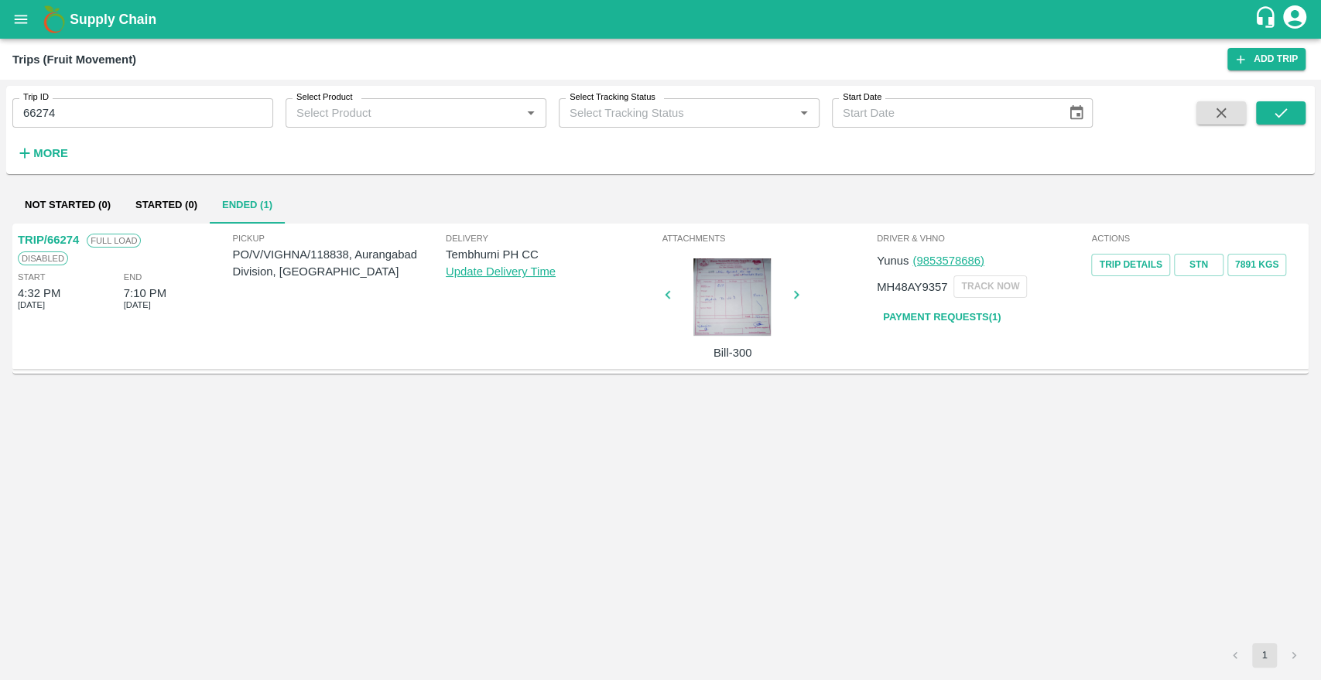
click at [326, 252] on p "PO/V/VIGHNA/118838, Aurangabad Division, [GEOGRAPHIC_DATA]" at bounding box center [339, 263] width 213 height 35
click at [900, 317] on link "Payment Requests( 1 )" at bounding box center [942, 317] width 130 height 27
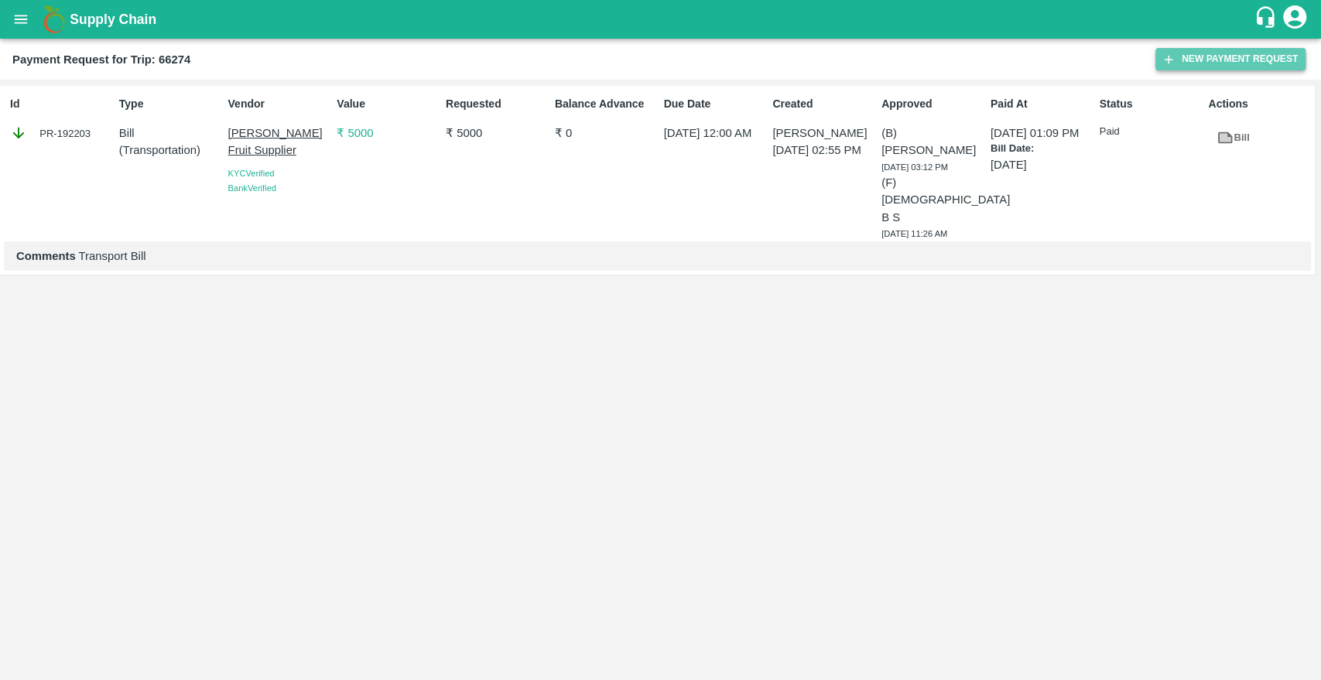
click at [1183, 68] on button "New Payment Request" at bounding box center [1230, 59] width 150 height 22
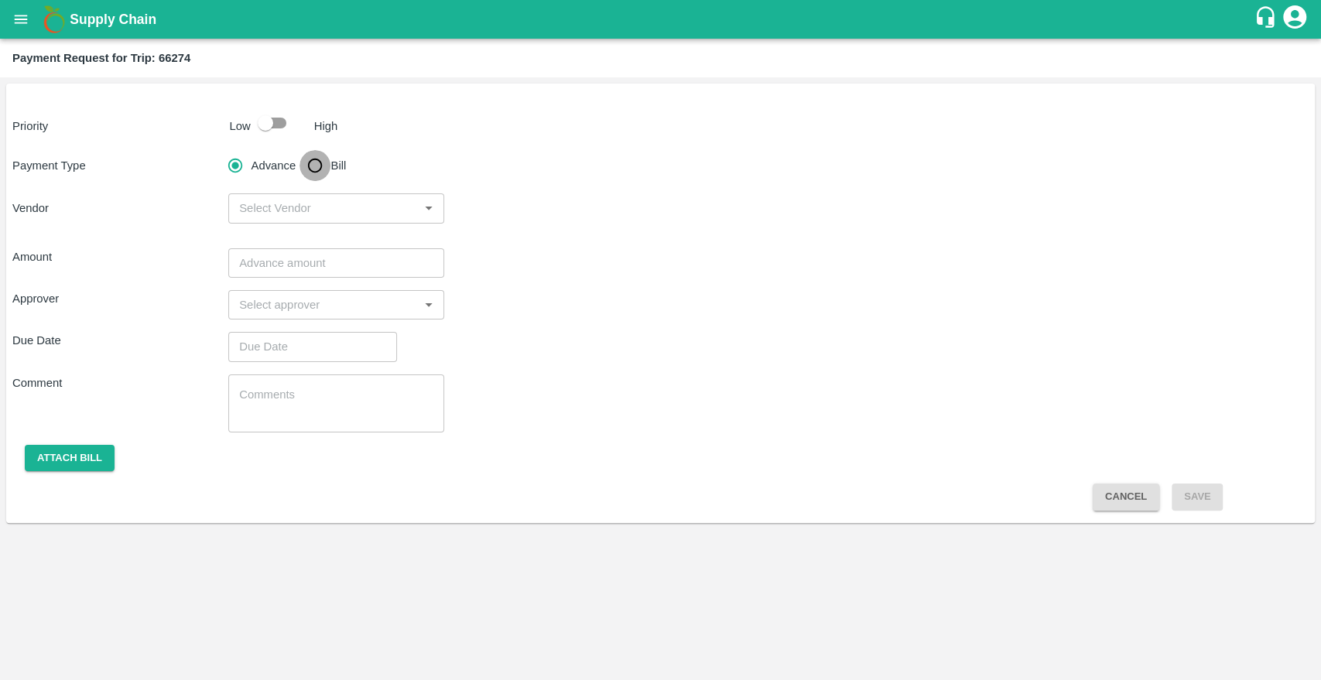
click at [314, 173] on input "Bill" at bounding box center [314, 165] width 31 height 31
radio input "true"
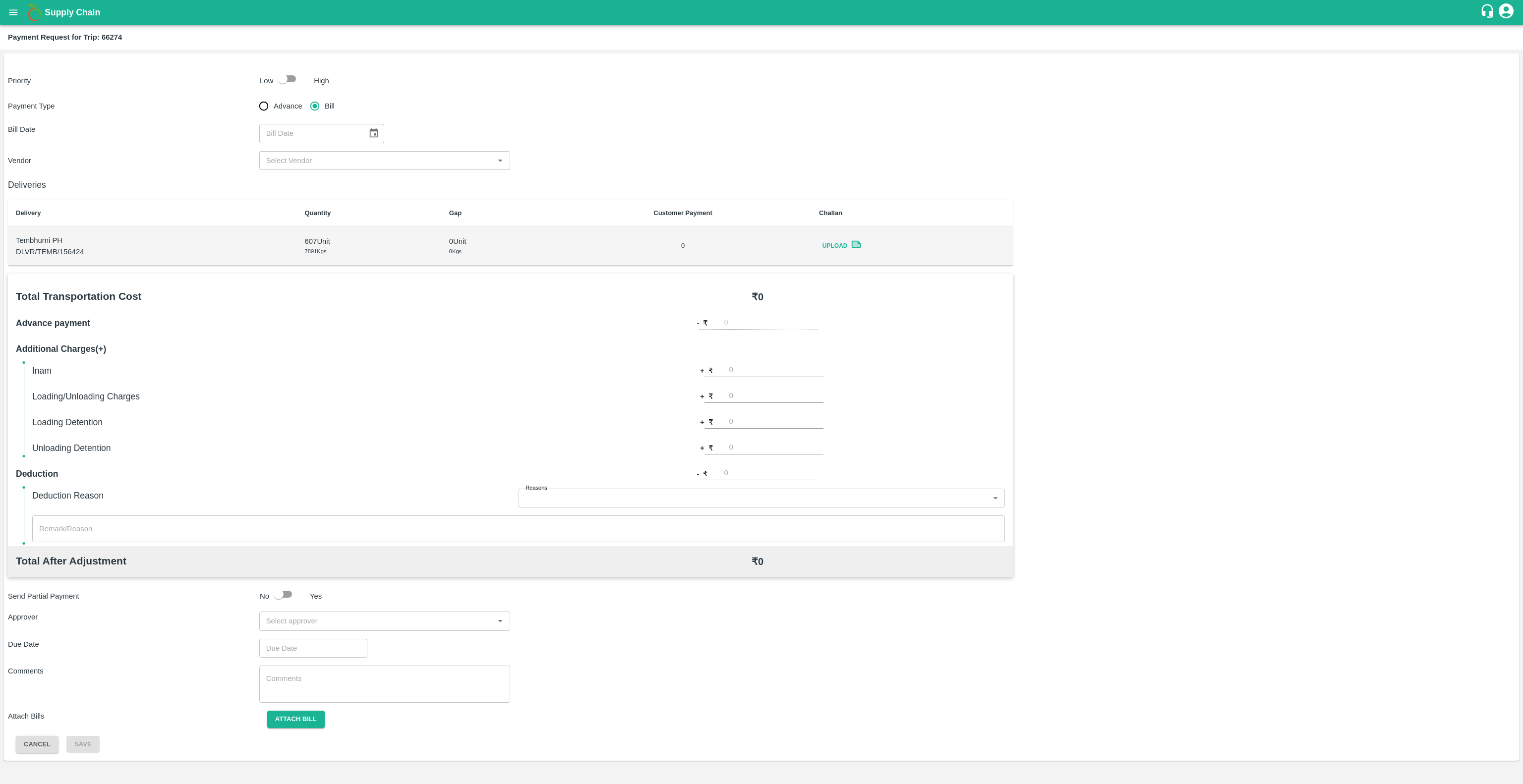
drag, startPoint x: 826, startPoint y: 0, endPoint x: 1174, endPoint y: 282, distance: 447.9
click at [846, 282] on div "Total Transportation Cost ₹ 0 Advance payment - ₹ Additional Charges(+) Inam + …" at bounding box center [761, 513] width 1507 height 480
click at [119, 43] on h2 "Payment Request for Trip: 66274" at bounding box center [65, 37] width 114 height 13
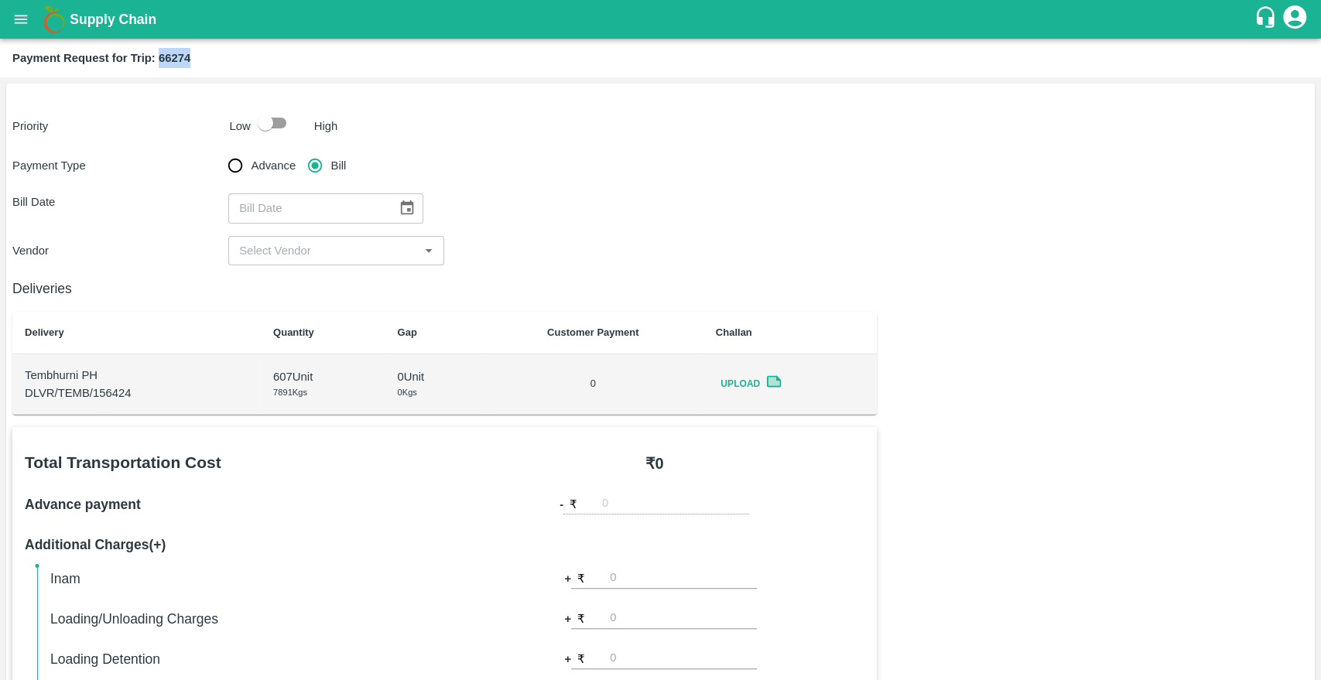
drag, startPoint x: 2142, startPoint y: 1, endPoint x: 19, endPoint y: 5, distance: 2123.8
click at [19, 5] on button "open drawer" at bounding box center [21, 20] width 36 height 36
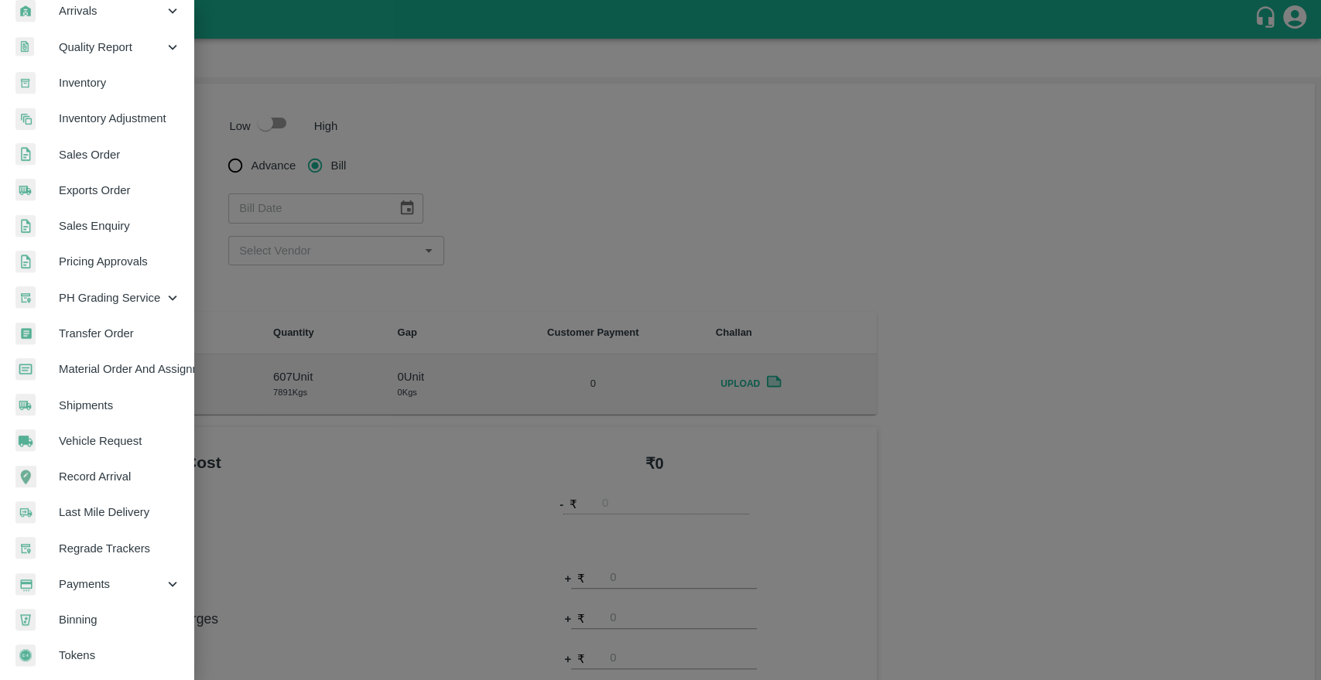
scroll to position [237, 0]
click at [135, 299] on span "PH Grading Service" at bounding box center [111, 297] width 105 height 17
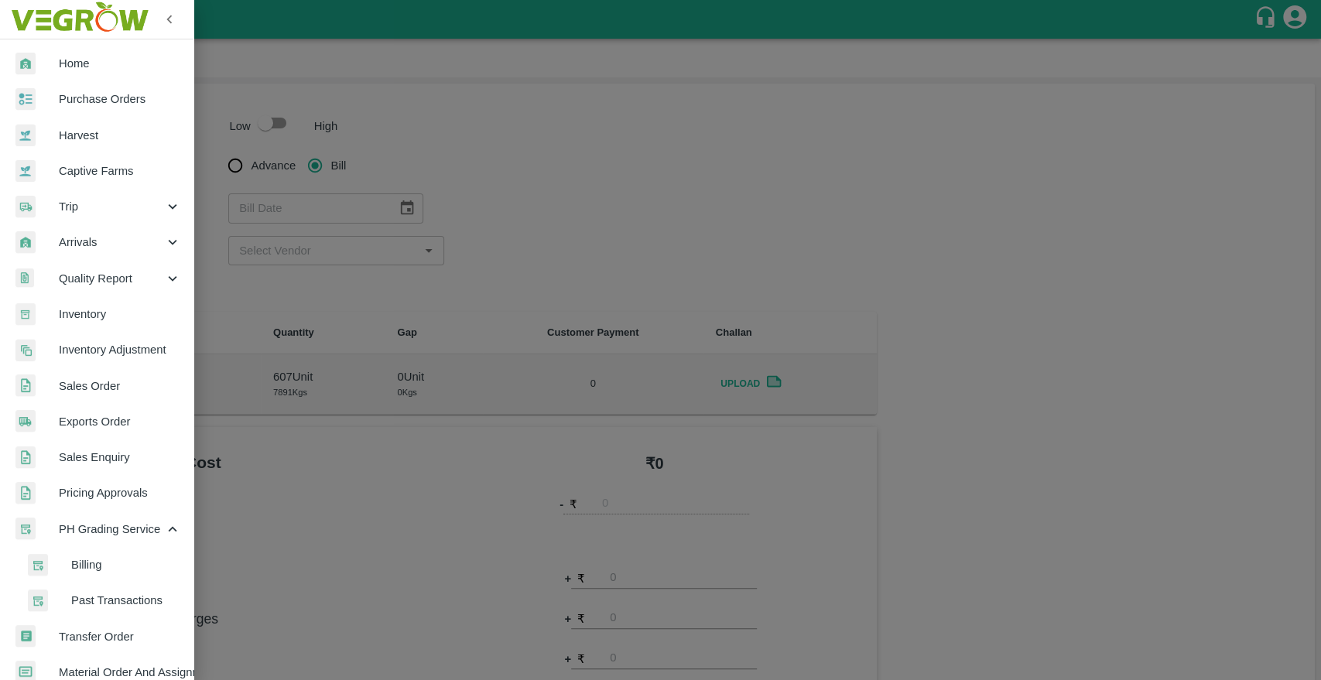
scroll to position [0, 0]
click at [143, 282] on span "Quality Report" at bounding box center [111, 278] width 105 height 17
click at [118, 506] on link "Inventory Adjustment" at bounding box center [96, 493] width 193 height 36
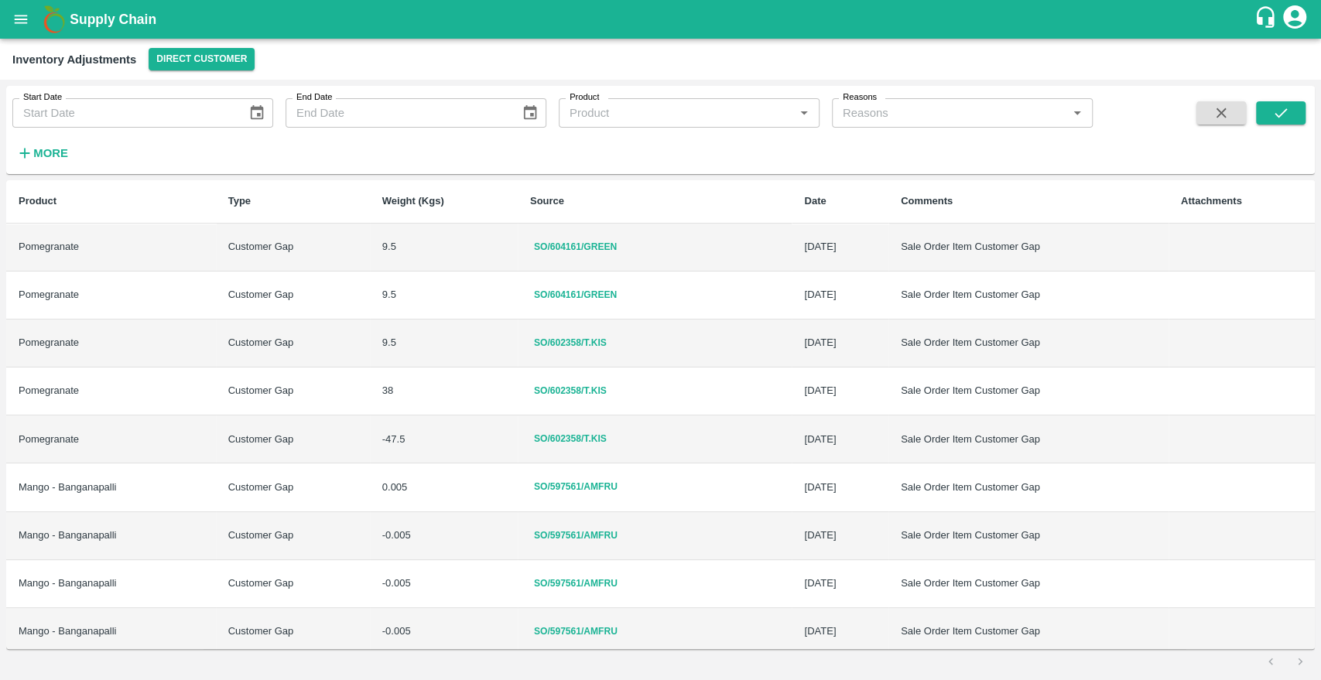
click at [261, 113] on icon "Choose date" at bounding box center [256, 112] width 17 height 17
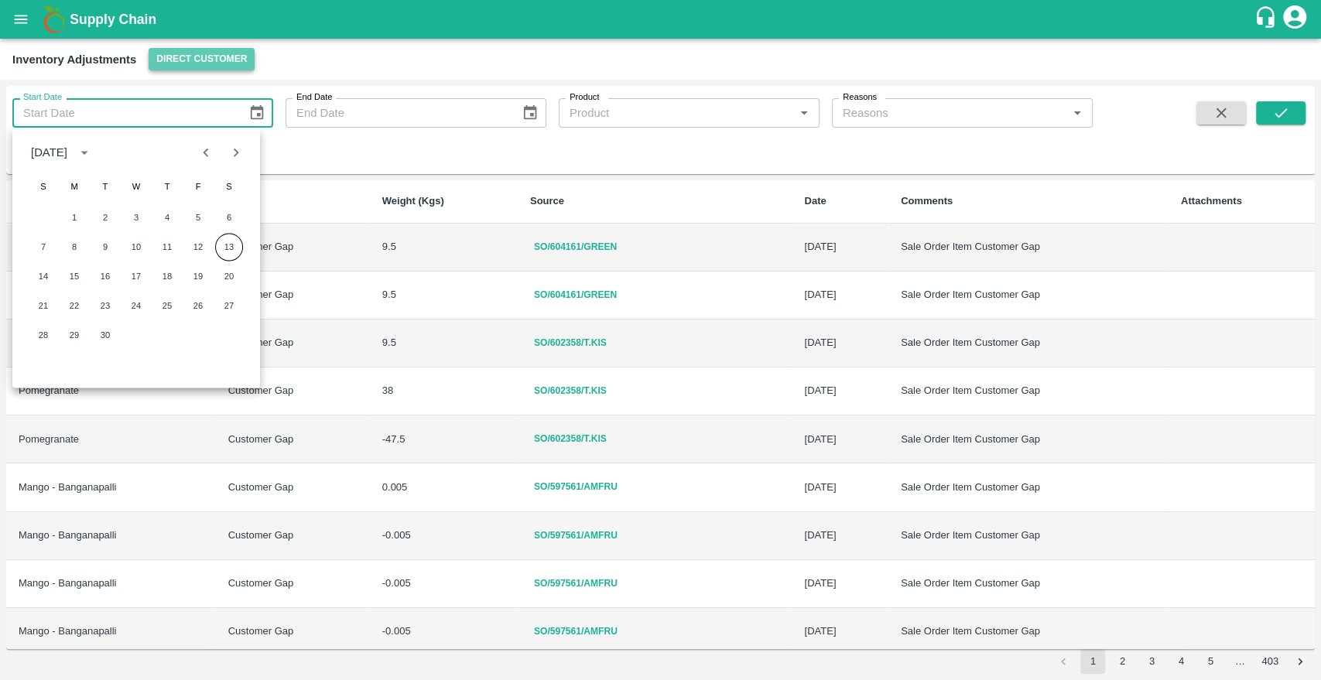
click at [210, 60] on button "Direct Customer" at bounding box center [202, 59] width 106 height 22
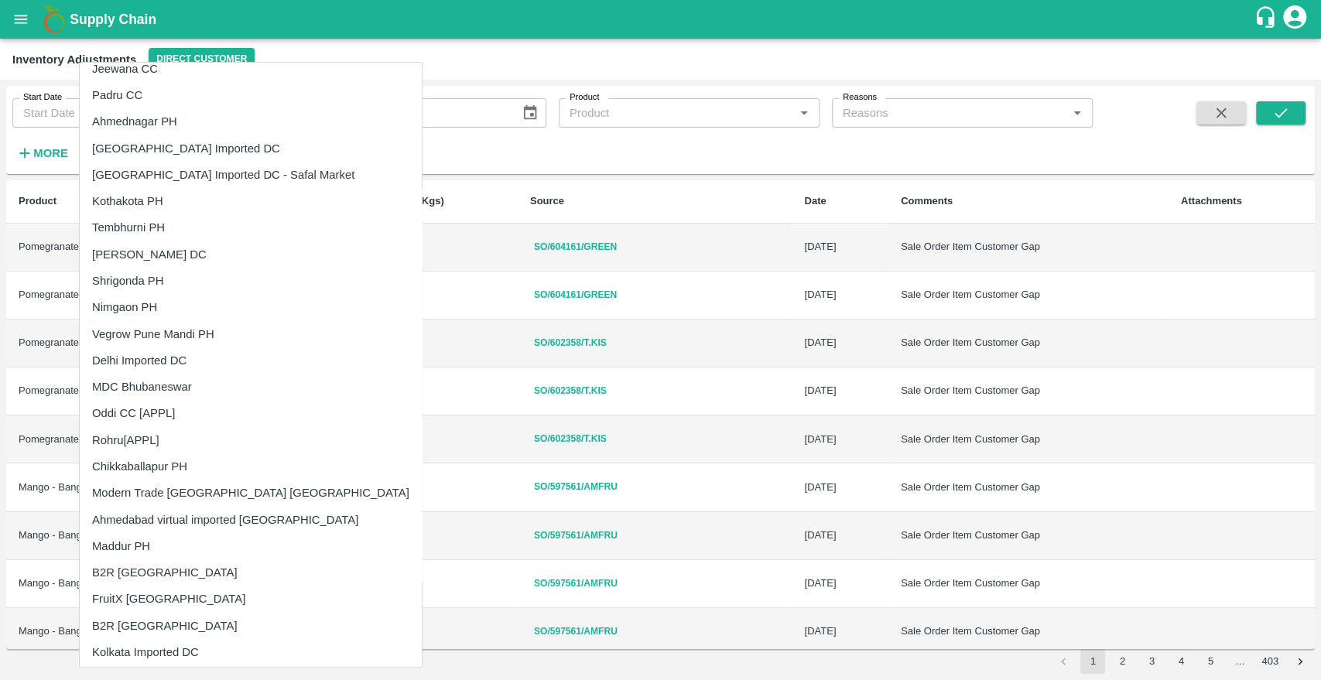
scroll to position [443, 0]
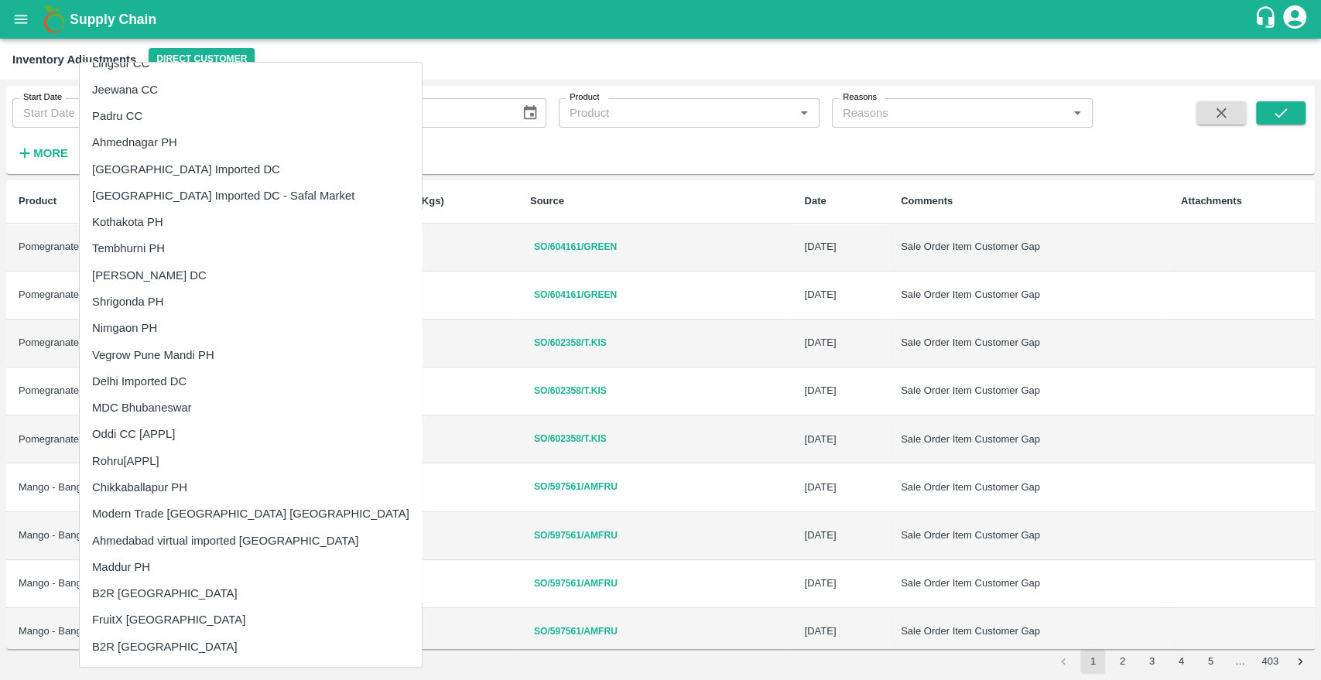
click at [163, 248] on li "Tembhurni PH" at bounding box center [251, 248] width 342 height 26
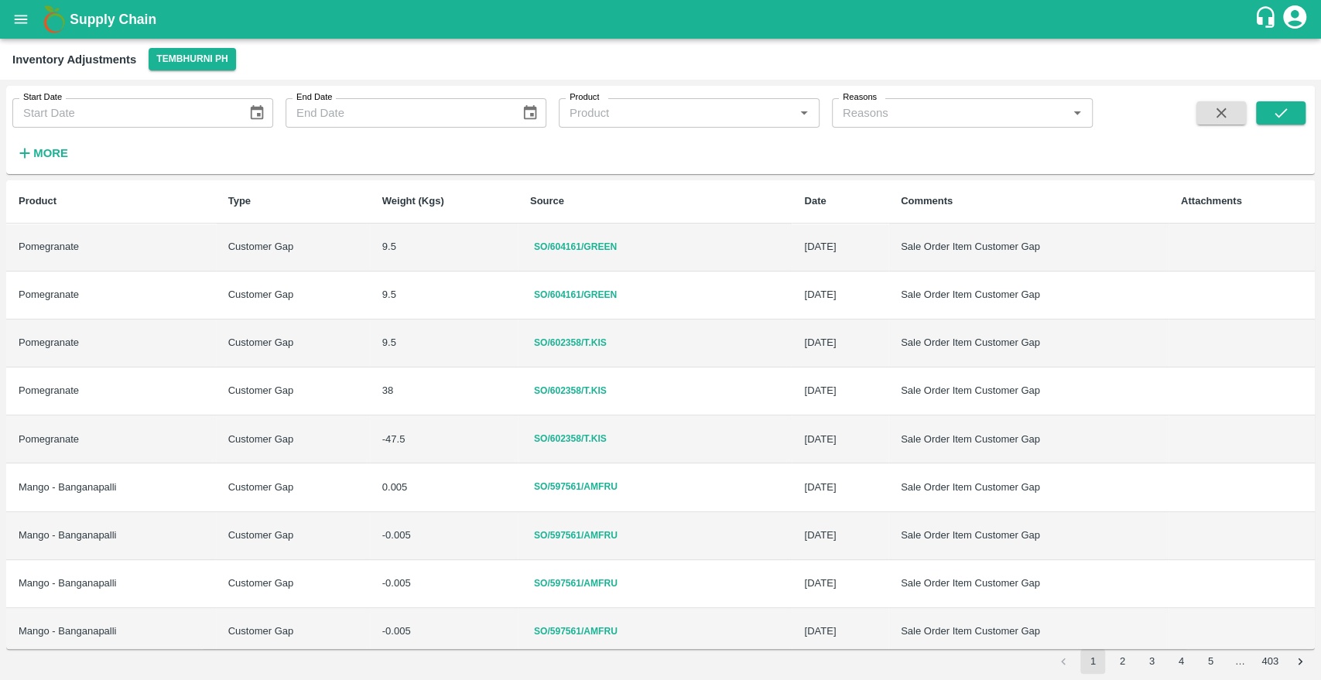
type input "DD/MM/YYYY"
click at [135, 112] on input "DD/MM/YYYY" at bounding box center [124, 112] width 224 height 29
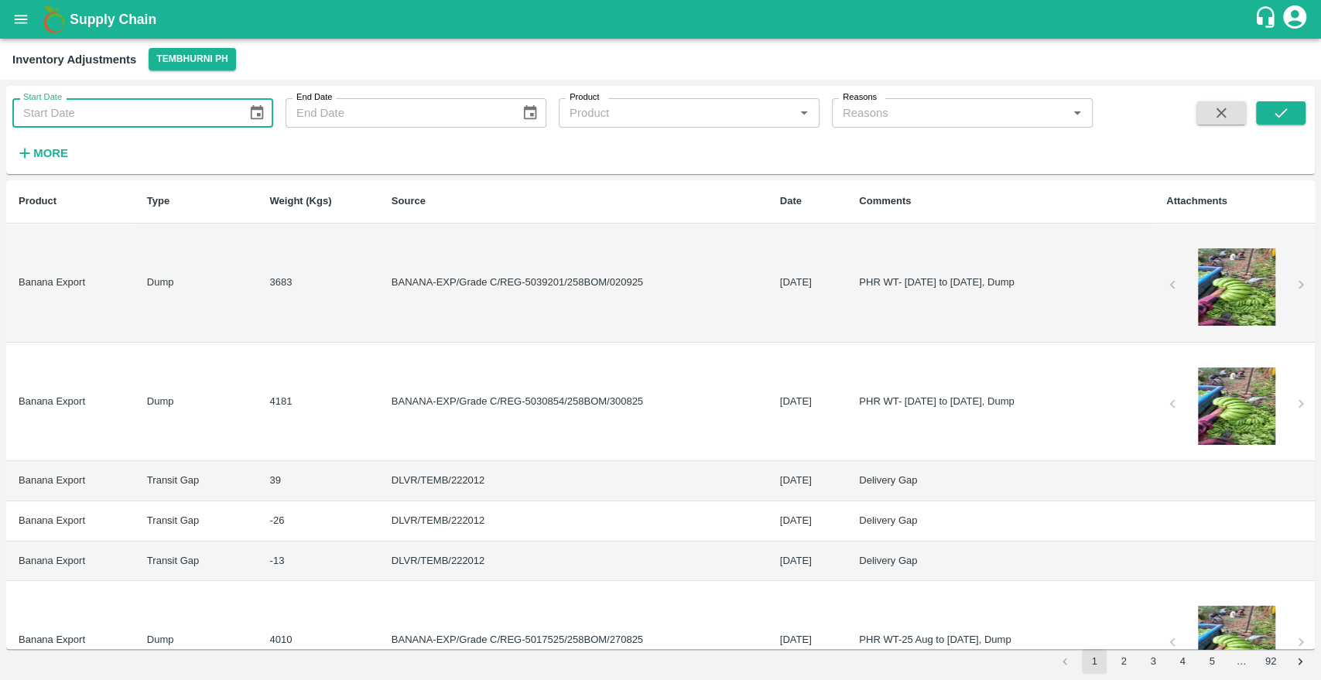
click at [262, 114] on icon "Choose date" at bounding box center [256, 112] width 13 height 15
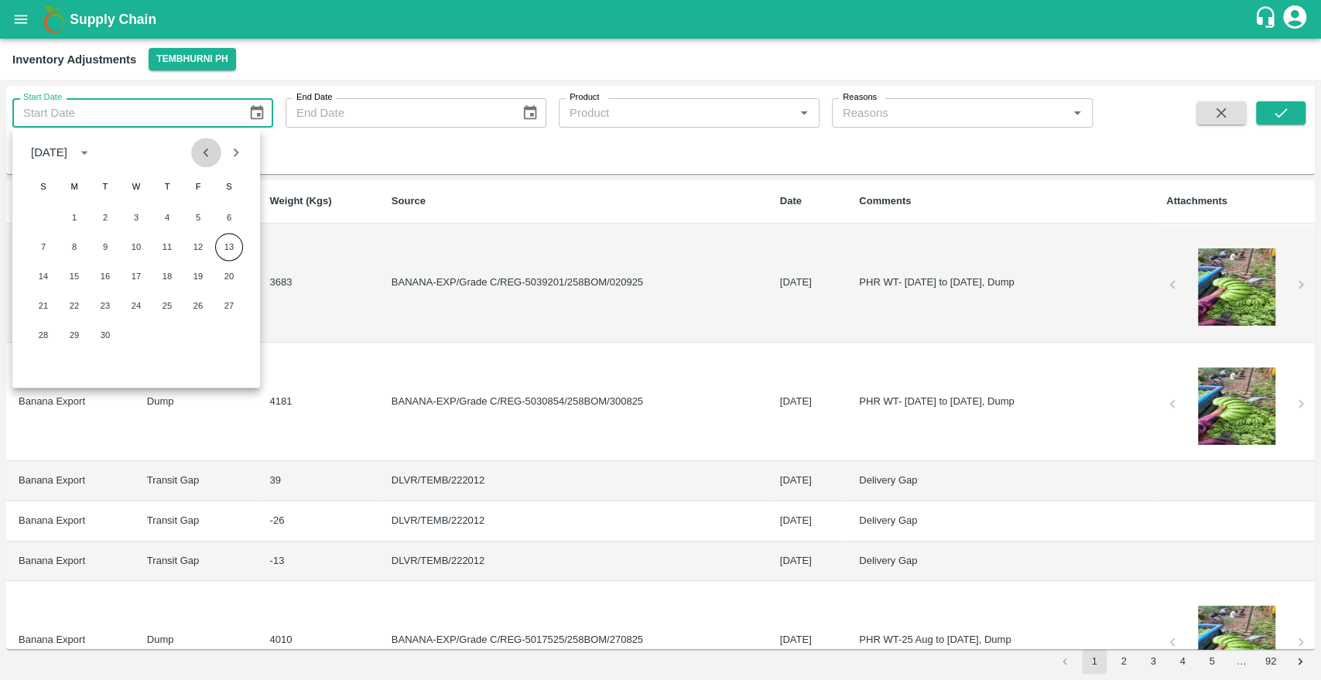
click at [206, 156] on icon "Previous month" at bounding box center [205, 152] width 17 height 17
click at [205, 156] on icon "Previous month" at bounding box center [205, 152] width 17 height 17
click at [204, 156] on icon "Previous month" at bounding box center [205, 152] width 17 height 17
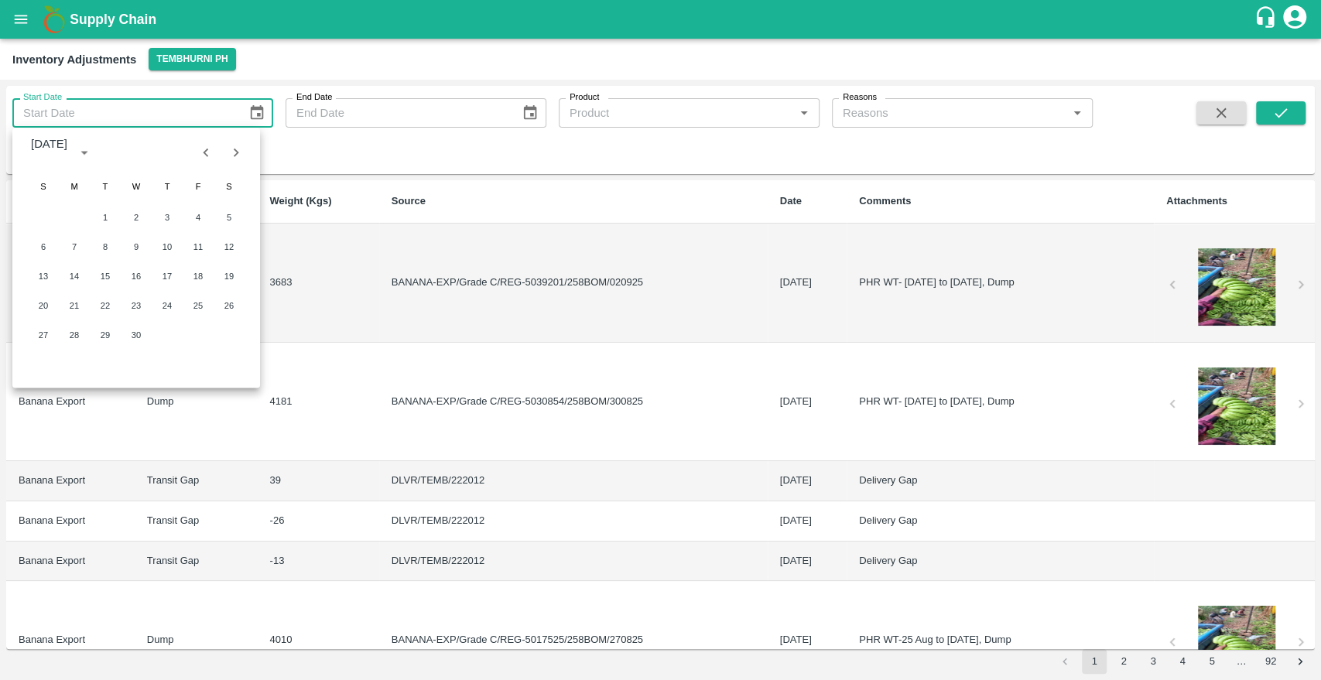
click at [204, 156] on icon "Previous month" at bounding box center [205, 152] width 17 height 17
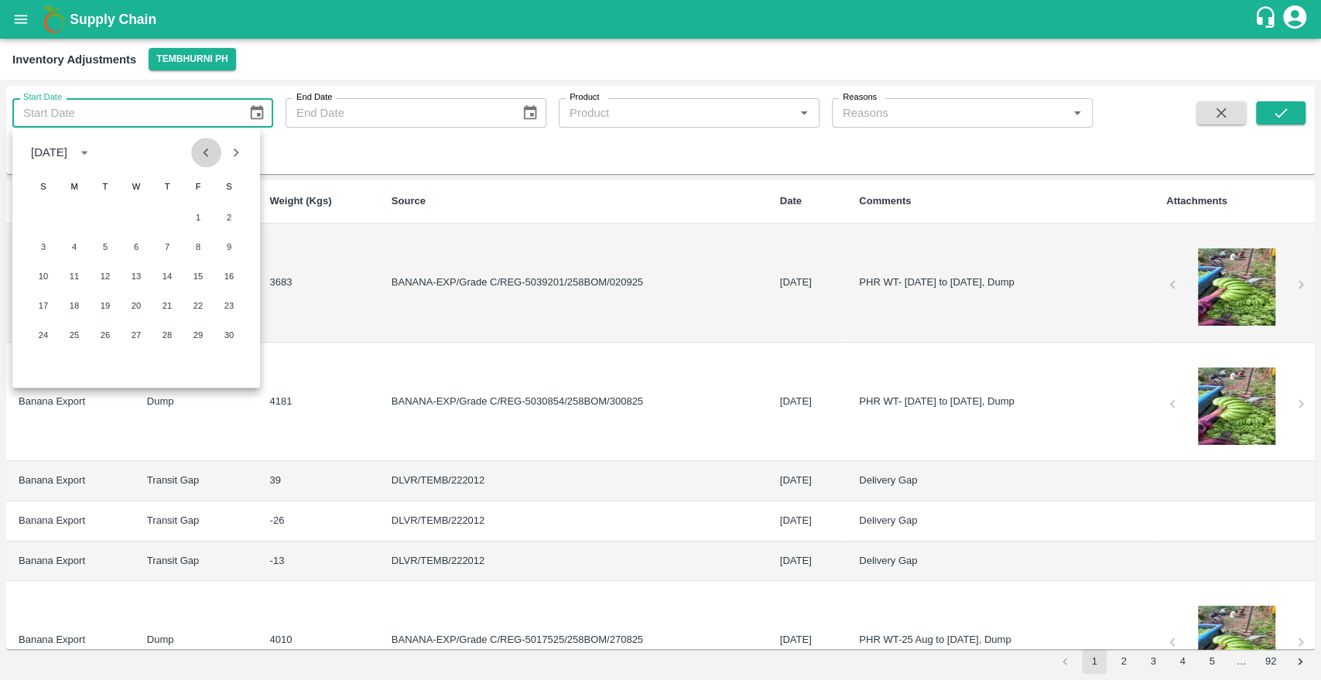
click at [204, 156] on icon "Previous month" at bounding box center [205, 152] width 17 height 17
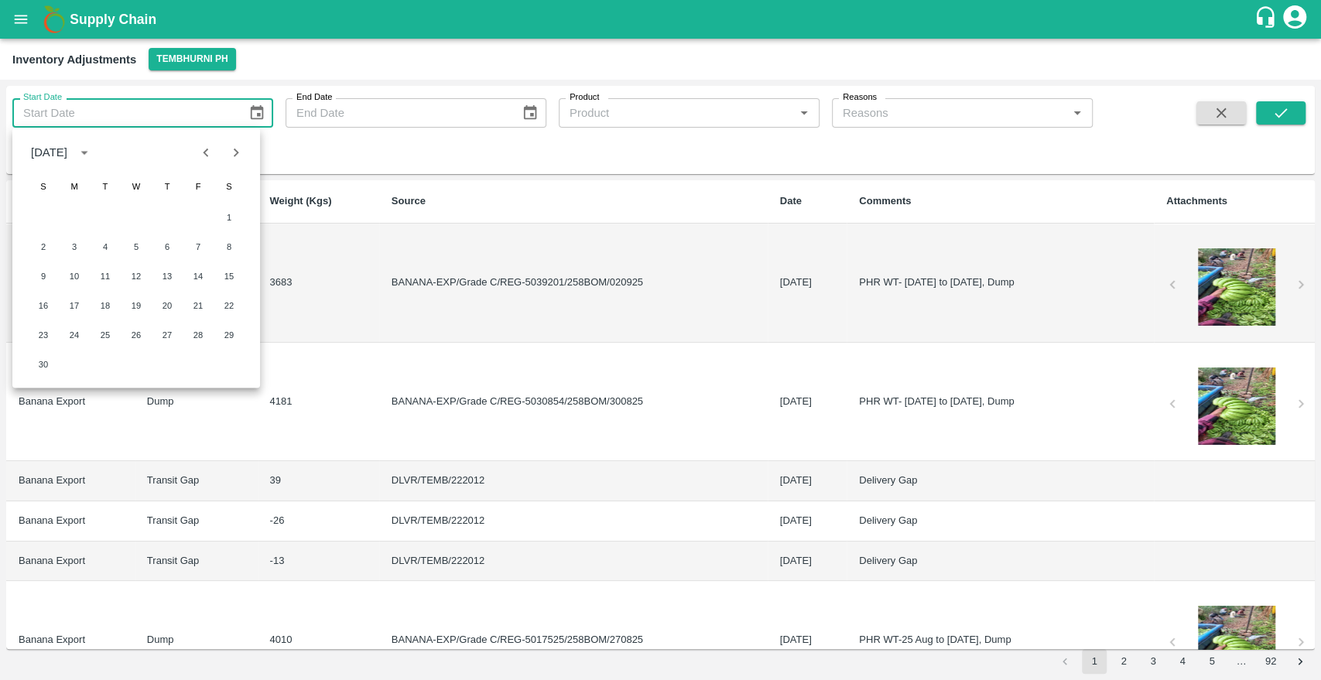
click at [204, 156] on icon "Previous month" at bounding box center [205, 152] width 17 height 17
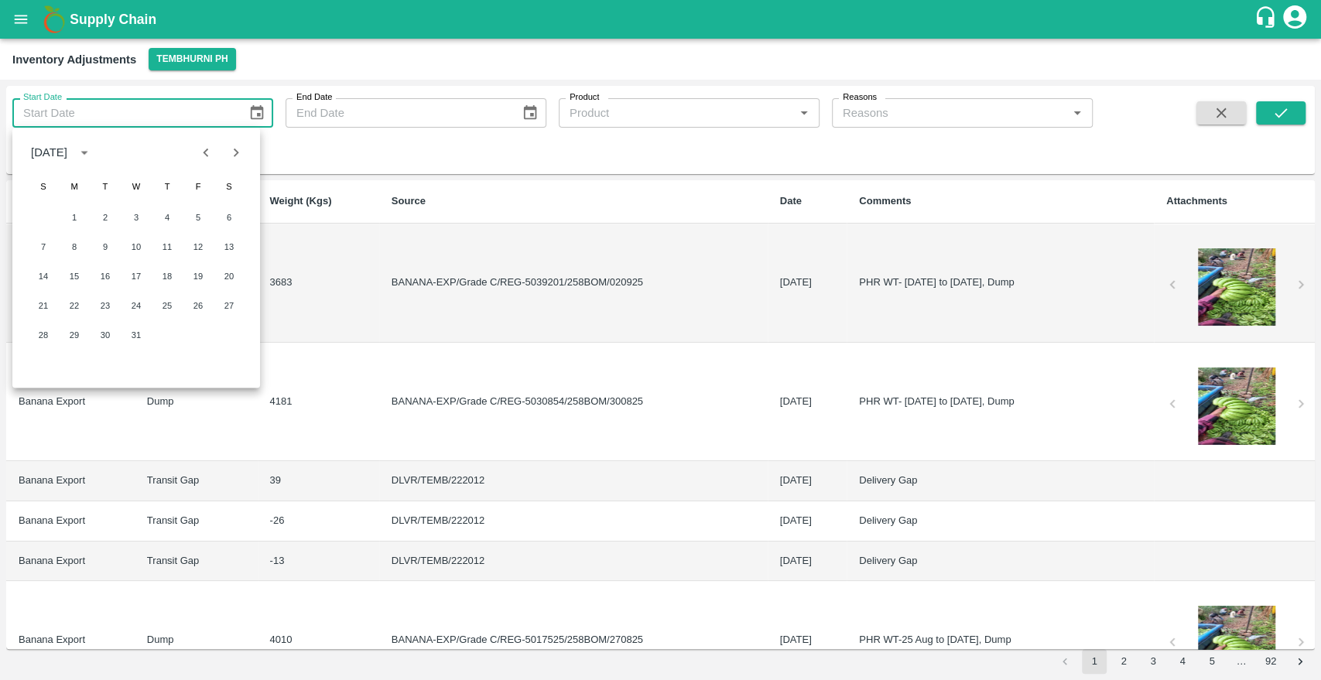
click at [204, 156] on icon "Previous month" at bounding box center [205, 152] width 17 height 17
click at [224, 152] on button "Next month" at bounding box center [235, 152] width 29 height 29
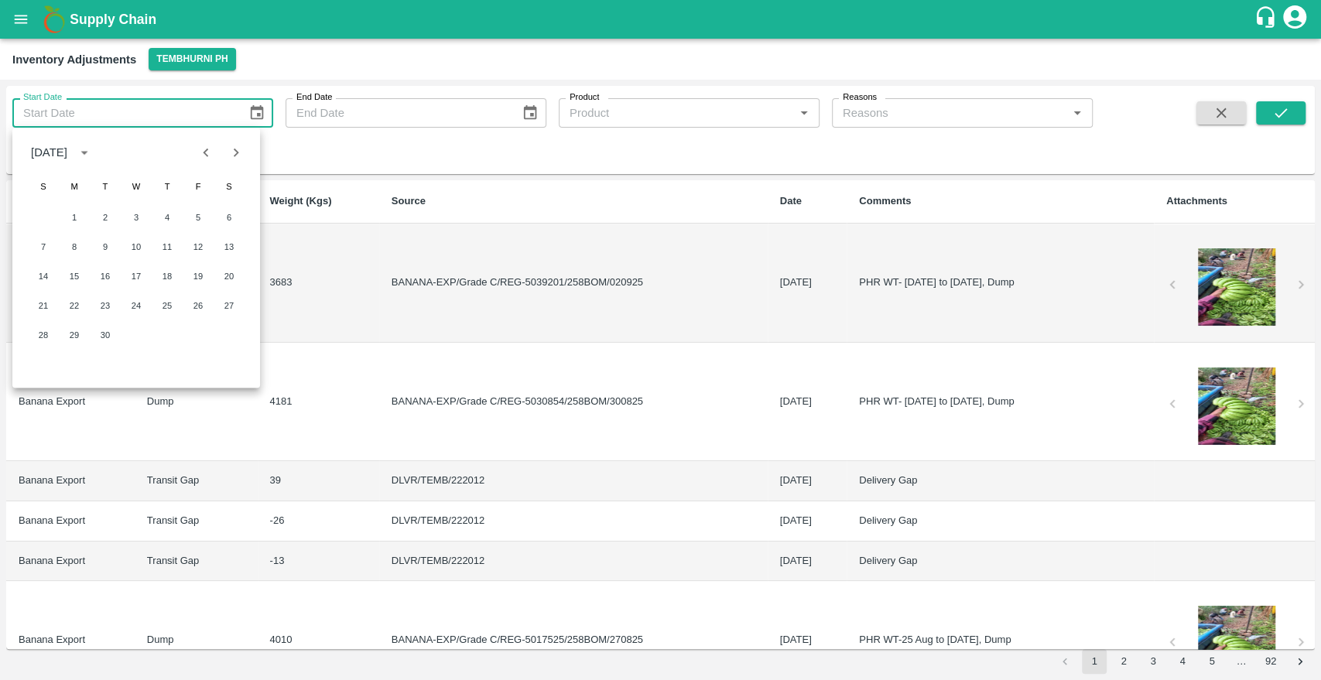
click at [239, 152] on icon "Next month" at bounding box center [235, 152] width 17 height 17
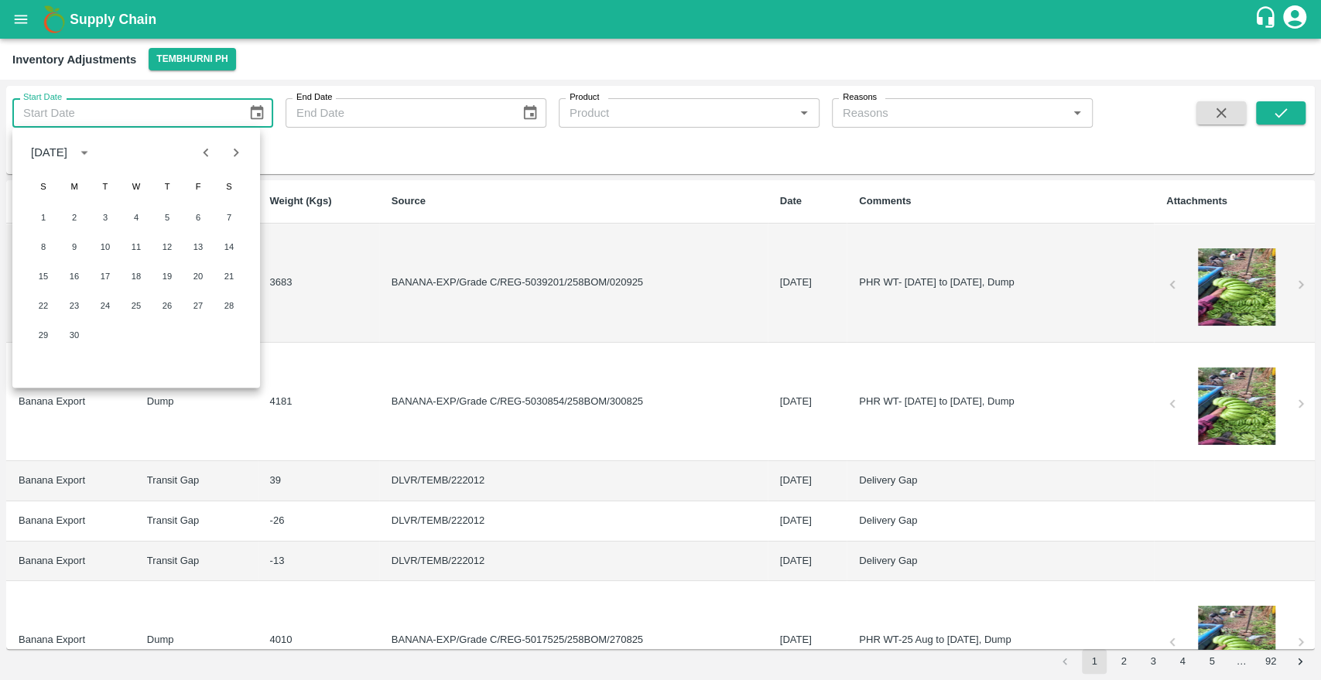
click at [239, 152] on icon "Next month" at bounding box center [235, 152] width 17 height 17
click at [103, 217] on button "1" at bounding box center [105, 217] width 28 height 28
type input "[DATE]"
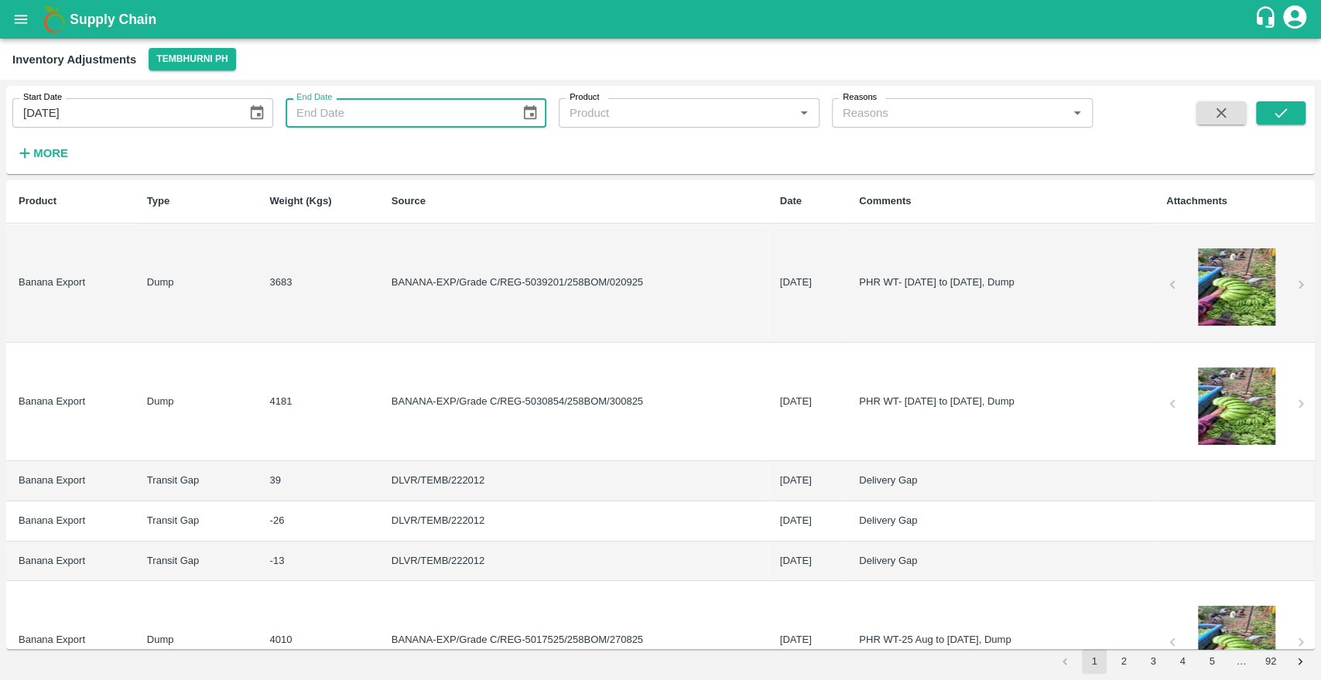
type input "DD/MM/YYYY"
click at [396, 118] on input "DD/MM/YYYY" at bounding box center [397, 112] width 224 height 29
click at [526, 111] on icon "Choose date" at bounding box center [529, 112] width 17 height 17
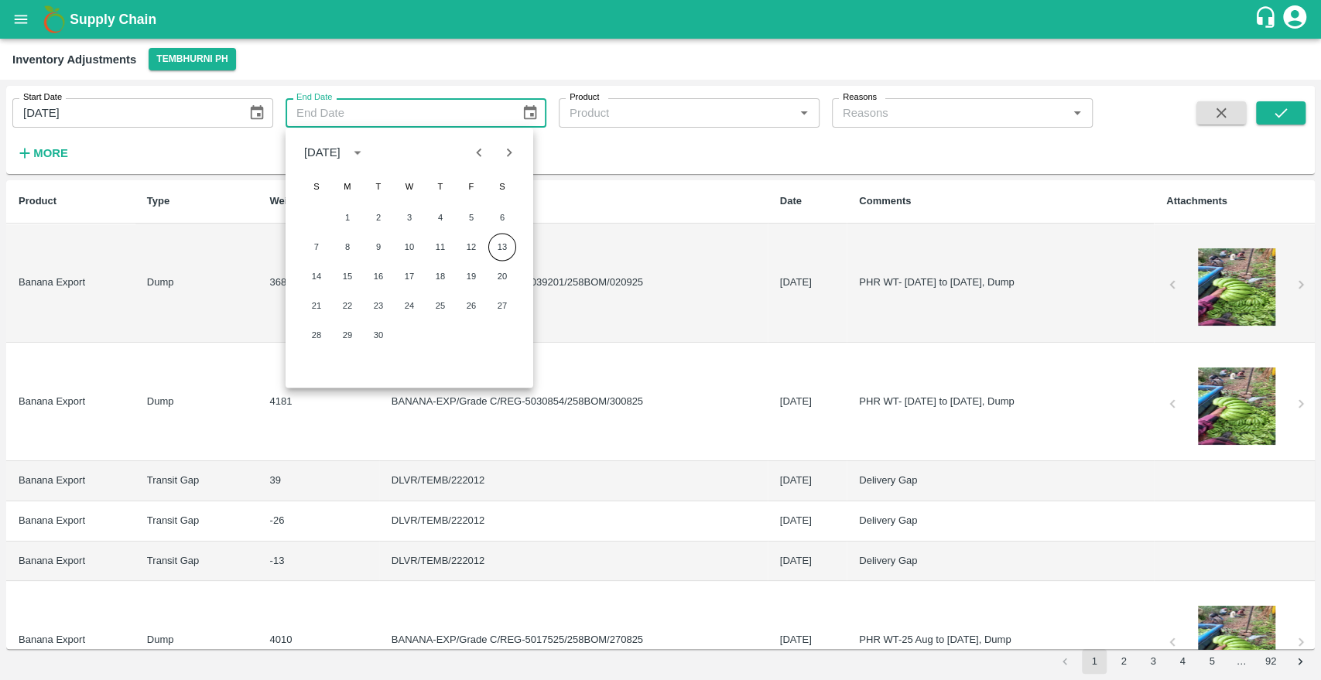
click at [475, 149] on icon "Previous month" at bounding box center [478, 152] width 17 height 17
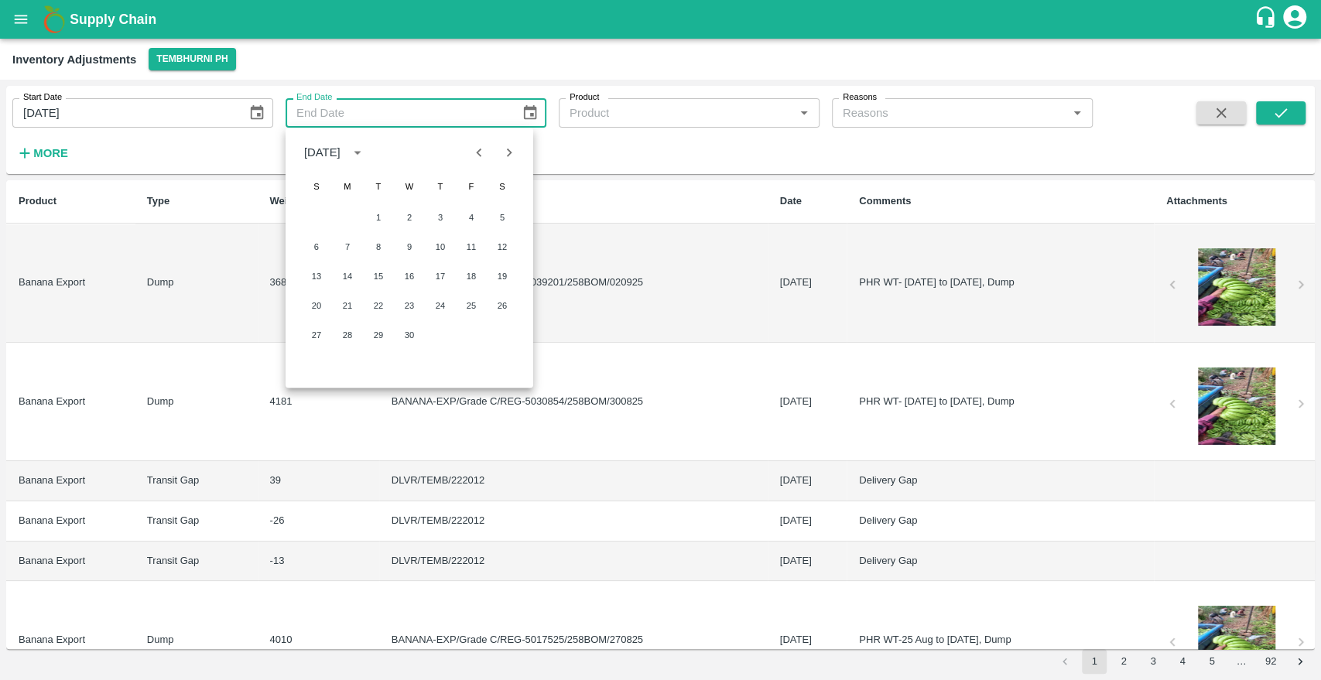
click at [475, 149] on icon "Previous month" at bounding box center [478, 152] width 17 height 17
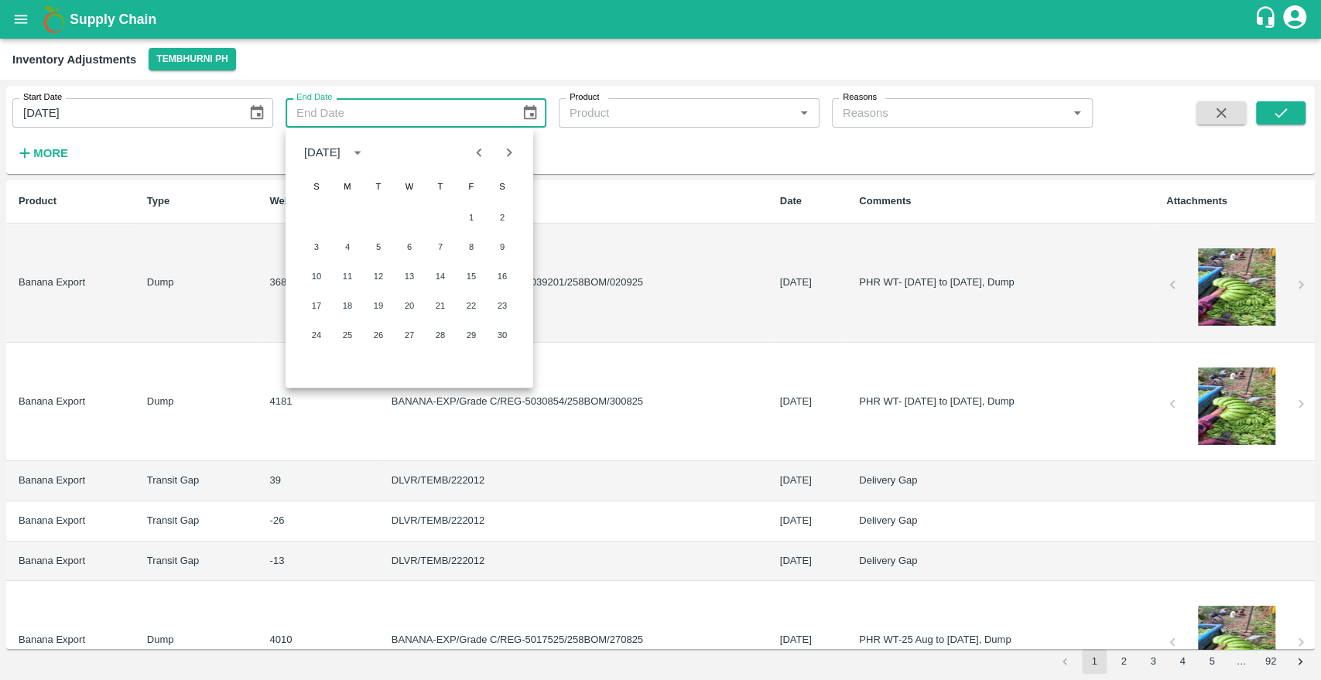
click at [475, 149] on icon "Previous month" at bounding box center [478, 152] width 17 height 17
click at [443, 333] on button "31" at bounding box center [440, 335] width 28 height 28
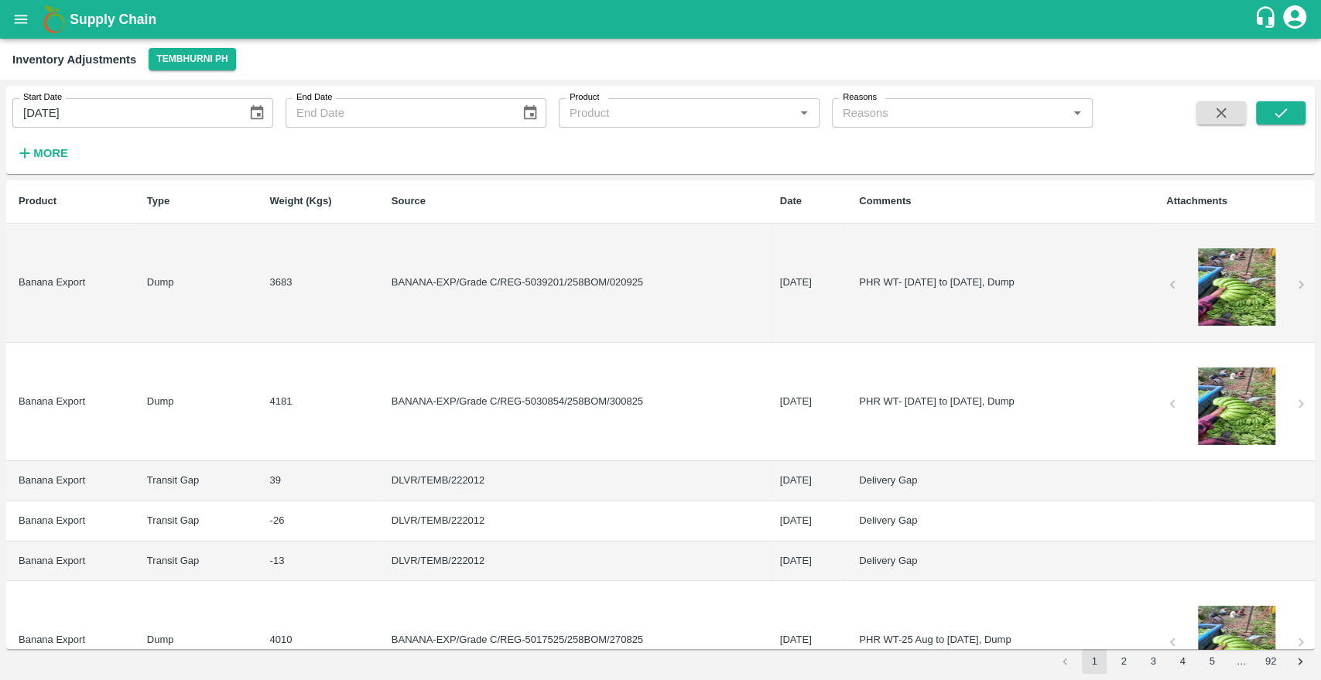
type input "[DATE]"
click at [712, 120] on input "Product" at bounding box center [666, 113] width 206 height 20
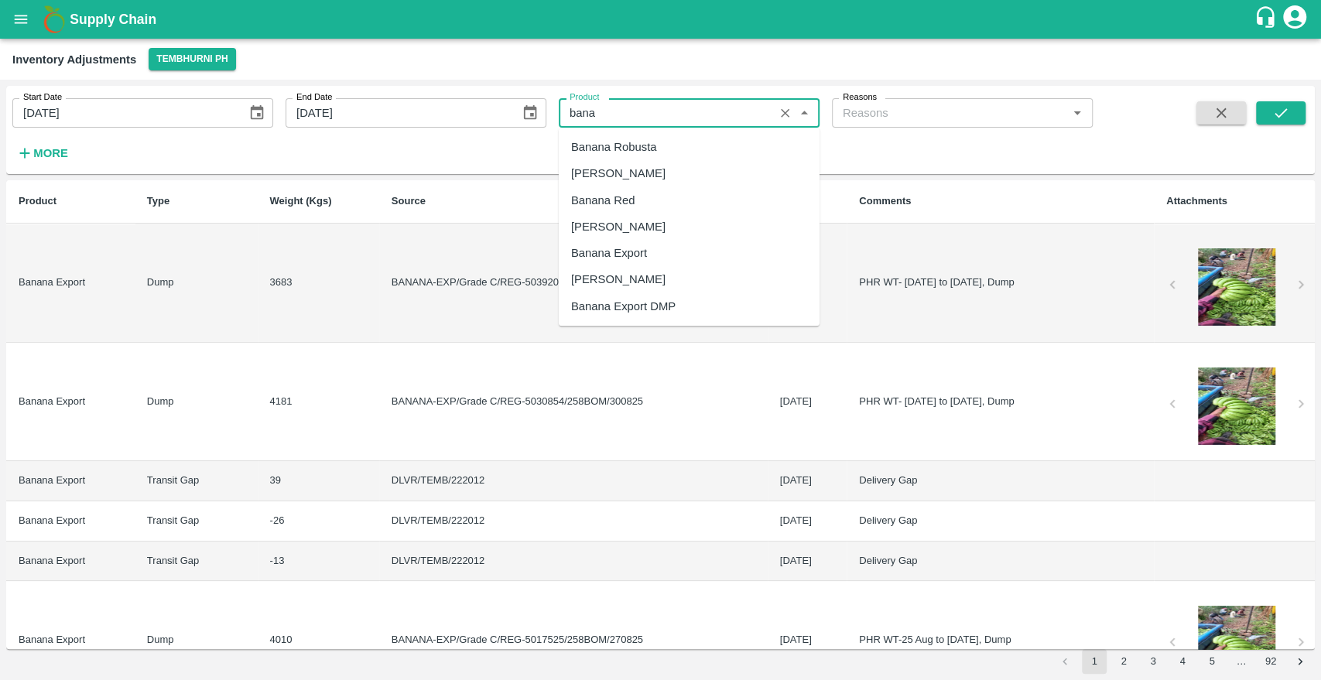
click at [666, 254] on div "Banana Export" at bounding box center [689, 253] width 261 height 26
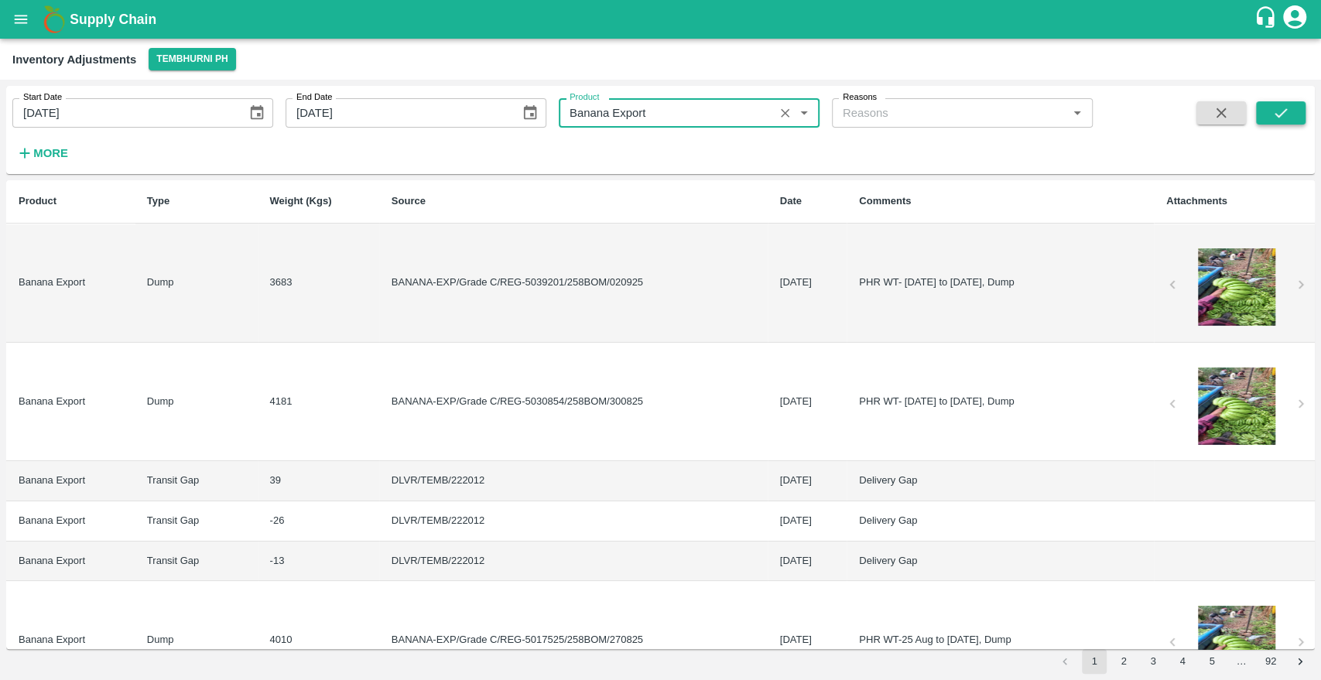
type input "Banana Export"
click at [1298, 110] on button "submit" at bounding box center [1281, 112] width 50 height 23
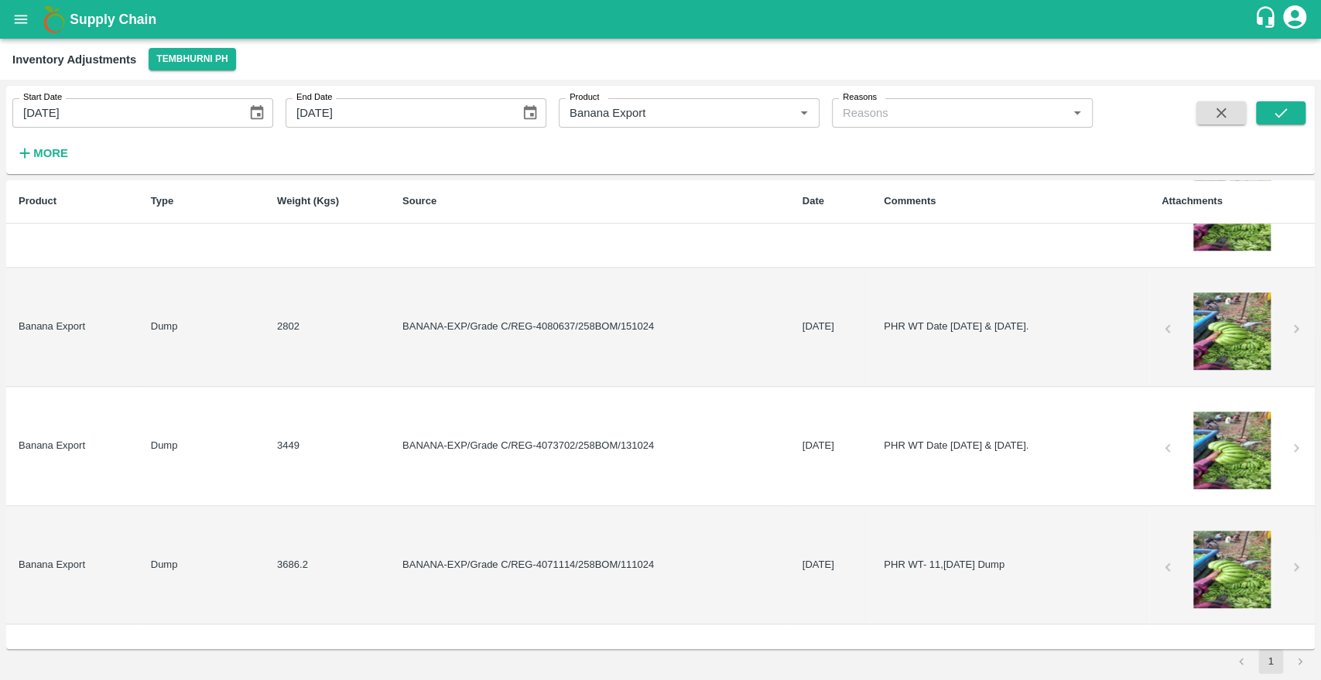
scroll to position [945, 0]
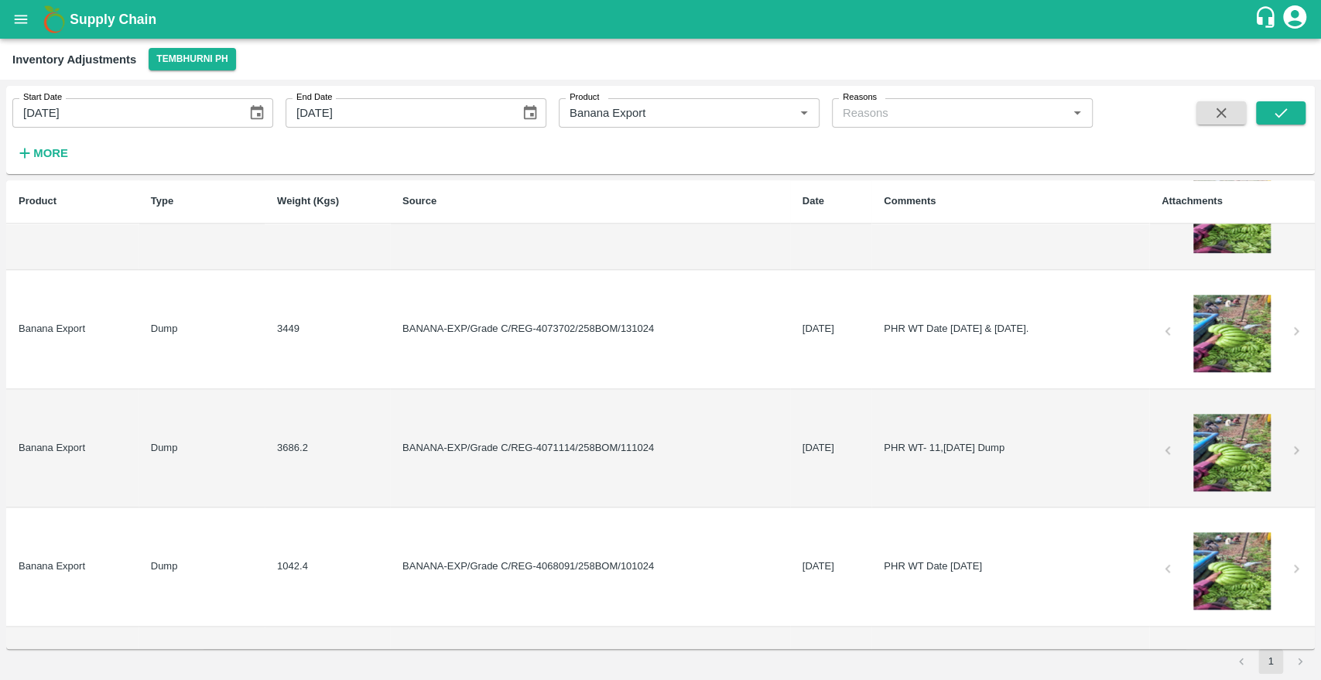
click at [1224, 446] on div at bounding box center [1232, 452] width 116 height 77
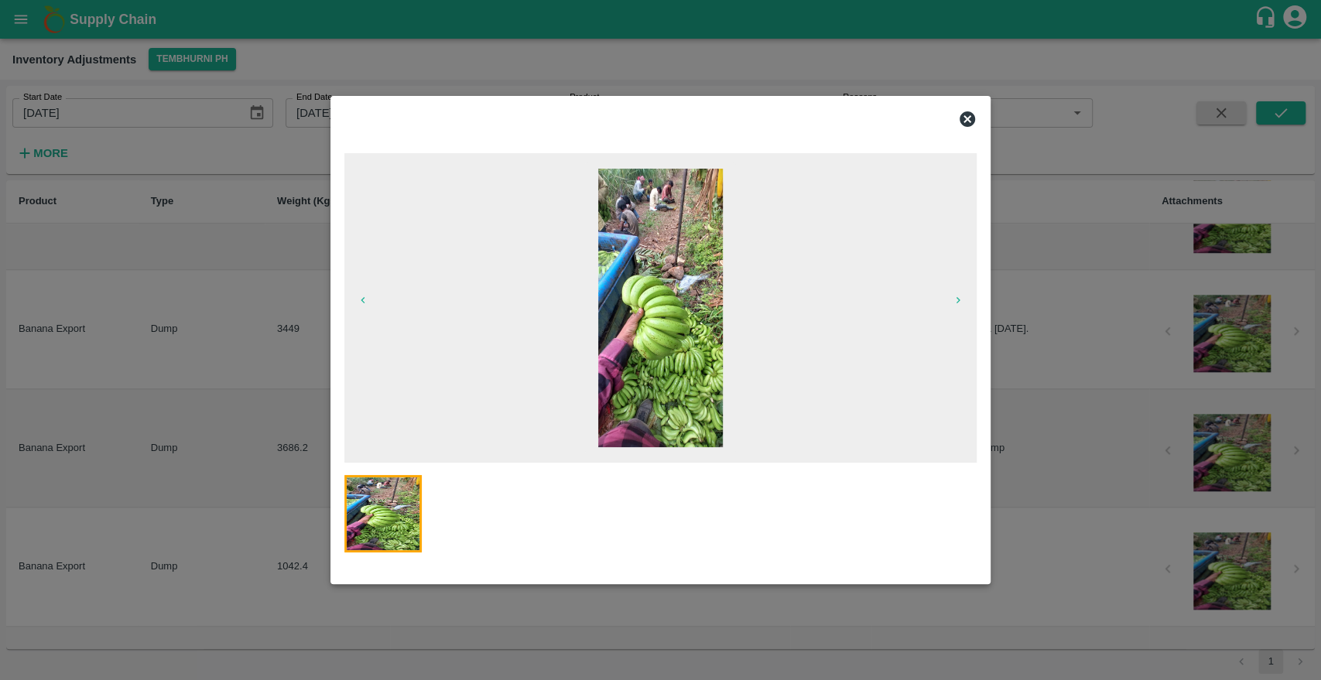
click at [962, 115] on icon at bounding box center [966, 118] width 15 height 15
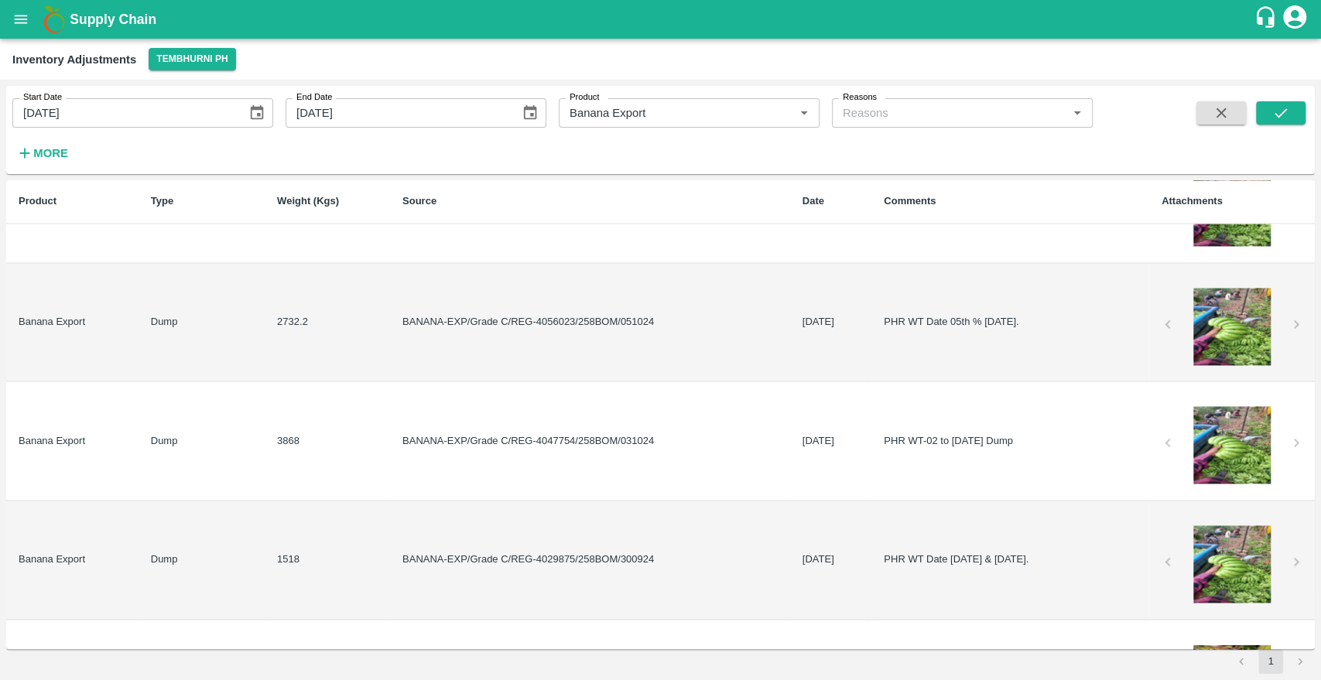
scroll to position [1760, 0]
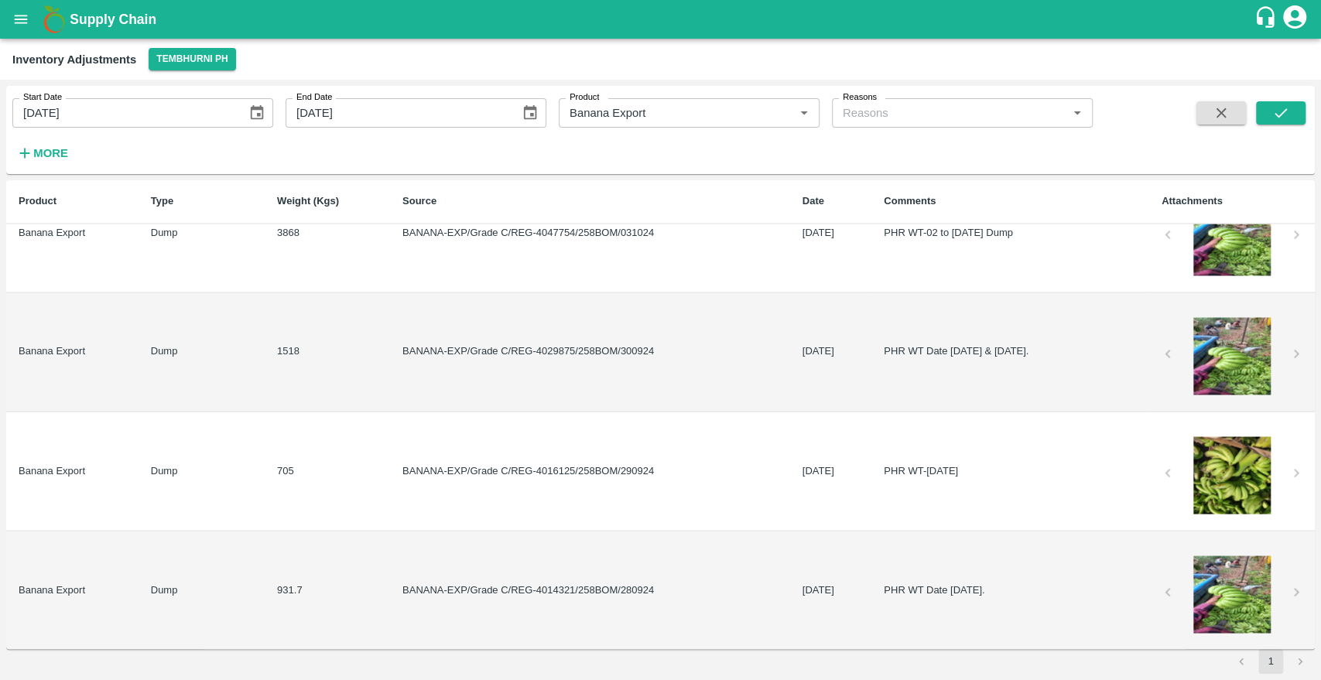
click at [1254, 500] on div at bounding box center [1232, 474] width 116 height 77
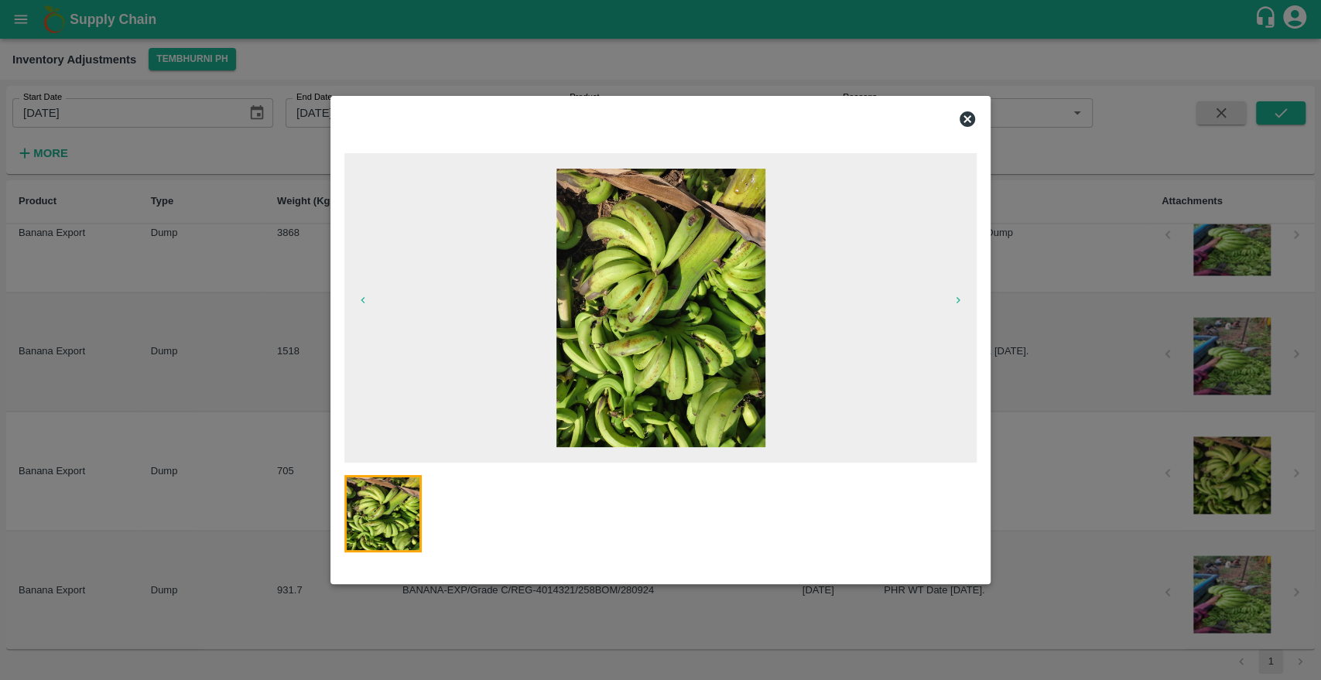
click at [964, 113] on icon at bounding box center [966, 118] width 15 height 15
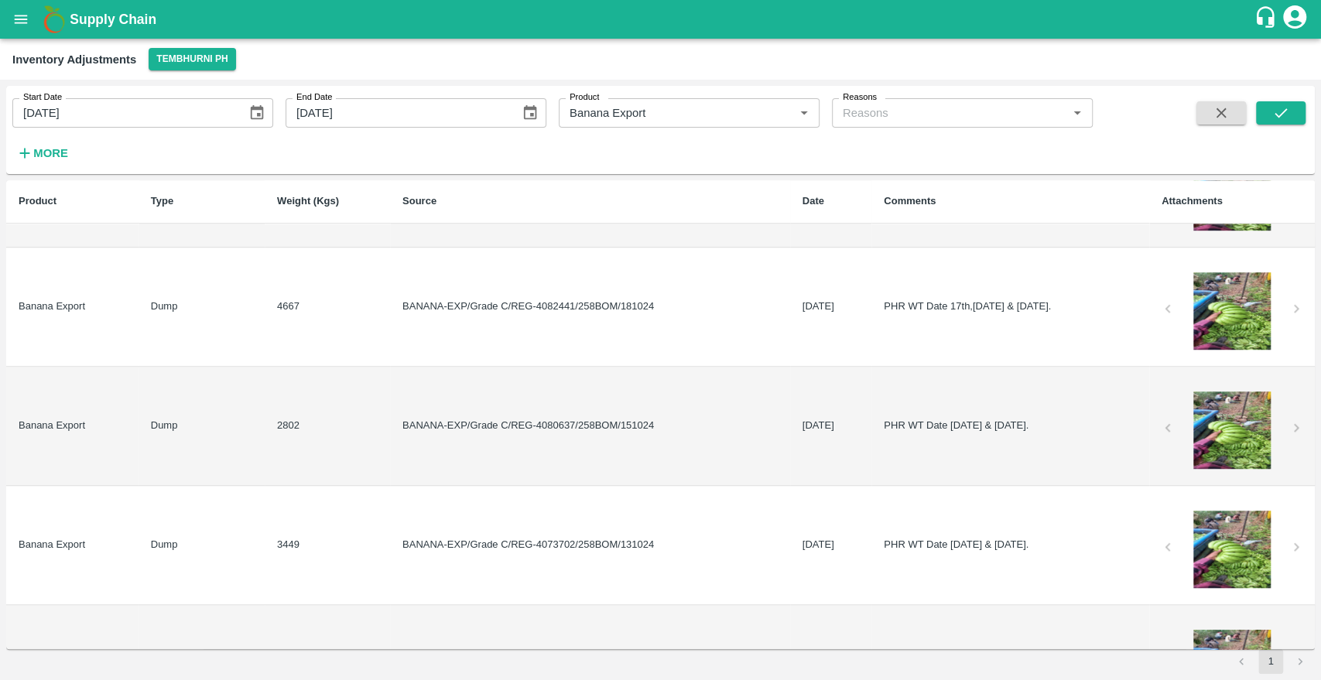
scroll to position [643, 0]
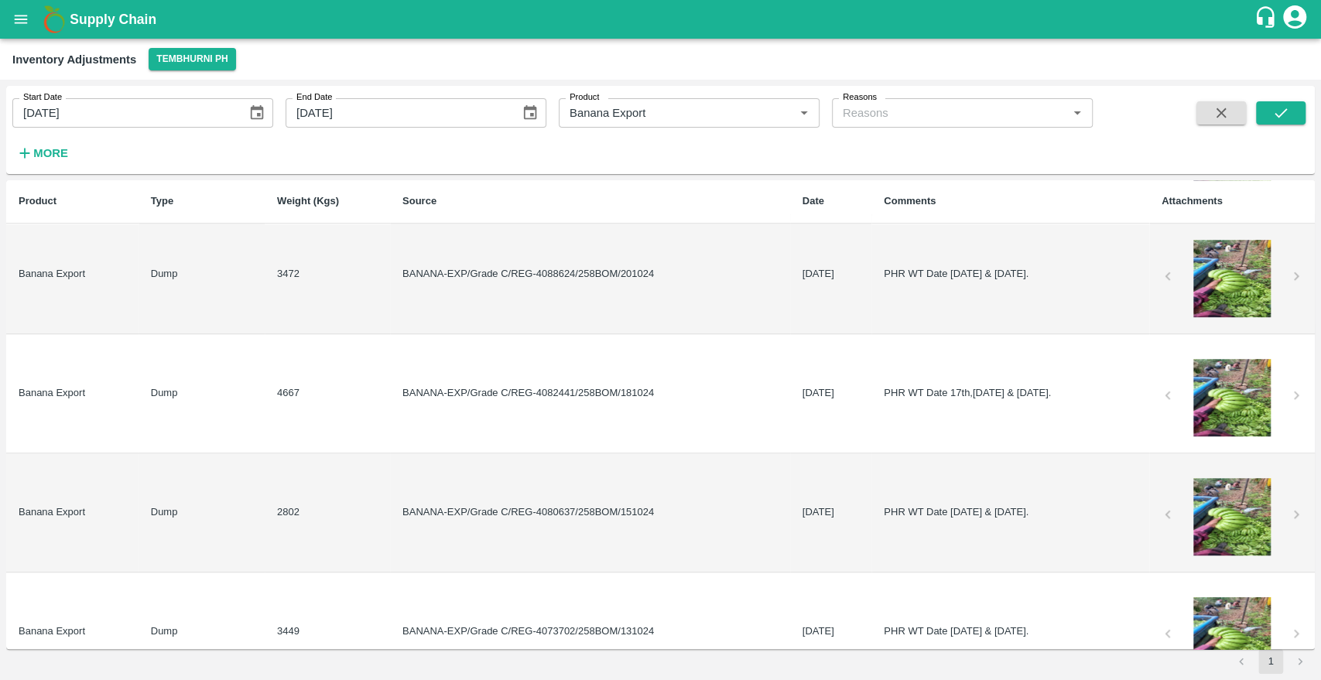
click at [66, 377] on td "Banana Export" at bounding box center [72, 393] width 132 height 119
click at [252, 388] on td "Dump" at bounding box center [201, 393] width 126 height 119
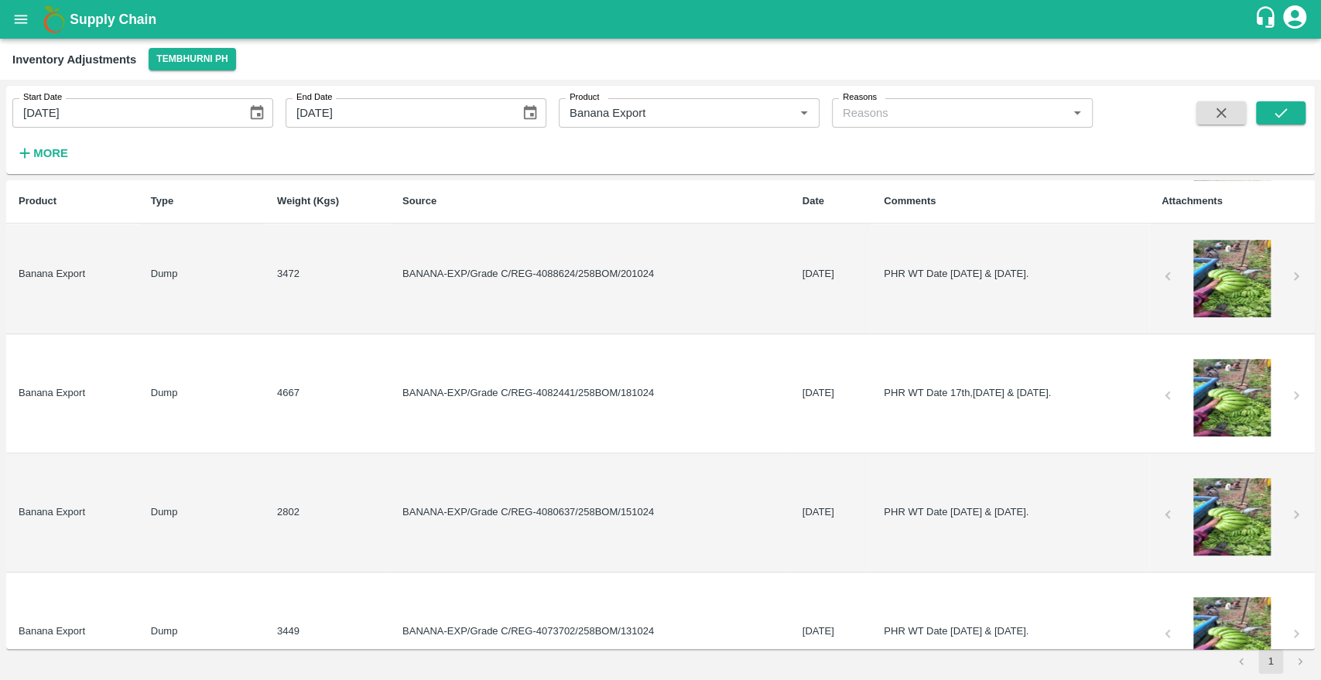
click at [327, 367] on td "4667" at bounding box center [327, 393] width 125 height 119
drag, startPoint x: 333, startPoint y: 367, endPoint x: 474, endPoint y: 415, distance: 148.8
click at [344, 371] on td "4667" at bounding box center [327, 393] width 125 height 119
drag, startPoint x: 474, startPoint y: 415, endPoint x: 514, endPoint y: 402, distance: 41.6
click at [482, 412] on td "BANANA-EXP/Grade C/REG-4082441/258BOM/181024" at bounding box center [590, 393] width 400 height 119
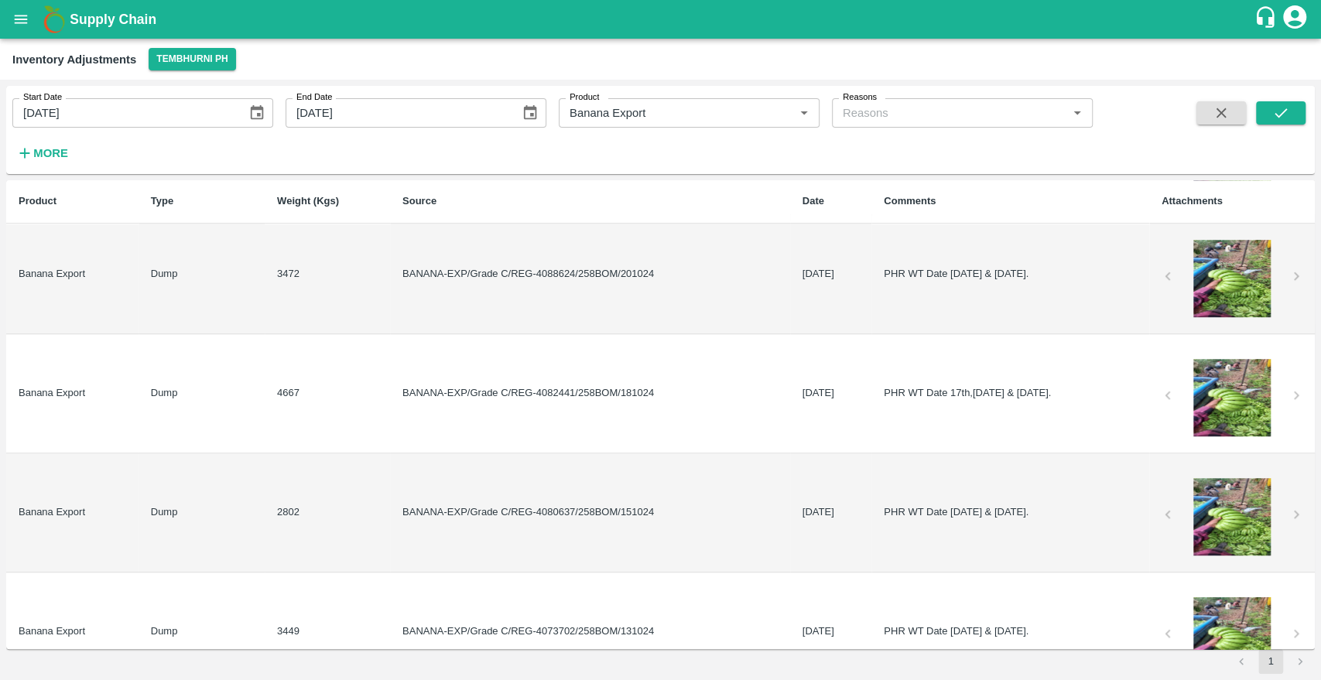
click at [514, 402] on td "BANANA-EXP/Grade C/REG-4082441/258BOM/181024" at bounding box center [590, 393] width 400 height 119
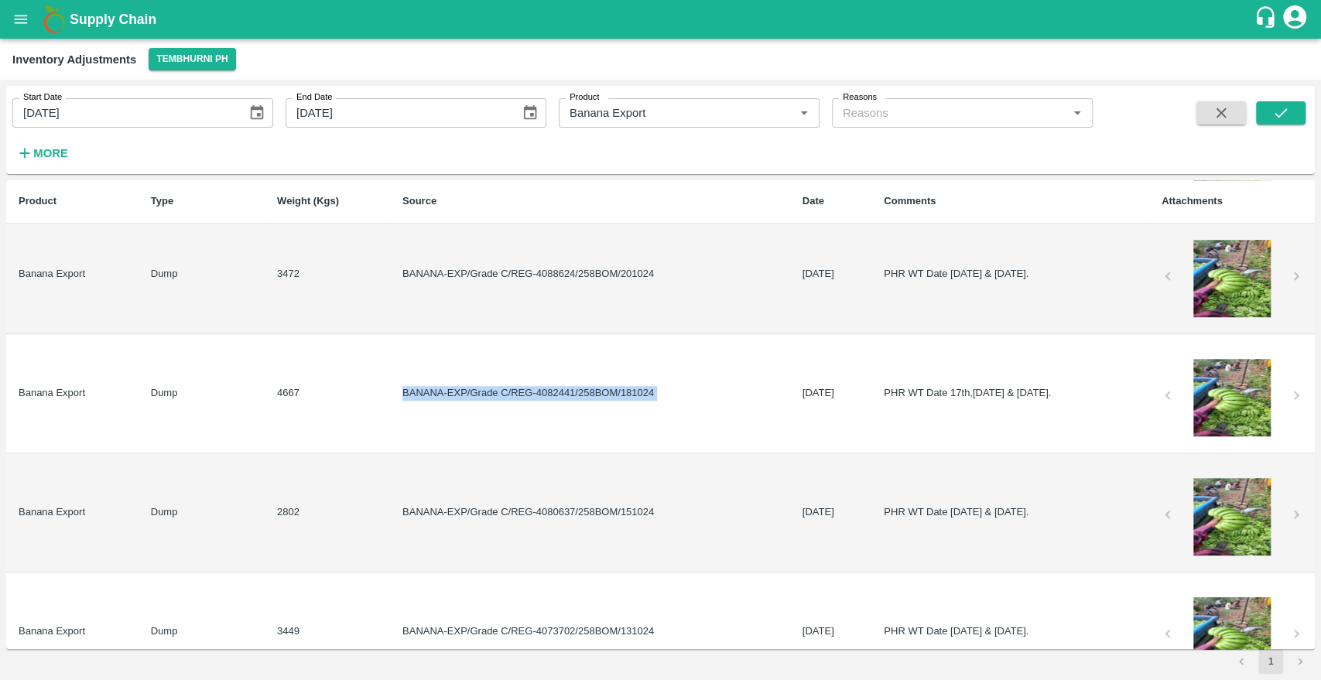
click at [695, 392] on td "BANANA-EXP/Grade C/REG-4082441/258BOM/181024" at bounding box center [590, 393] width 400 height 119
click at [524, 393] on td "BANANA-EXP/Grade C/REG-4082441/258BOM/181024" at bounding box center [590, 393] width 400 height 119
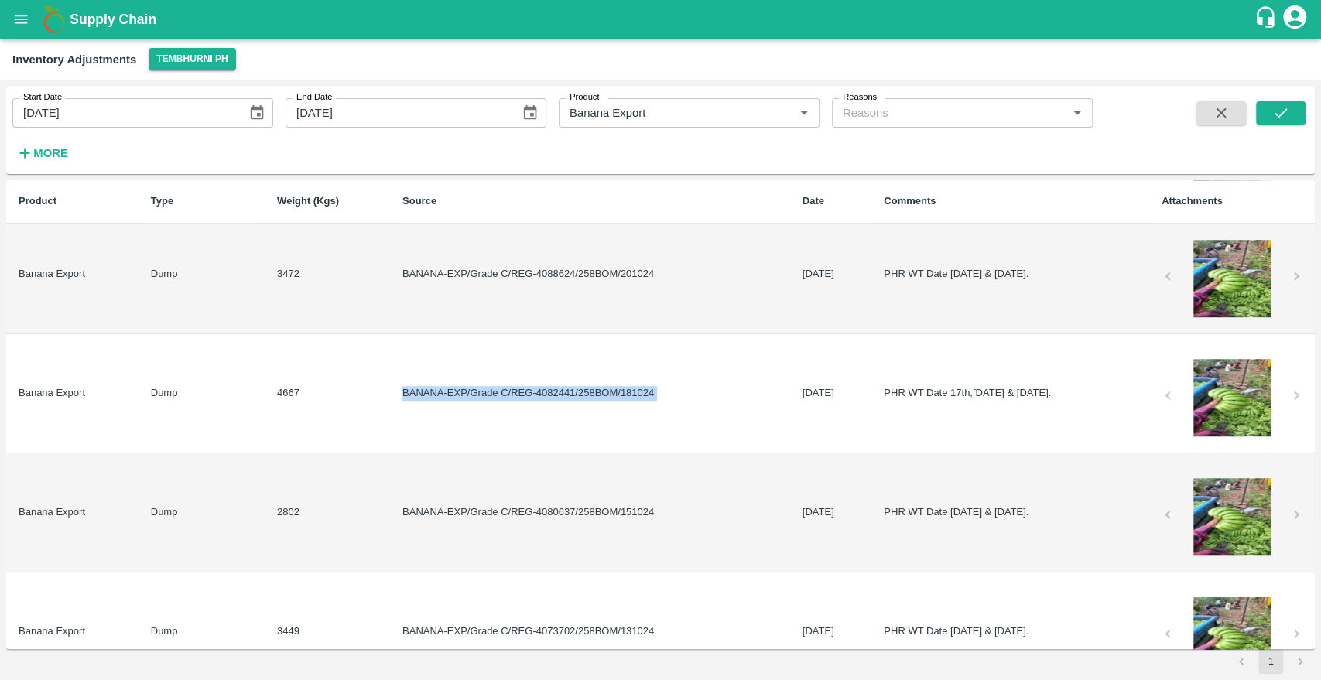
click at [524, 393] on td "BANANA-EXP/Grade C/REG-4082441/258BOM/181024" at bounding box center [590, 393] width 400 height 119
click at [588, 391] on td "BANANA-EXP/Grade C/REG-4082441/258BOM/181024" at bounding box center [590, 393] width 400 height 119
click at [790, 387] on td "[DATE]" at bounding box center [831, 393] width 82 height 119
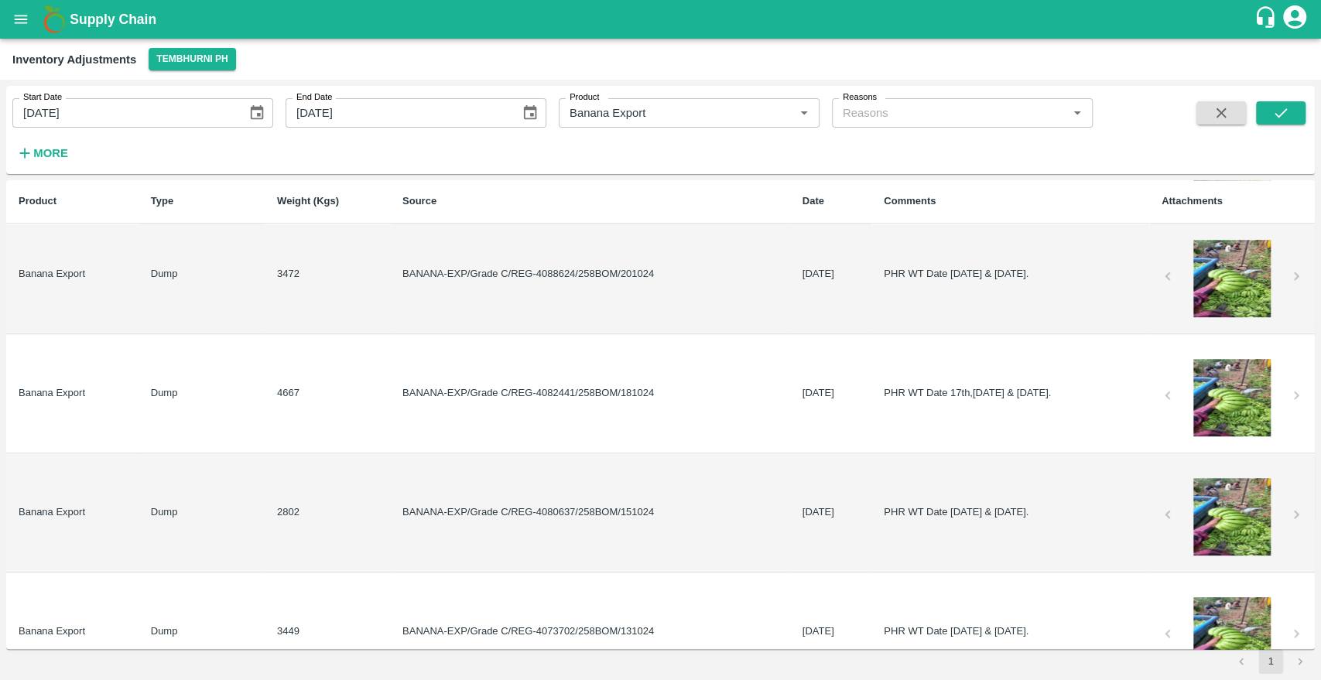
click at [915, 374] on td "PHR WT Date 17th,[DATE] & [DATE]." at bounding box center [1010, 393] width 278 height 119
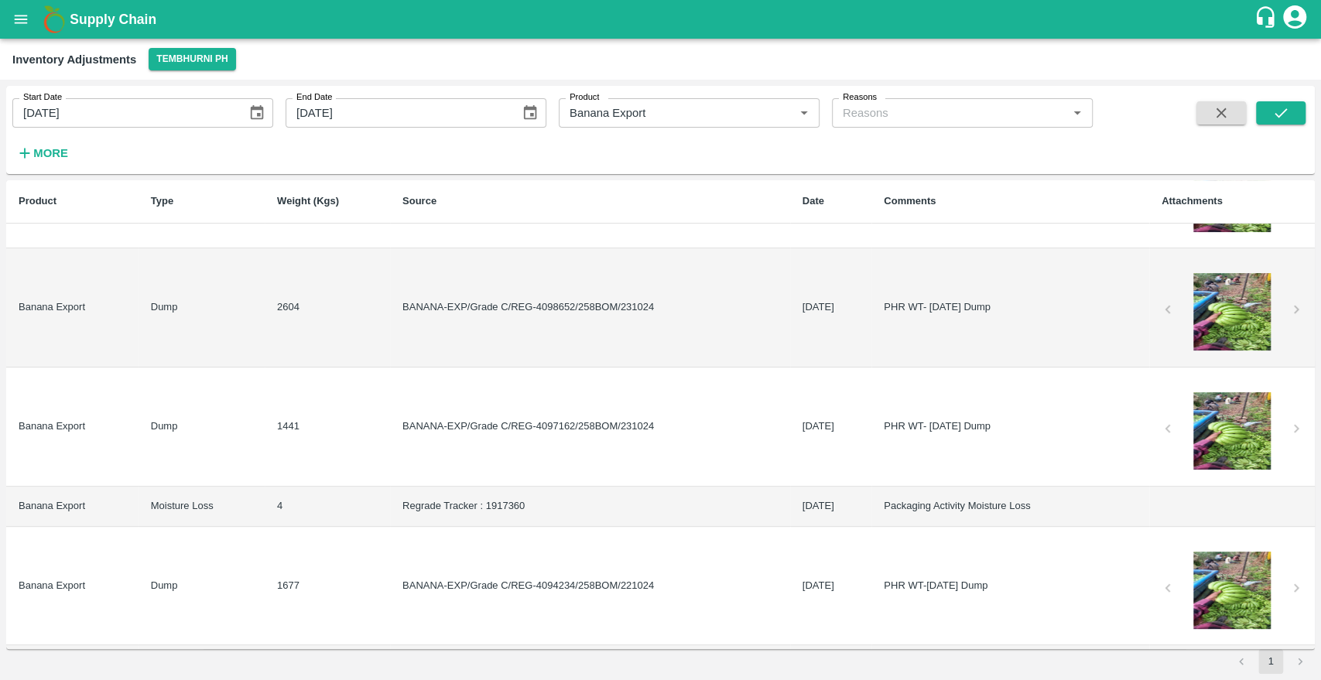
scroll to position [0, 0]
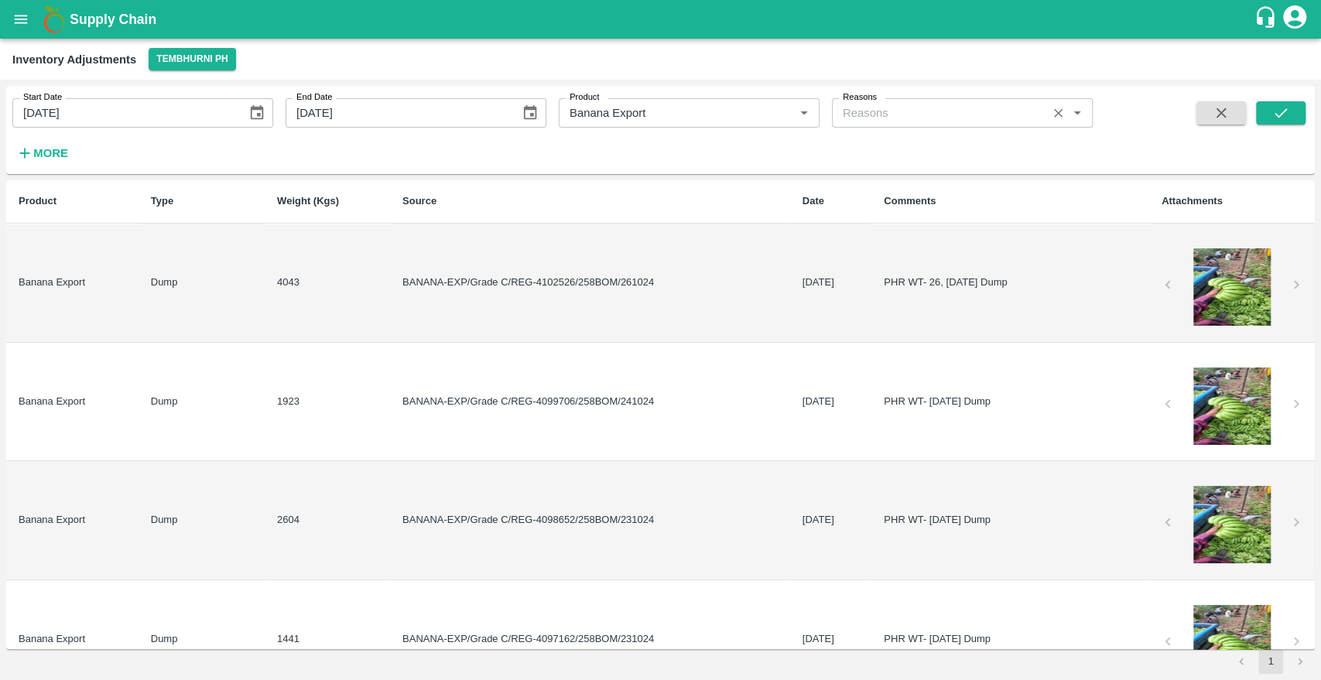
click at [956, 106] on input "Reasons" at bounding box center [939, 113] width 206 height 20
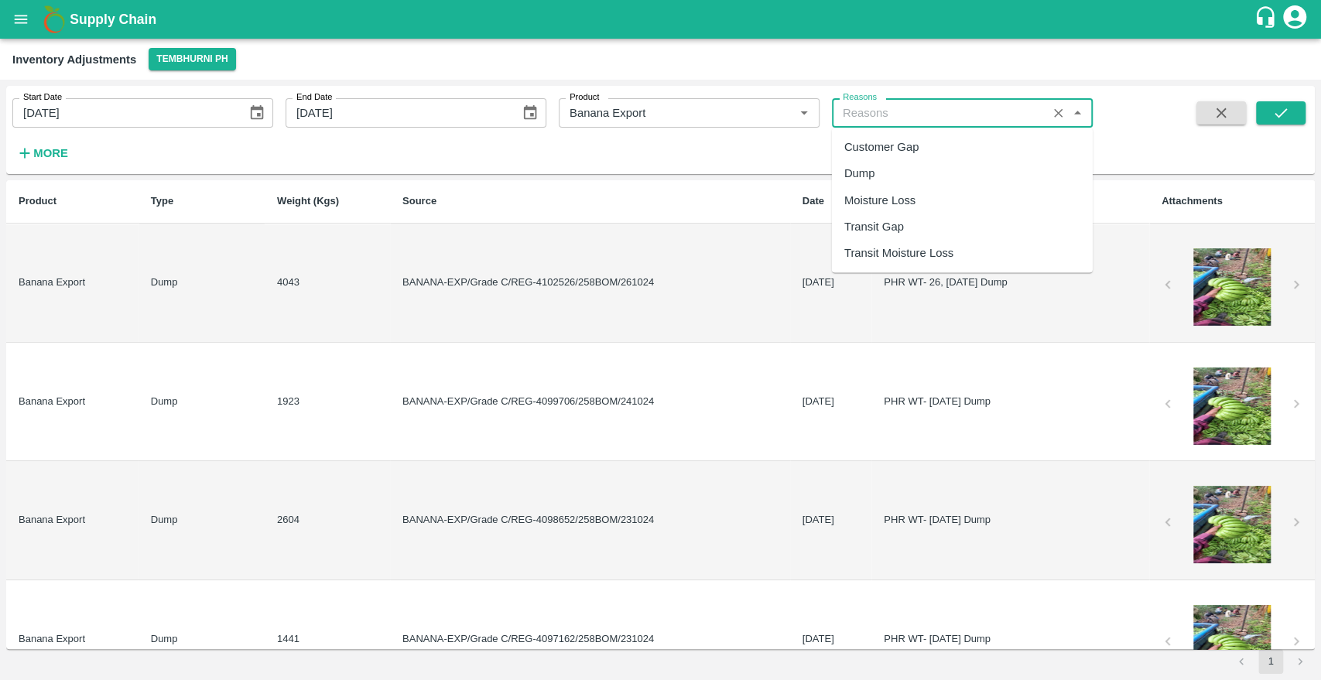
click at [921, 161] on div "Dump" at bounding box center [962, 174] width 261 height 26
type input "Dump"
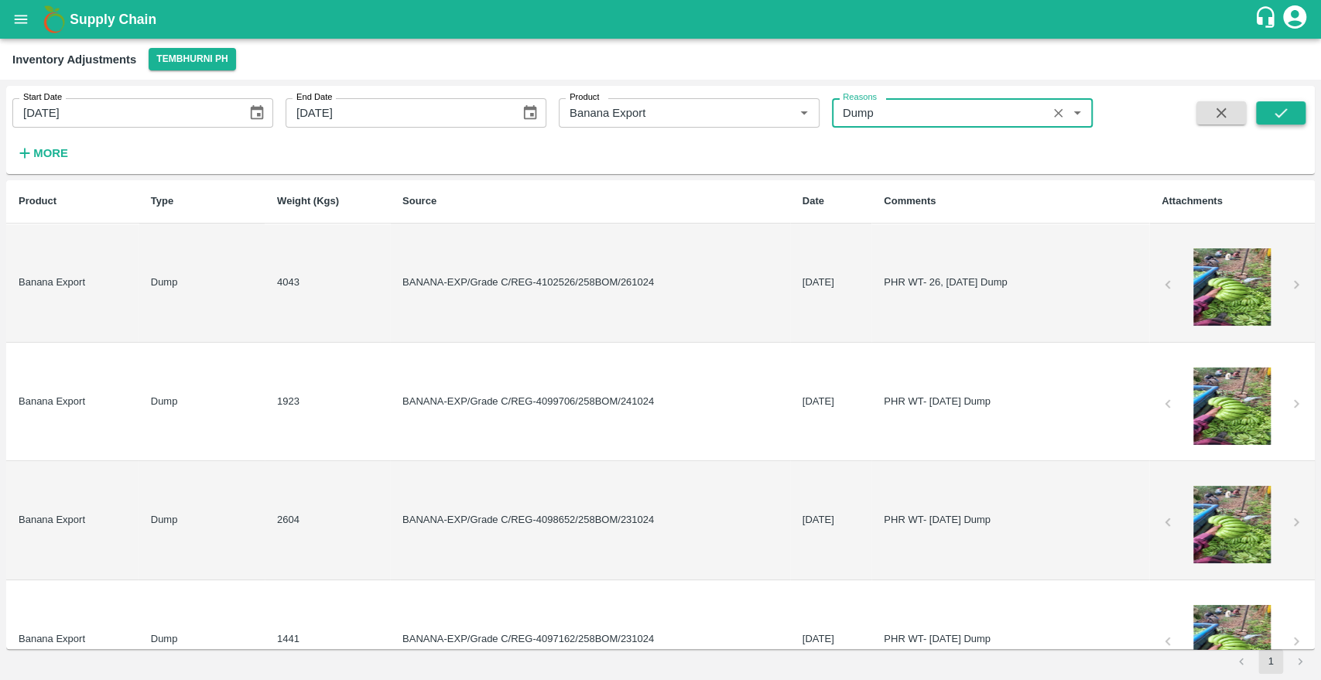
click at [1271, 104] on button "submit" at bounding box center [1281, 112] width 50 height 23
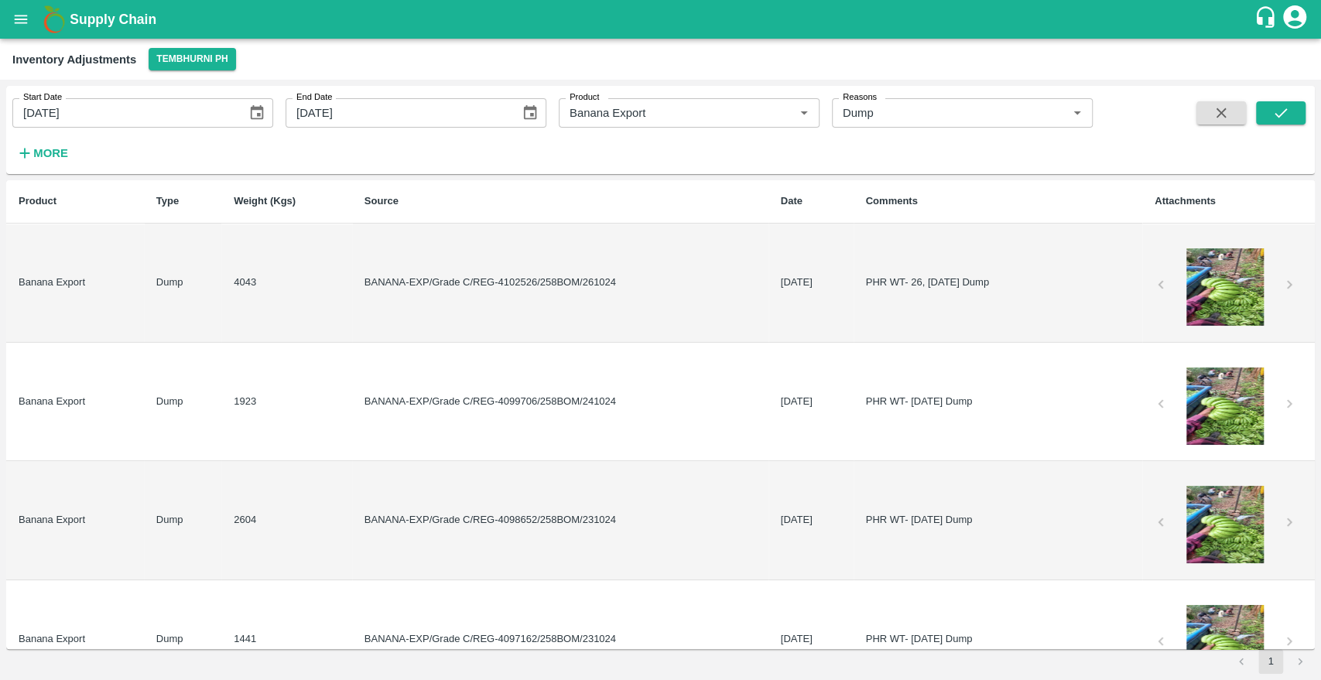
click at [525, 289] on td "BANANA-EXP/Grade C/REG-4102526/258BOM/261024" at bounding box center [560, 283] width 416 height 119
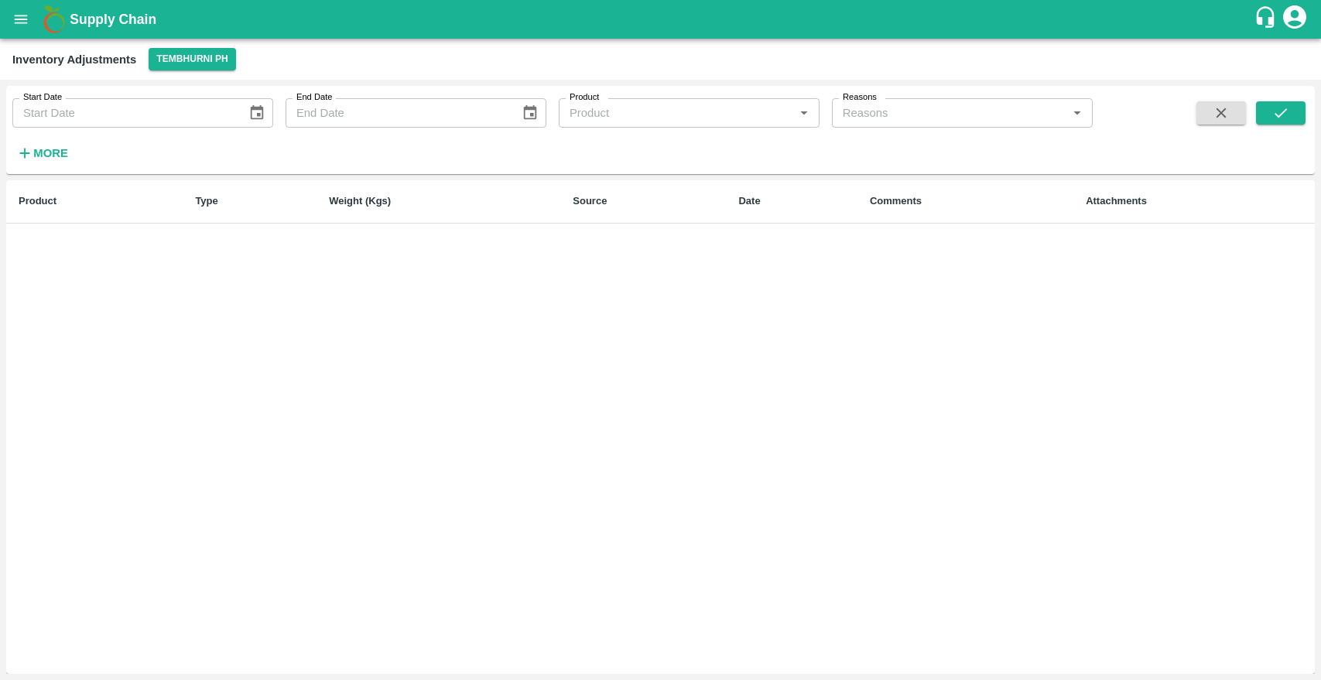
type input "[DATE]"
type input "Dump"
type input "Banana Export"
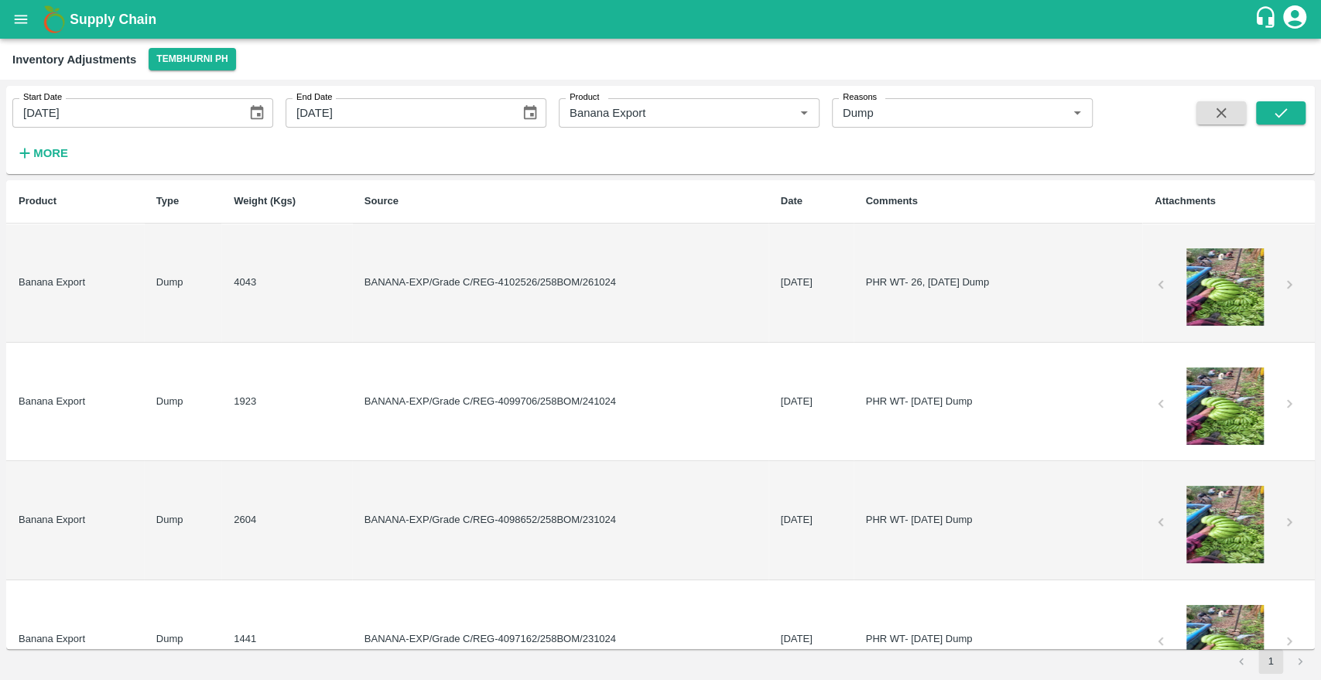
click at [32, 15] on button "open drawer" at bounding box center [21, 20] width 36 height 36
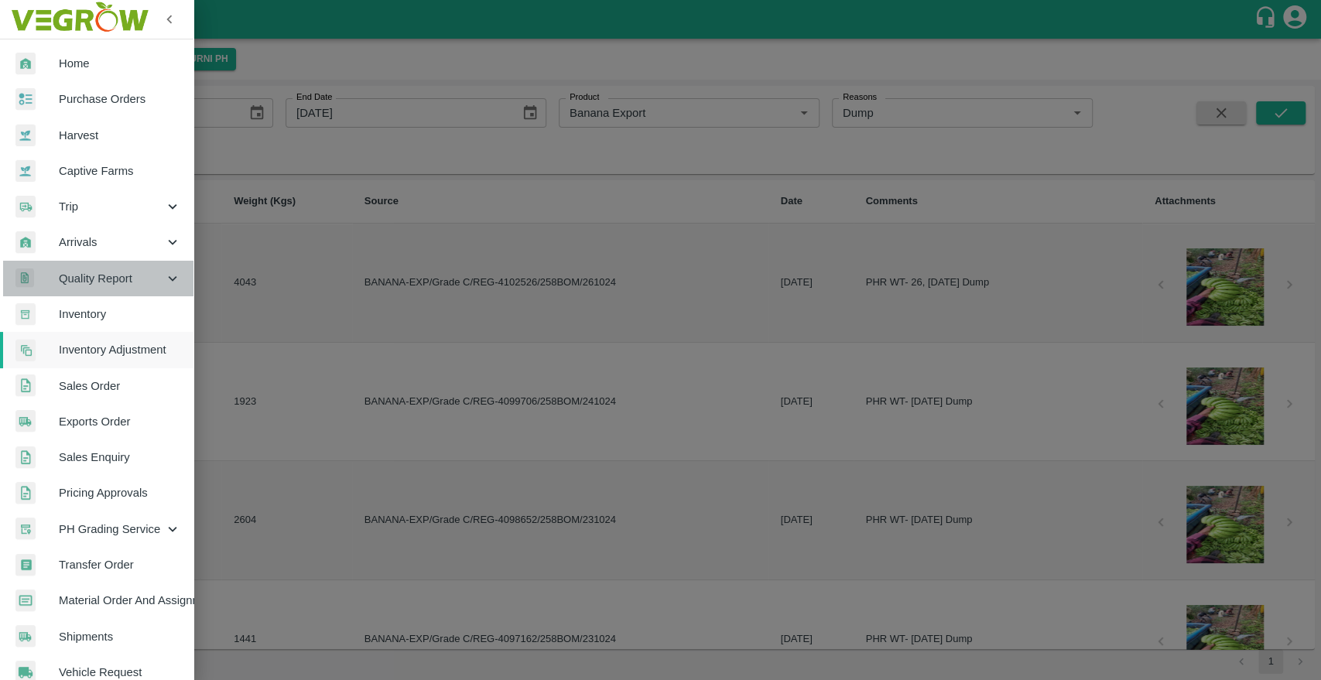
click at [123, 279] on span "Quality Report" at bounding box center [111, 278] width 105 height 17
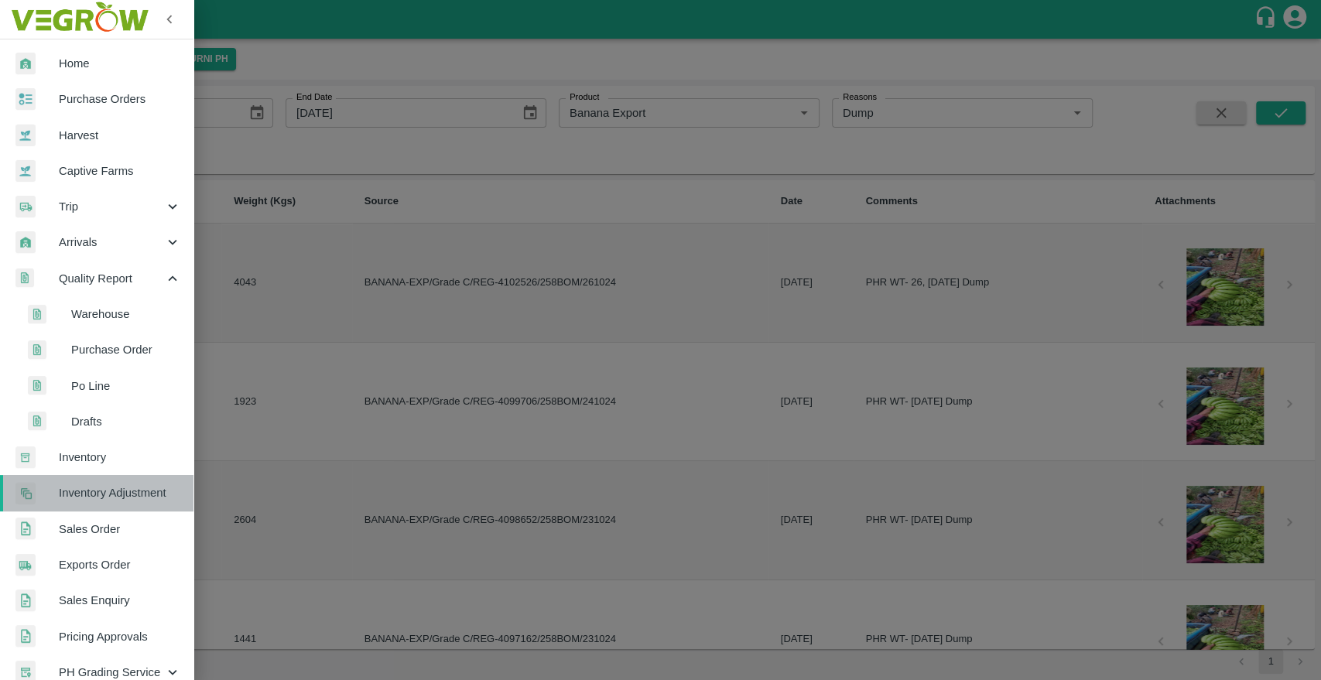
click at [99, 486] on span "Inventory Adjustment" at bounding box center [120, 492] width 122 height 17
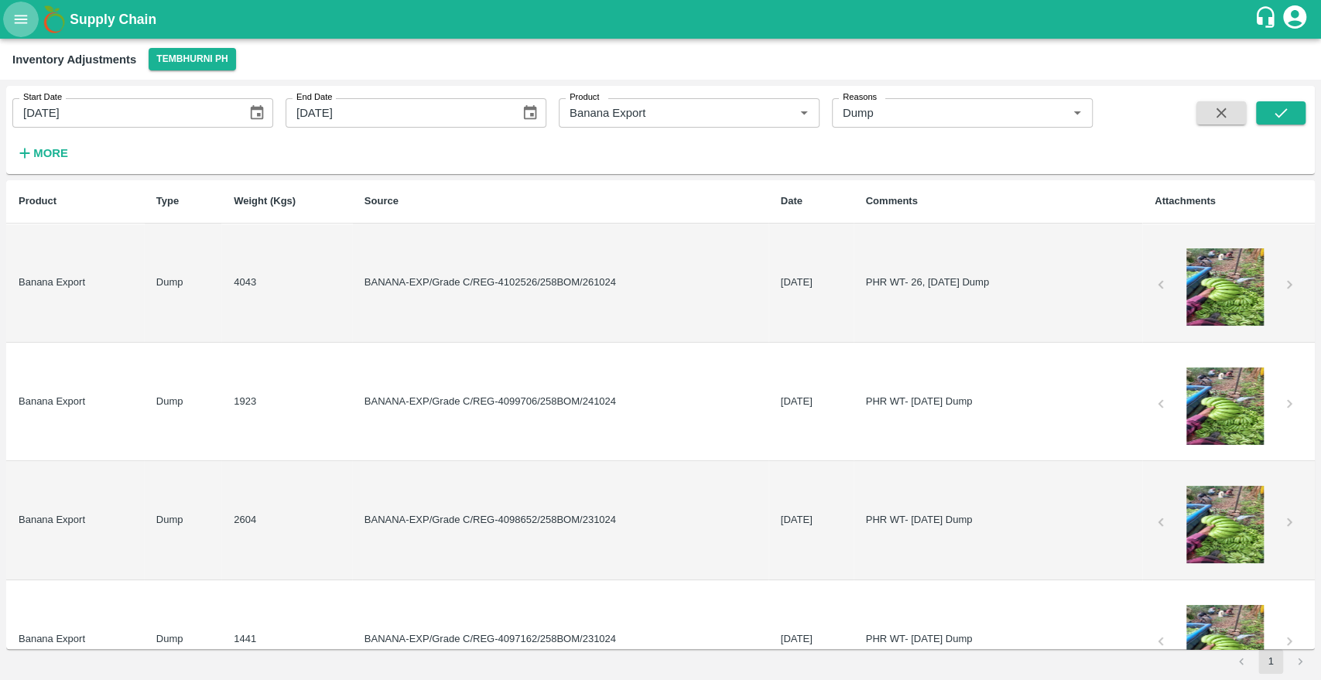
click at [21, 19] on icon "open drawer" at bounding box center [21, 19] width 13 height 9
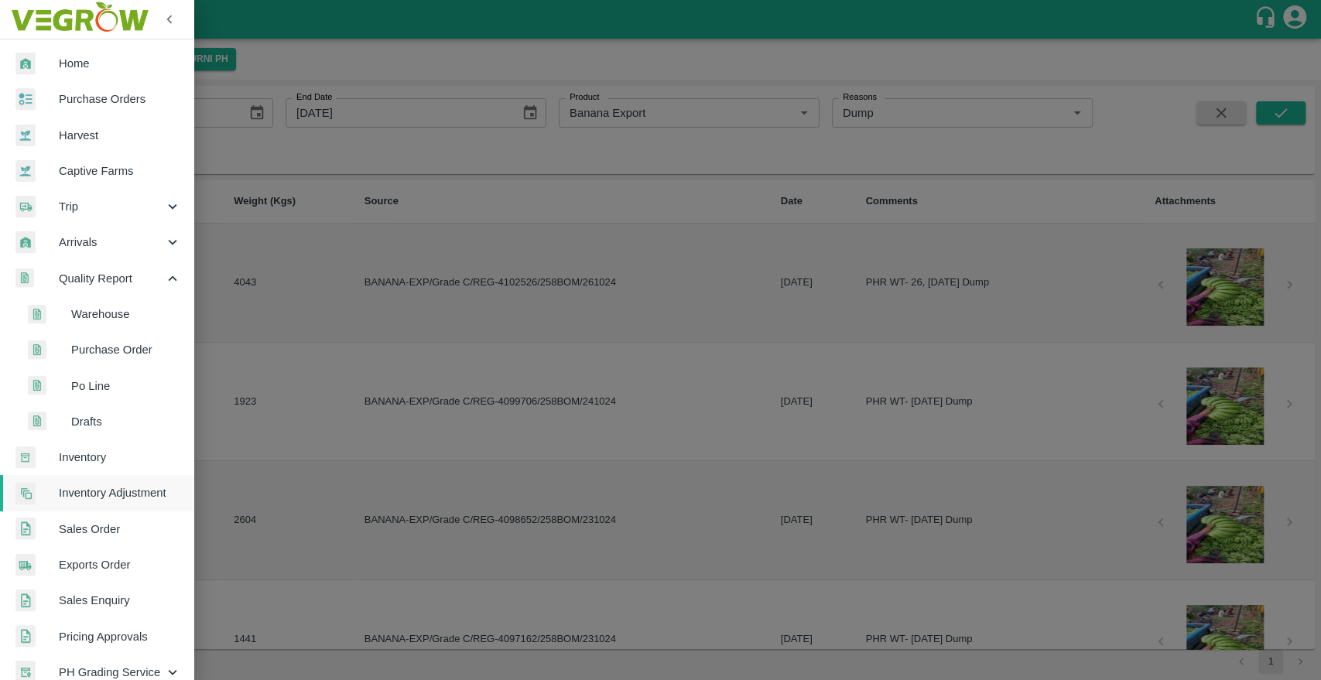
click at [415, 310] on div at bounding box center [660, 340] width 1321 height 680
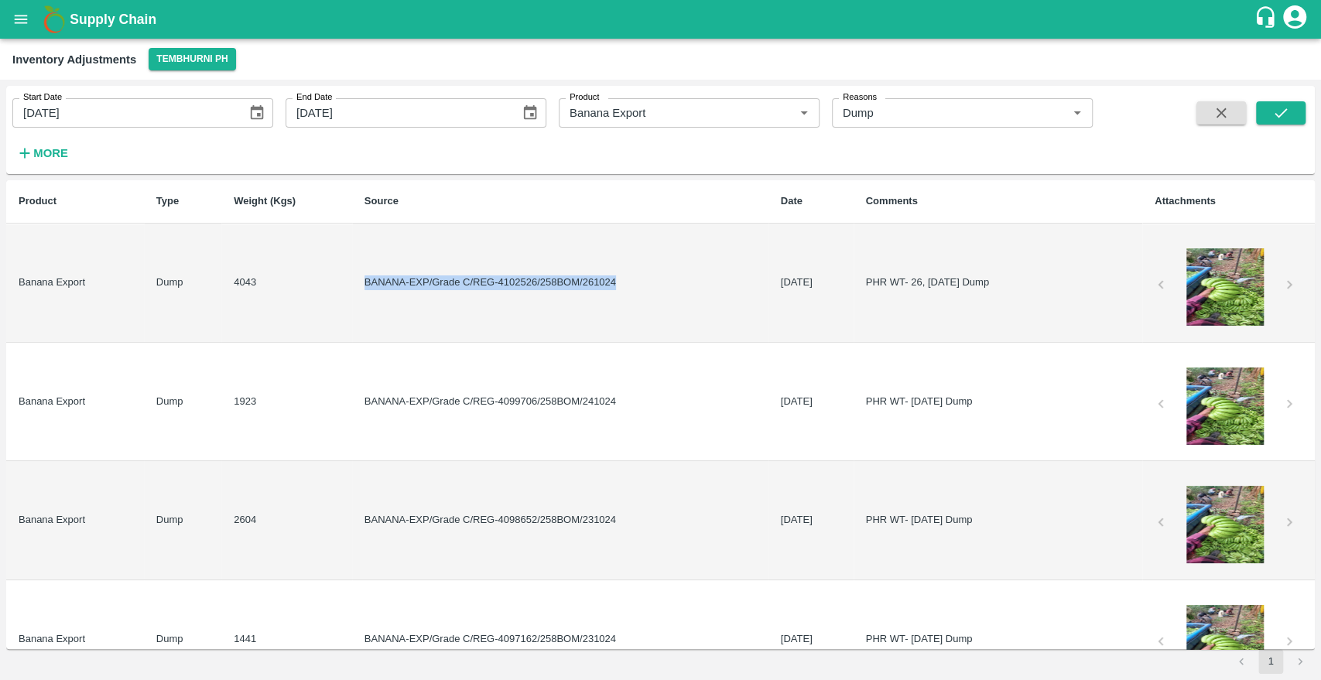
drag, startPoint x: 350, startPoint y: 279, endPoint x: 624, endPoint y: 298, distance: 274.5
click at [624, 298] on td "BANANA-EXP/Grade C/REG-4102526/258BOM/261024" at bounding box center [560, 283] width 416 height 119
click at [10, 29] on button "open drawer" at bounding box center [21, 20] width 36 height 36
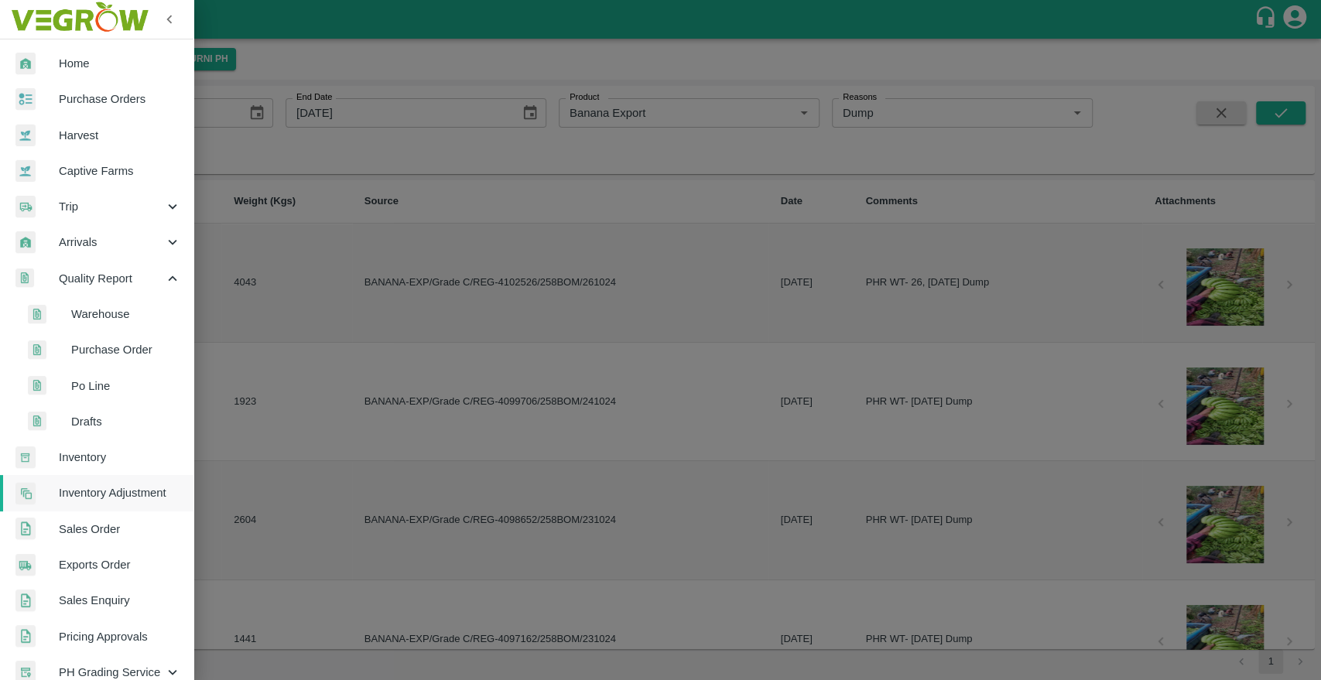
click at [434, 302] on div at bounding box center [660, 340] width 1321 height 680
